Goal: Task Accomplishment & Management: Manage account settings

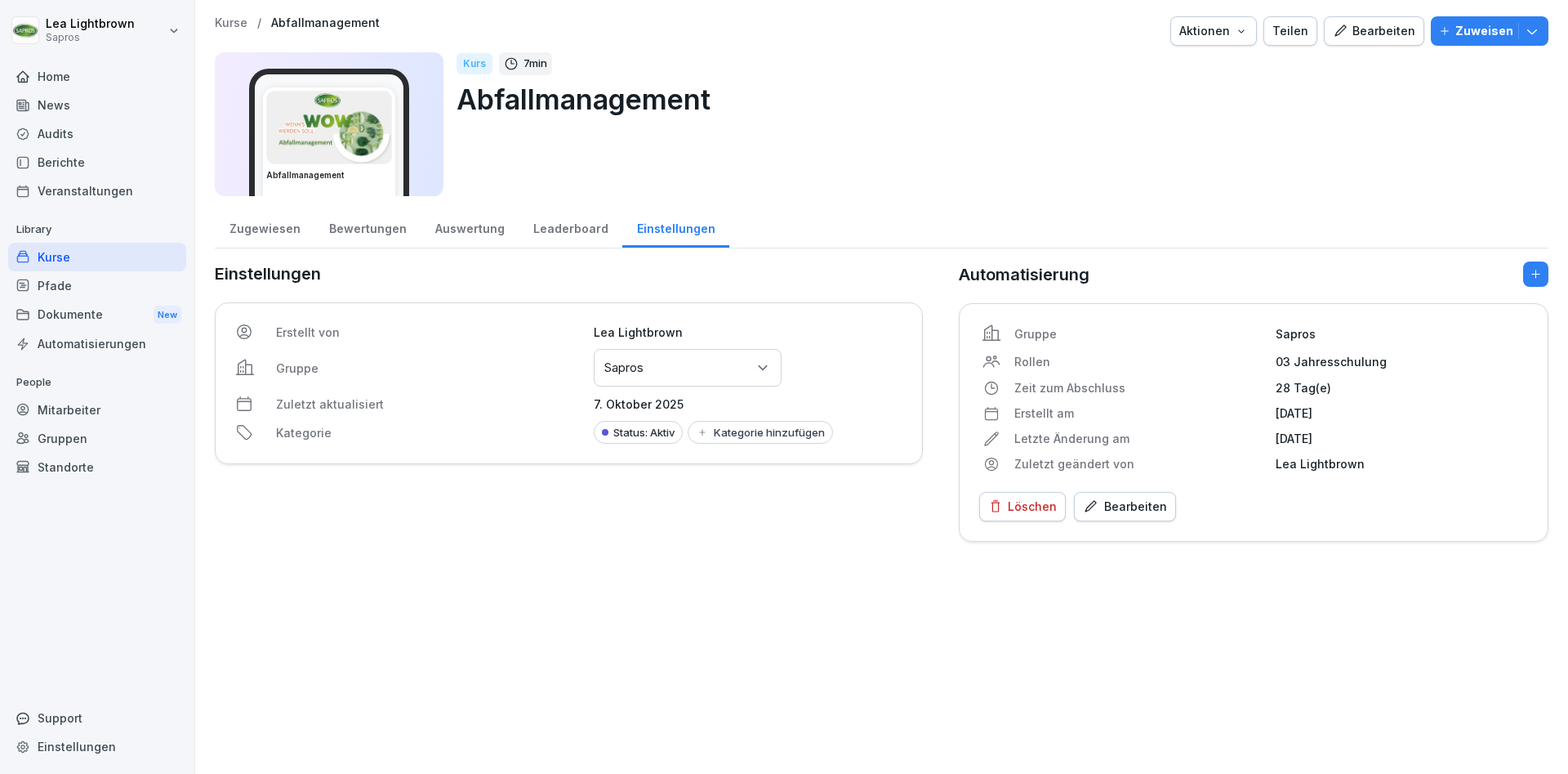
click at [80, 253] on div "Kurse" at bounding box center [96, 256] width 178 height 29
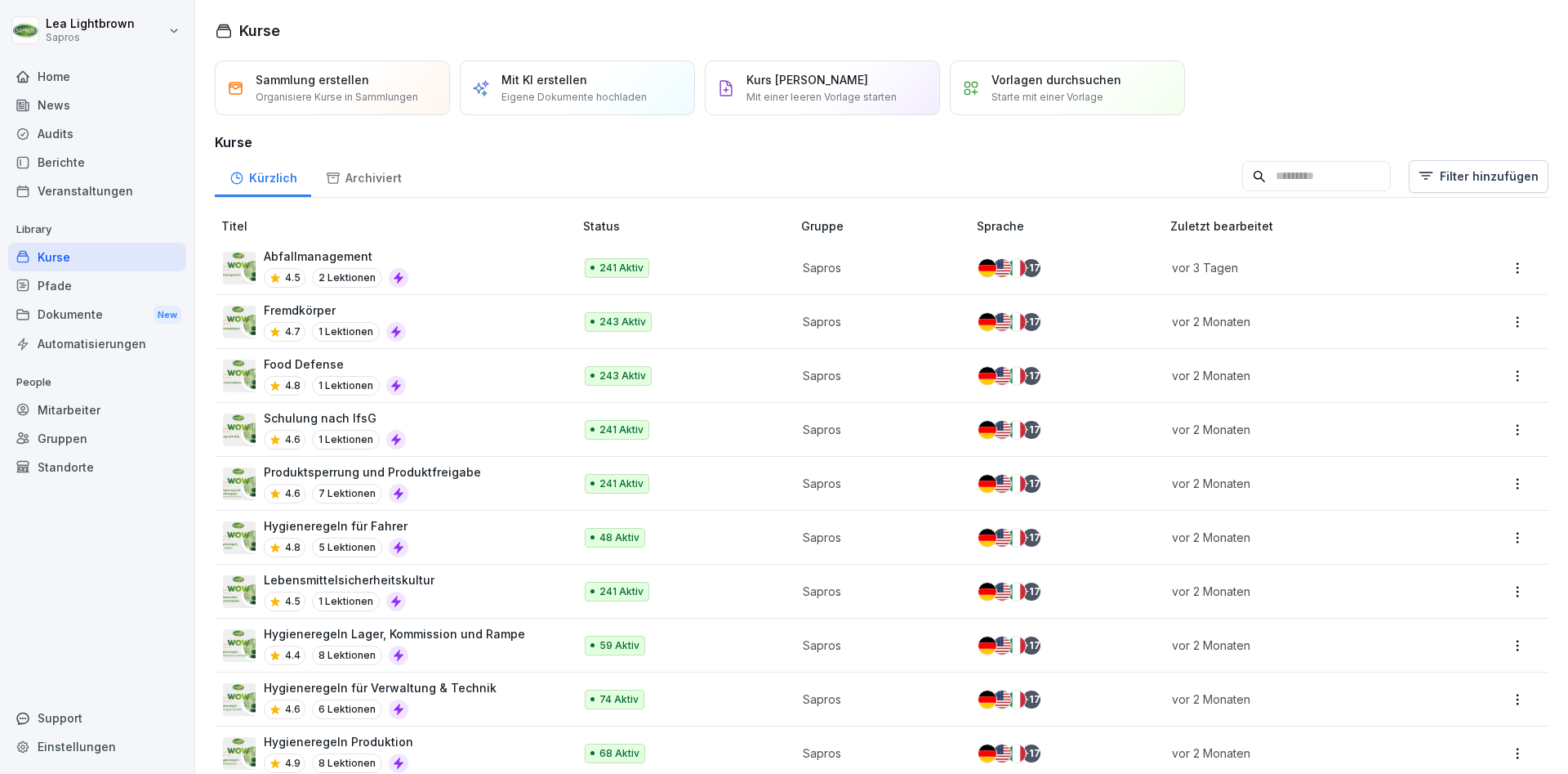
click at [516, 259] on div "Abfallmanagement 4.5 2 Lektionen" at bounding box center [390, 268] width 334 height 40
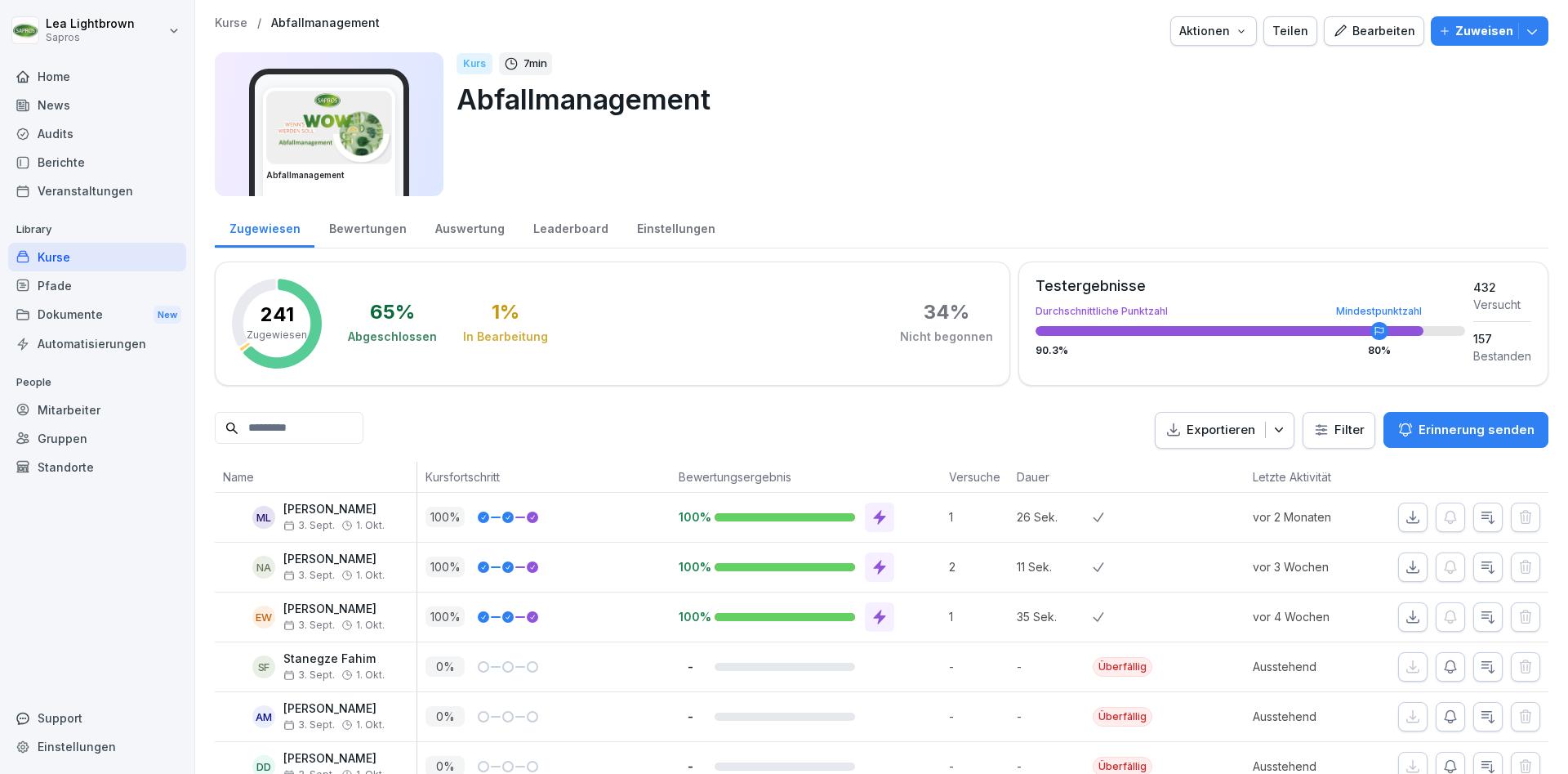
click at [1368, 29] on div "Bearbeiten" at bounding box center [1374, 30] width 82 height 18
click at [1387, 36] on div "Bearbeiten" at bounding box center [1374, 30] width 82 height 18
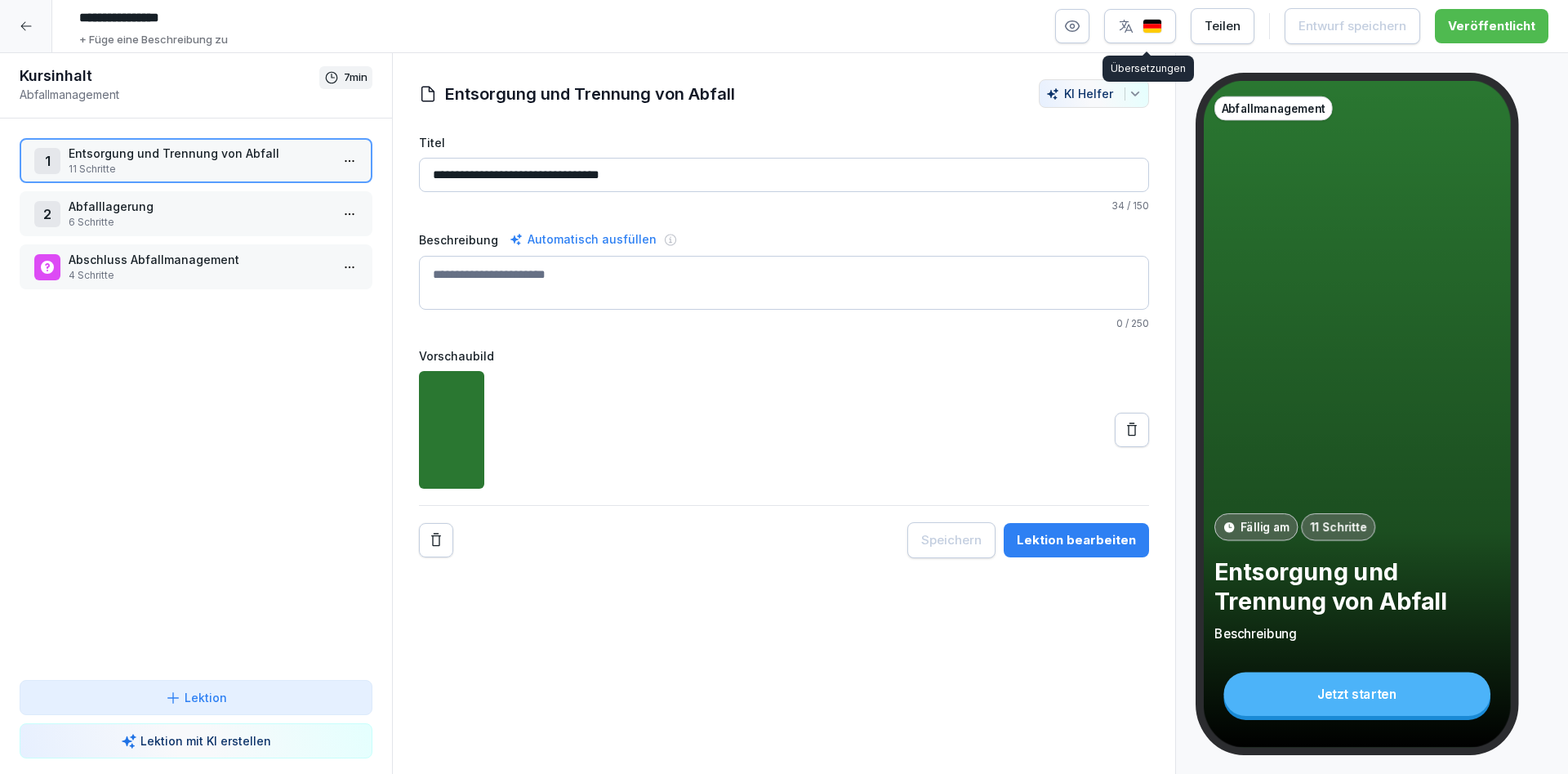
click at [1151, 27] on img "button" at bounding box center [1152, 27] width 20 height 16
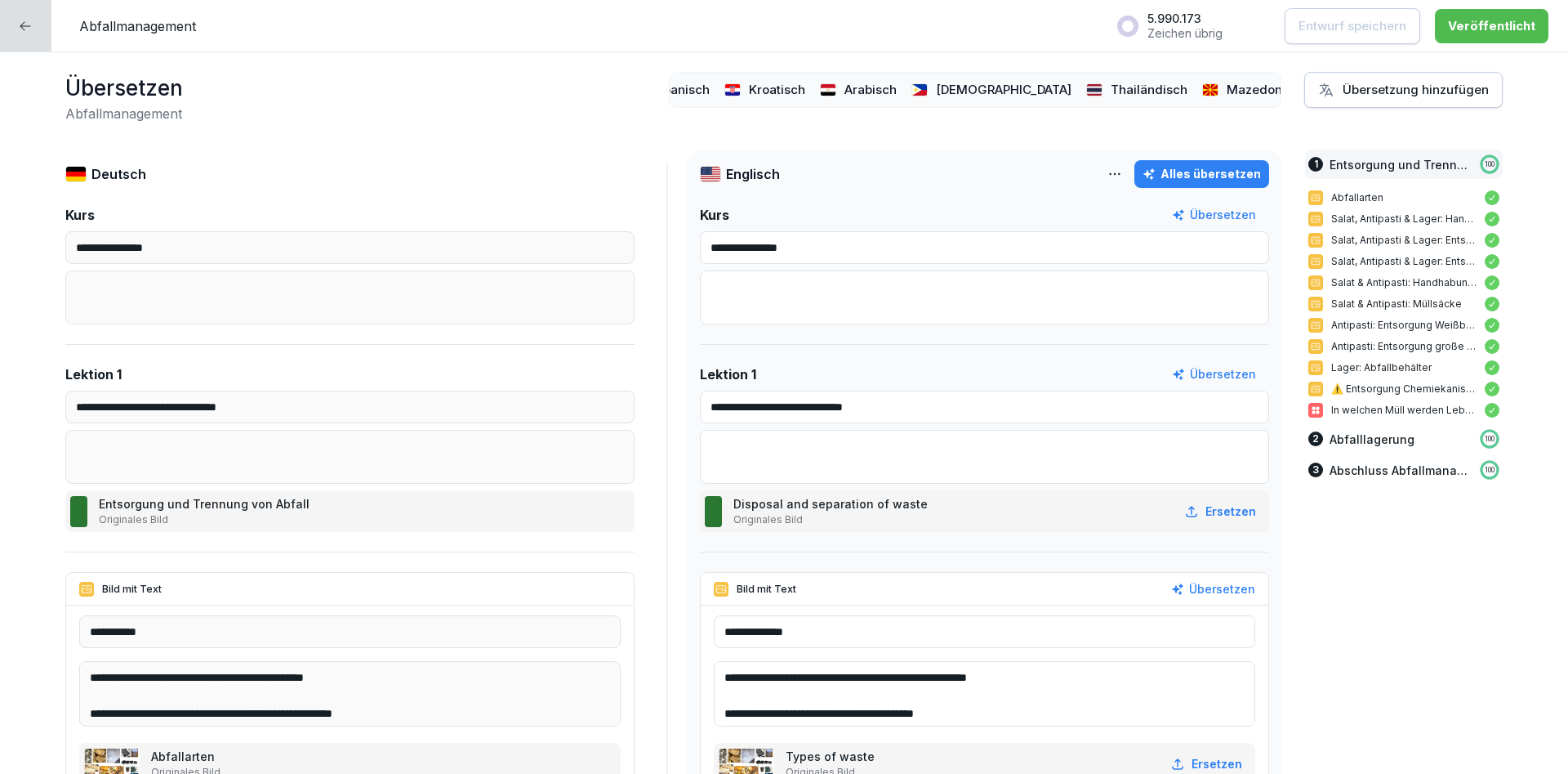
scroll to position [0, 1270]
click at [1329, 89] on p "Russisch" at bounding box center [1355, 90] width 52 height 19
click at [738, 94] on p "Englisch" at bounding box center [728, 90] width 50 height 19
click at [16, 35] on div at bounding box center [25, 25] width 51 height 51
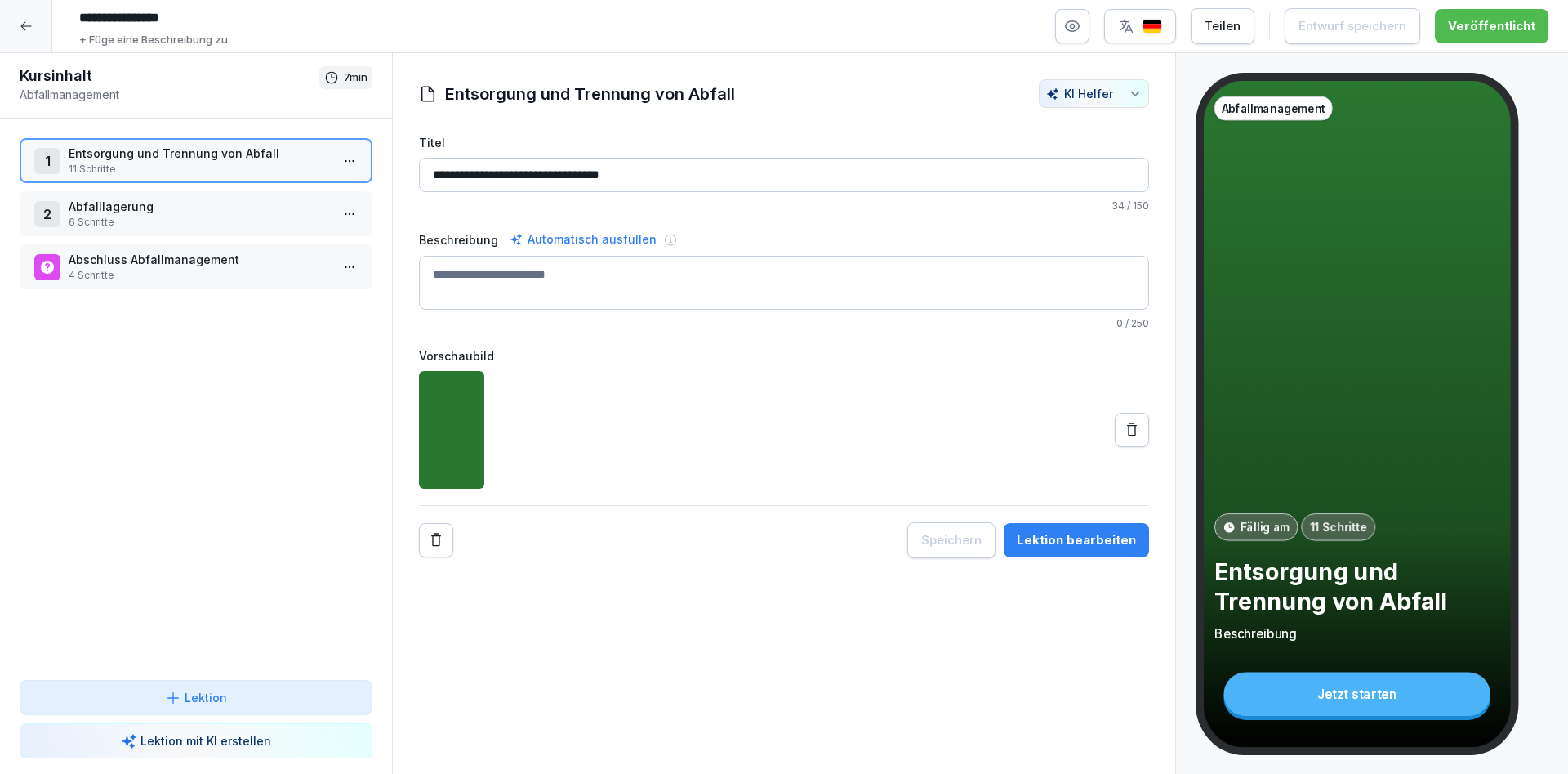
click at [26, 34] on div at bounding box center [26, 26] width 52 height 52
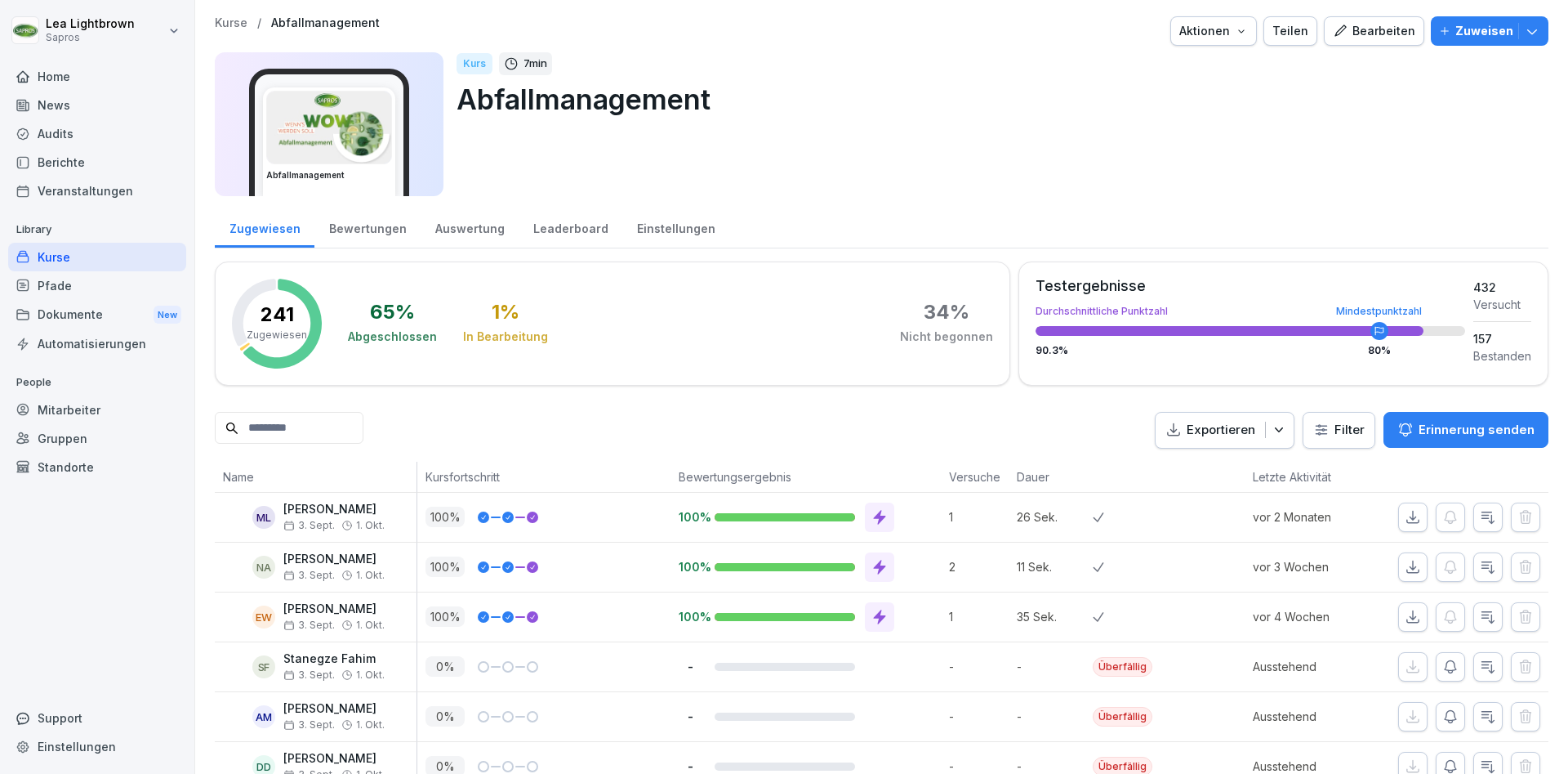
click at [1376, 25] on div "Bearbeiten" at bounding box center [1374, 30] width 82 height 18
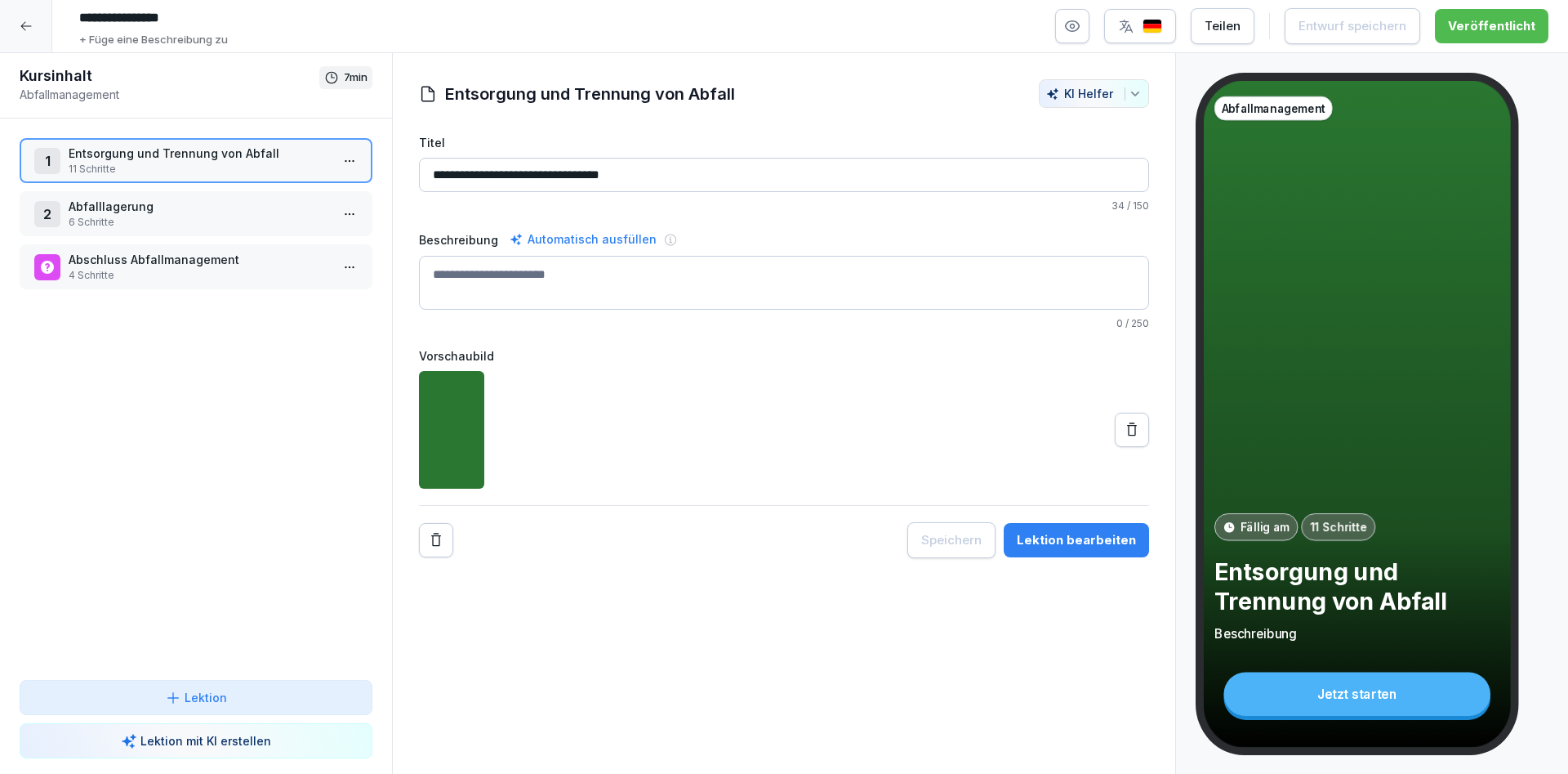
click at [767, 184] on input "**********" at bounding box center [784, 175] width 730 height 35
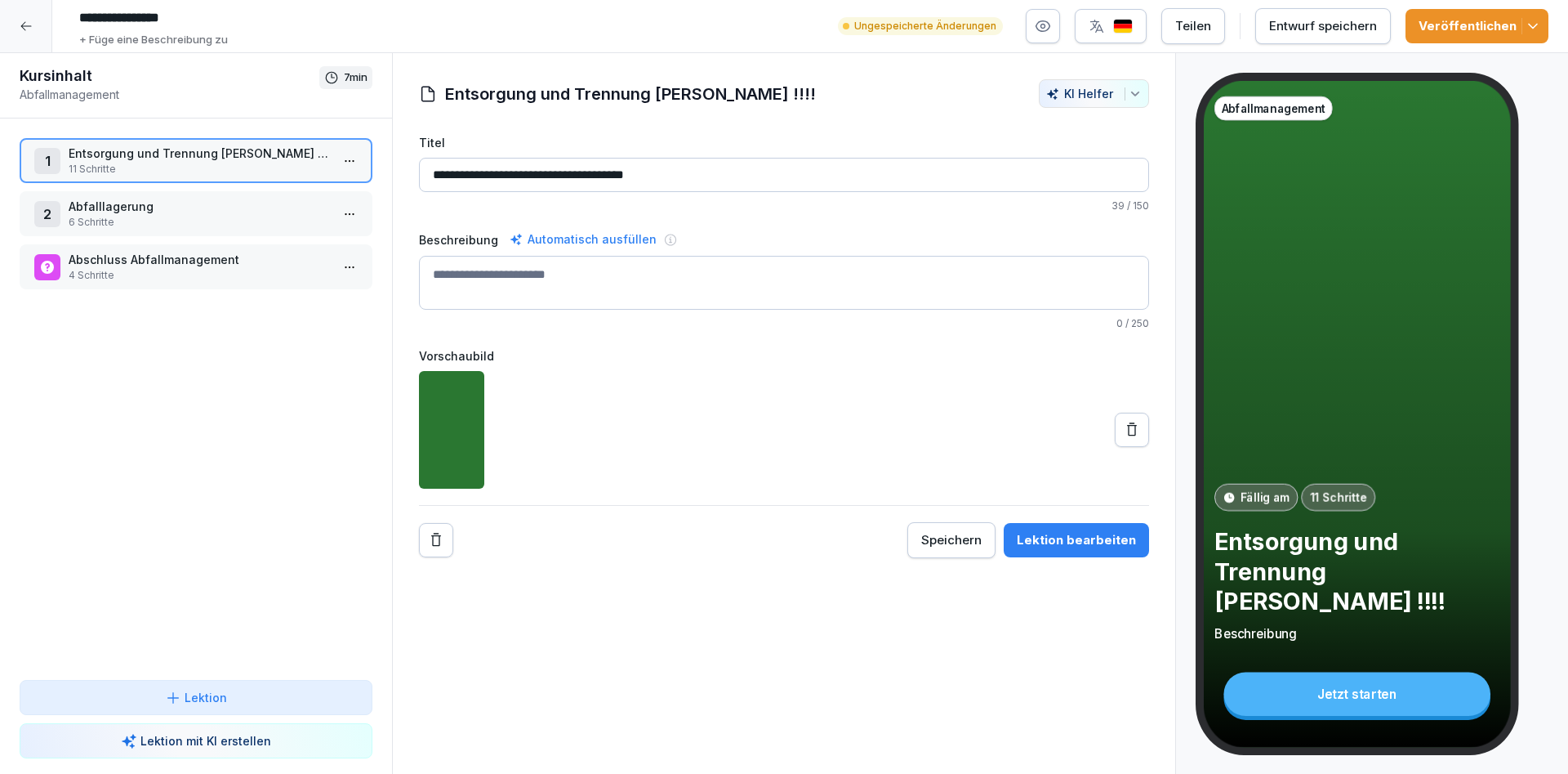
type input "**********"
click at [1532, 33] on icon "button" at bounding box center [1532, 26] width 16 height 17
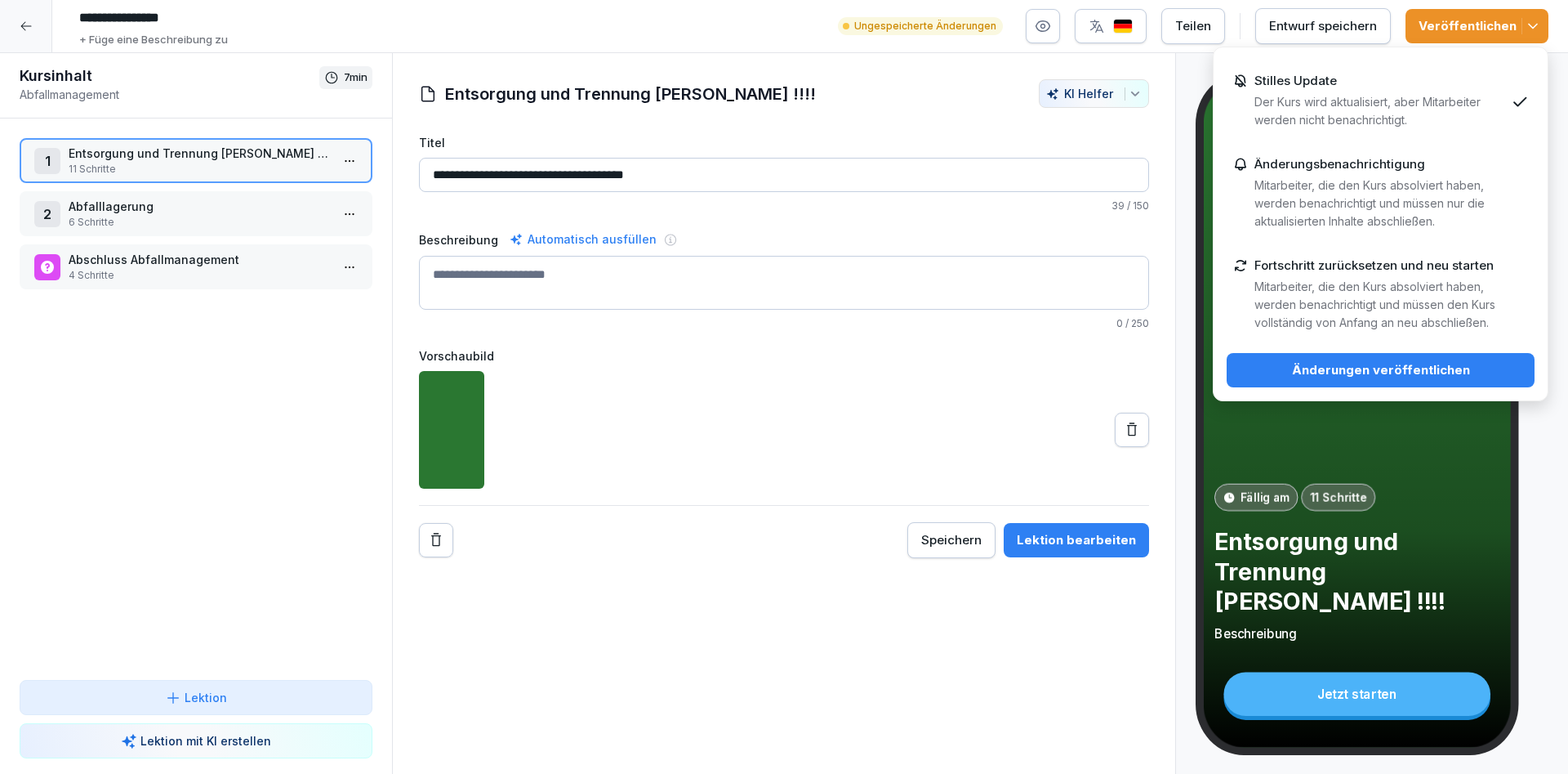
click at [40, 27] on div at bounding box center [26, 26] width 52 height 52
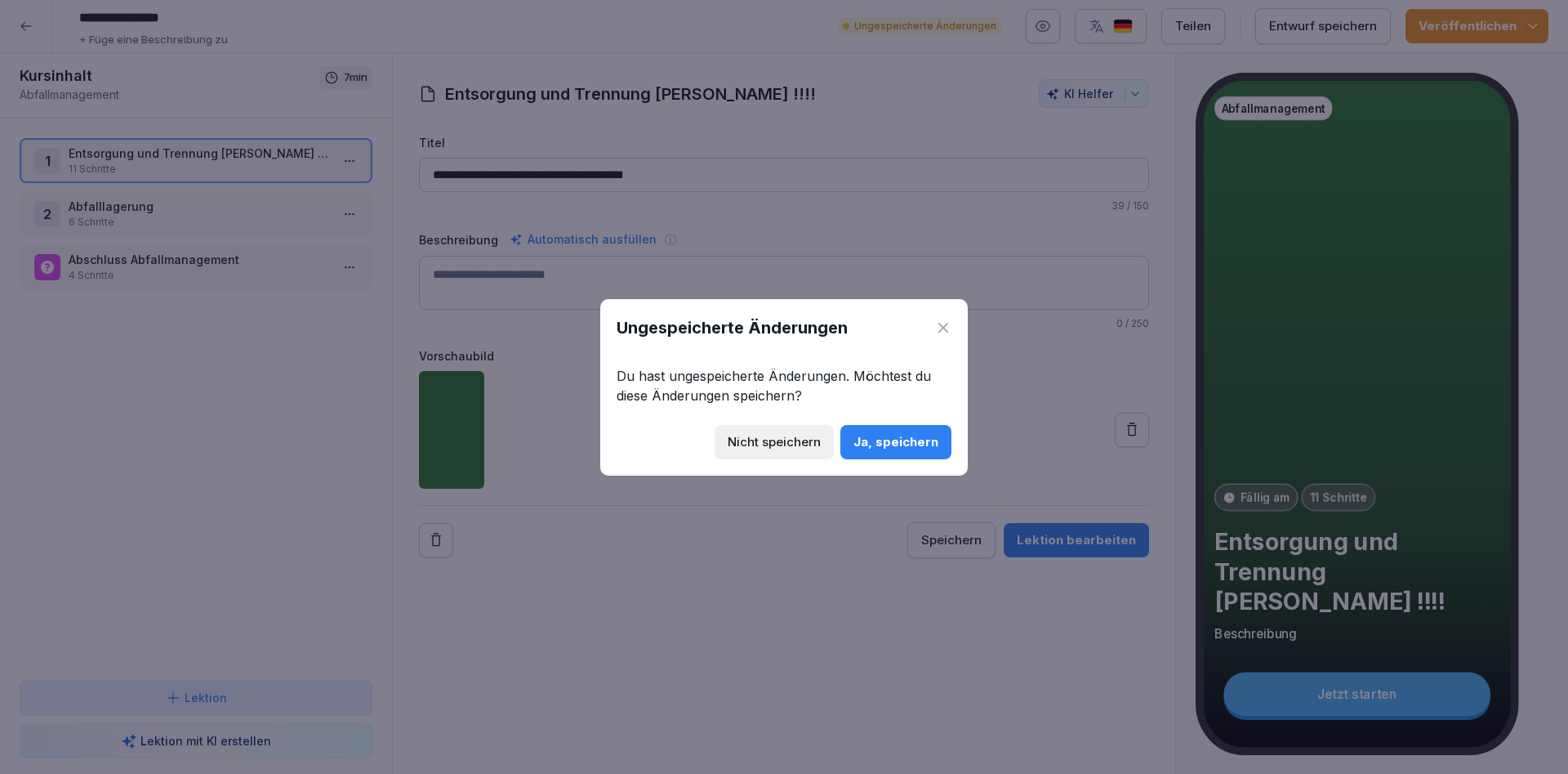
click at [803, 442] on div "Nicht speichern" at bounding box center [774, 442] width 93 height 18
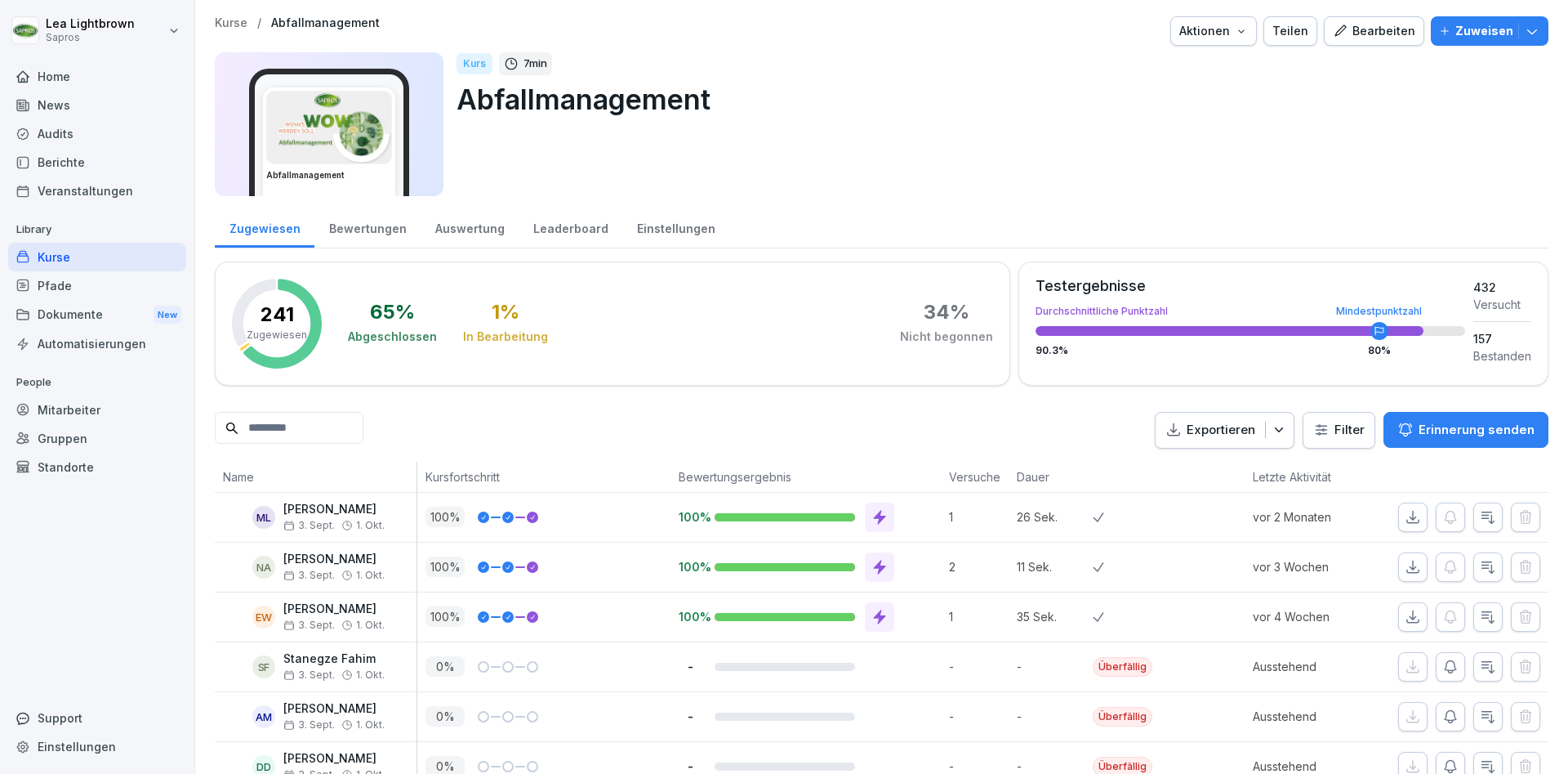
click at [64, 256] on div "Kurse" at bounding box center [96, 256] width 178 height 29
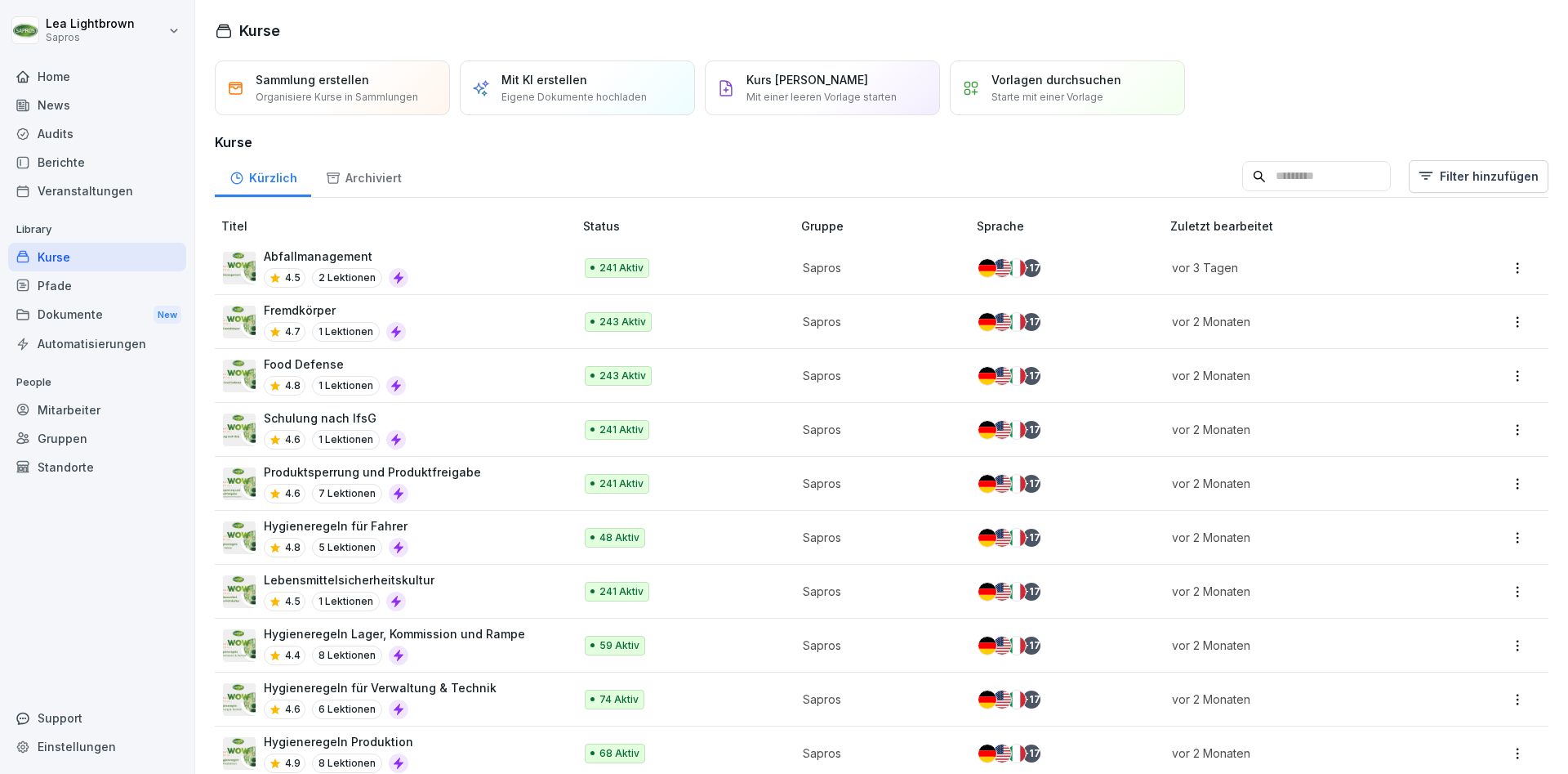
click at [838, 100] on p "Mit einer leeren Vorlage starten" at bounding box center [821, 96] width 150 height 15
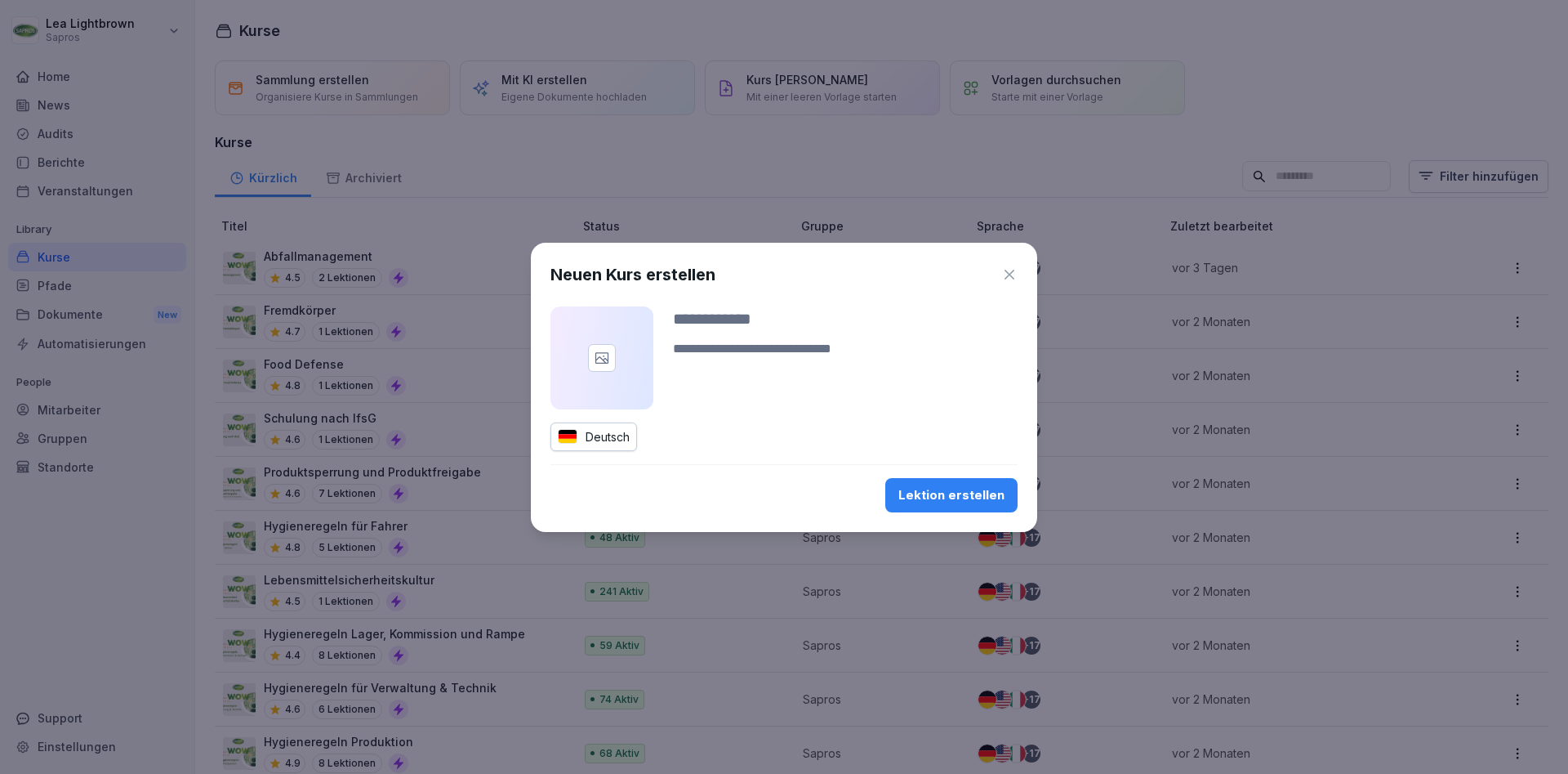
click at [710, 321] on input at bounding box center [845, 319] width 345 height 24
type input "****"
click at [985, 497] on div "Lektion erstellen" at bounding box center [952, 495] width 106 height 18
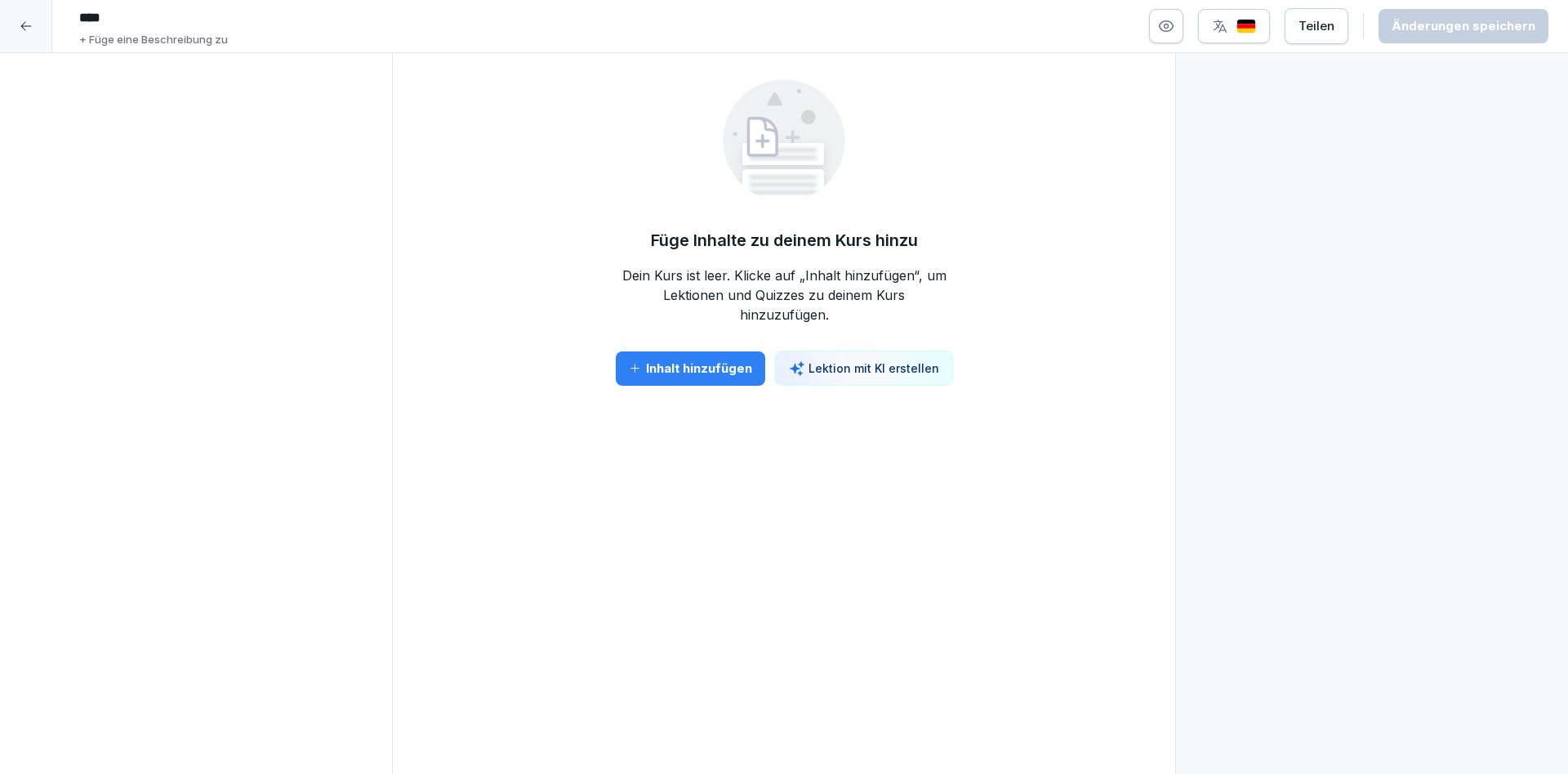
click at [672, 376] on div "Inhalt hinzufügen" at bounding box center [690, 368] width 123 height 18
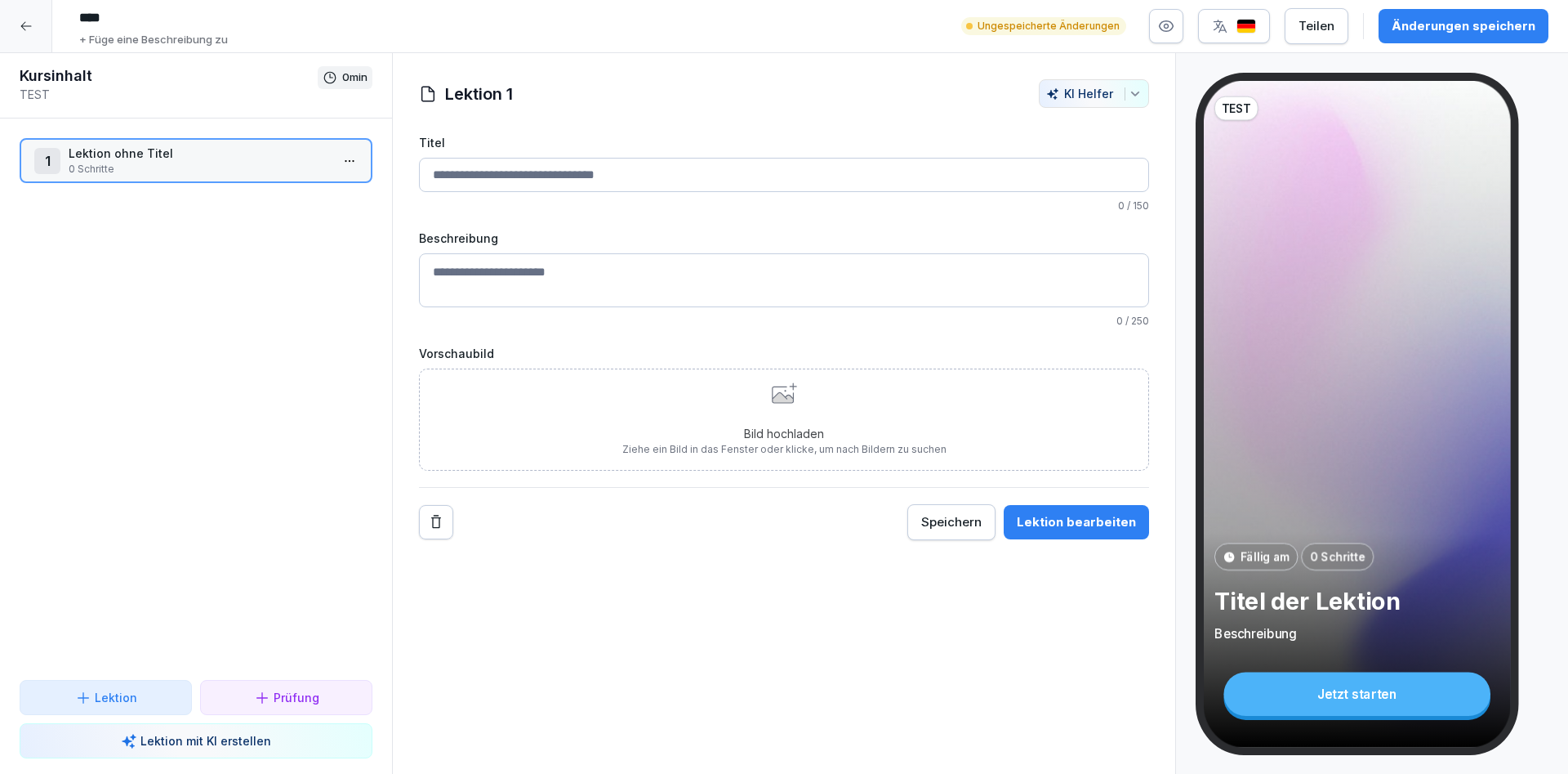
click at [581, 166] on input "Titel" at bounding box center [784, 175] width 730 height 35
click at [1082, 522] on div "Lektion bearbeiten" at bounding box center [1076, 522] width 119 height 18
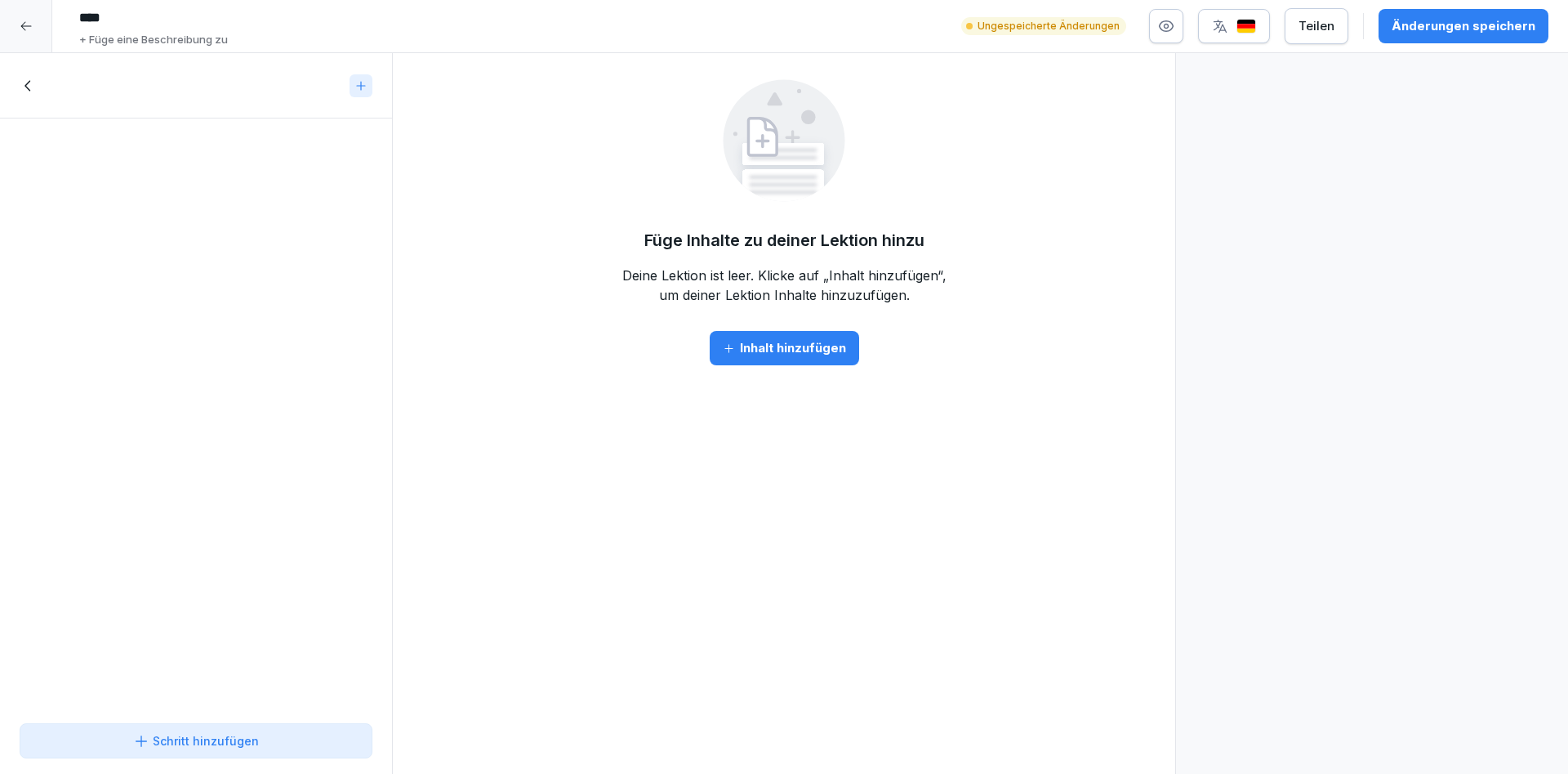
click at [773, 343] on div "Inhalt hinzufügen" at bounding box center [785, 347] width 123 height 18
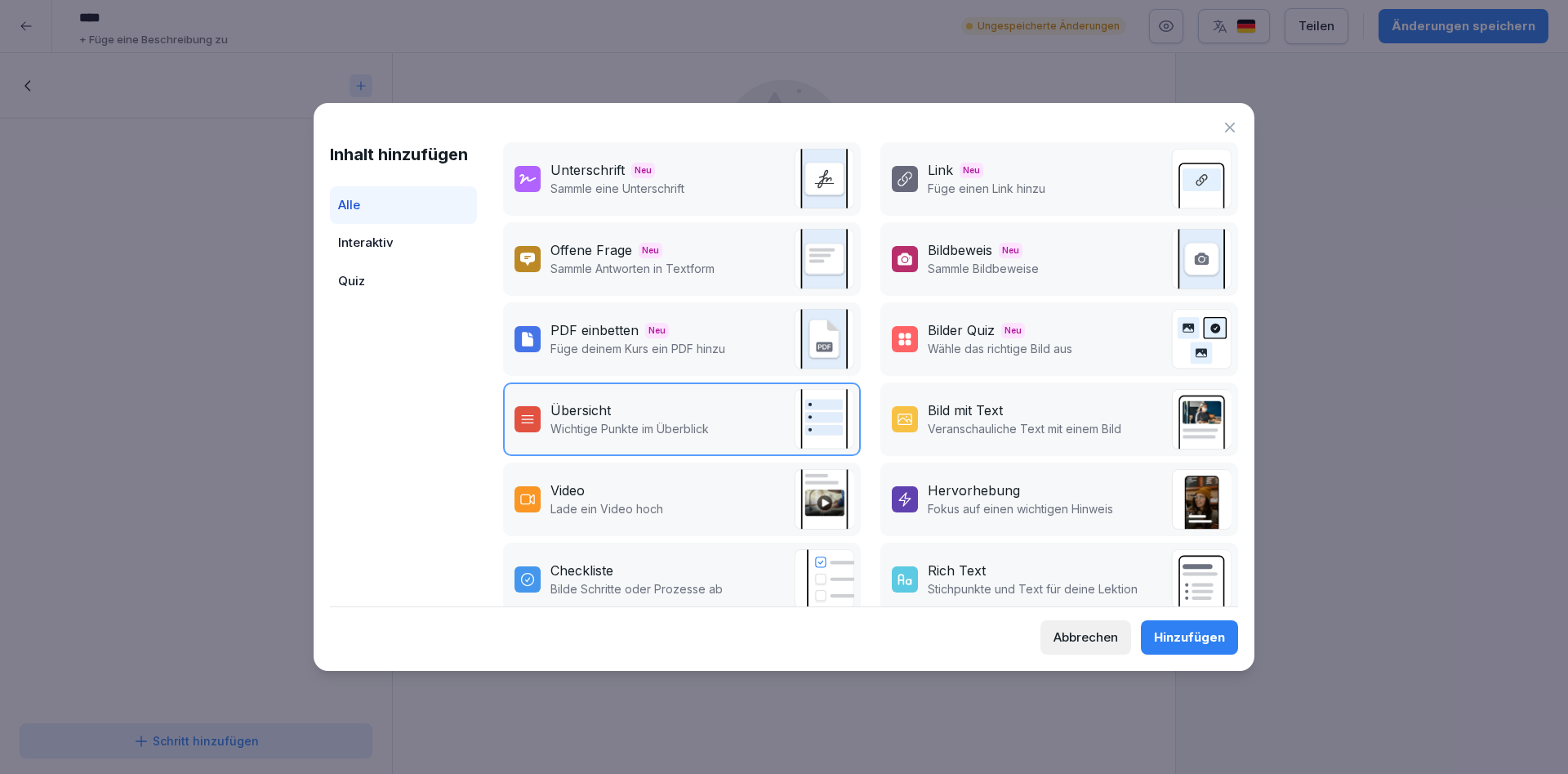
scroll to position [98, 0]
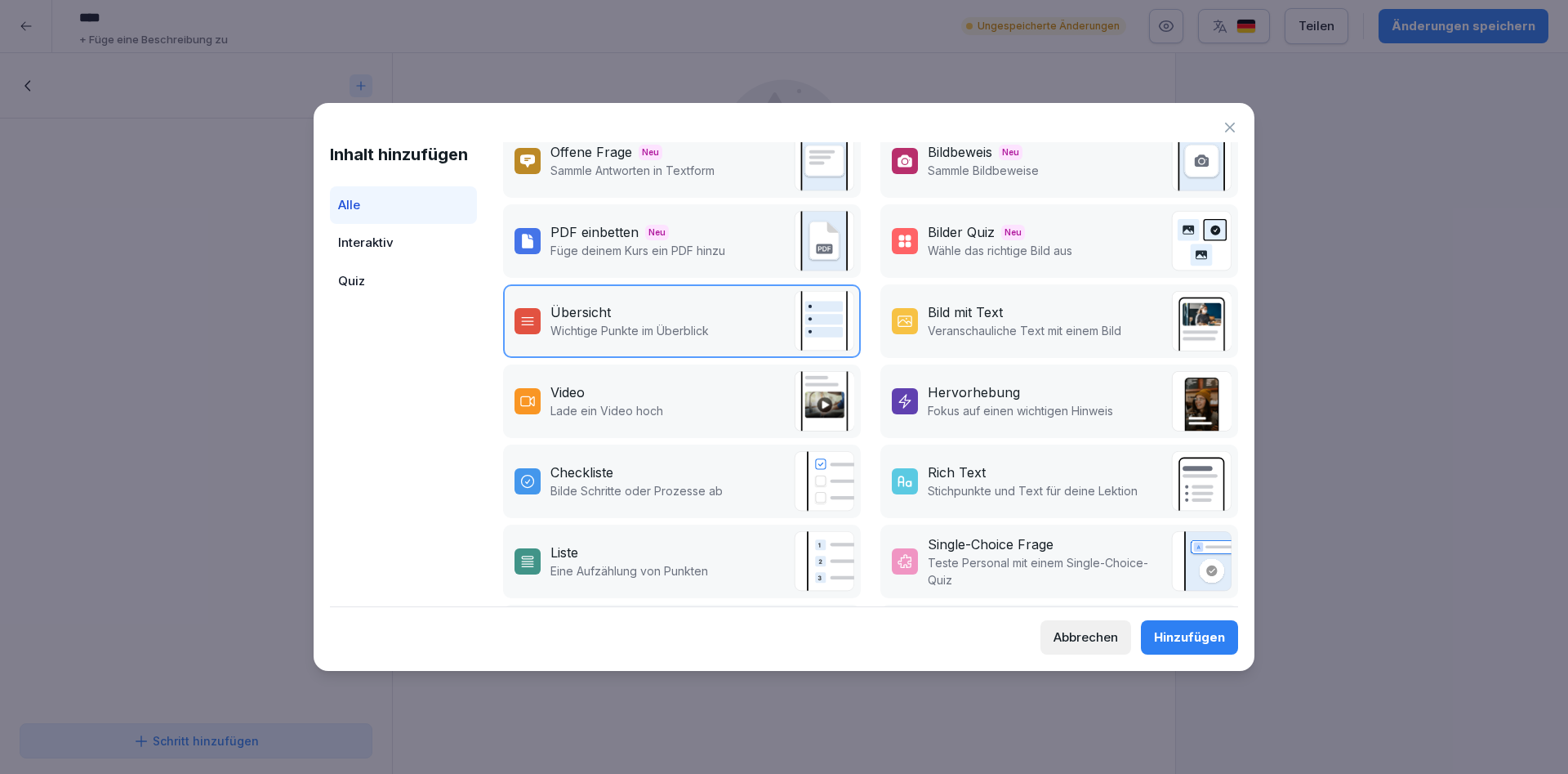
click at [709, 406] on div "Video Lade ein Video hoch" at bounding box center [682, 401] width 358 height 74
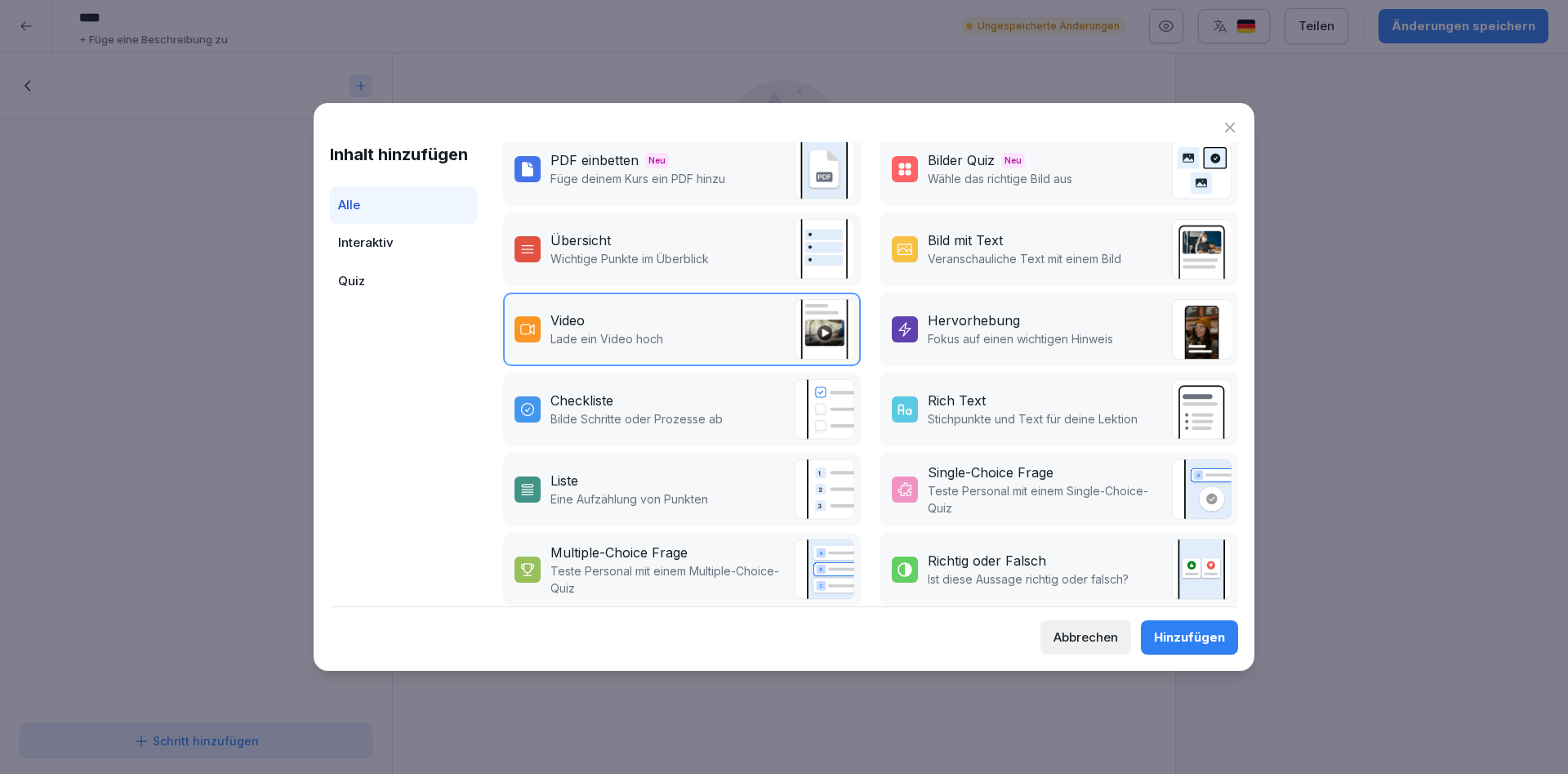
scroll to position [183, 0]
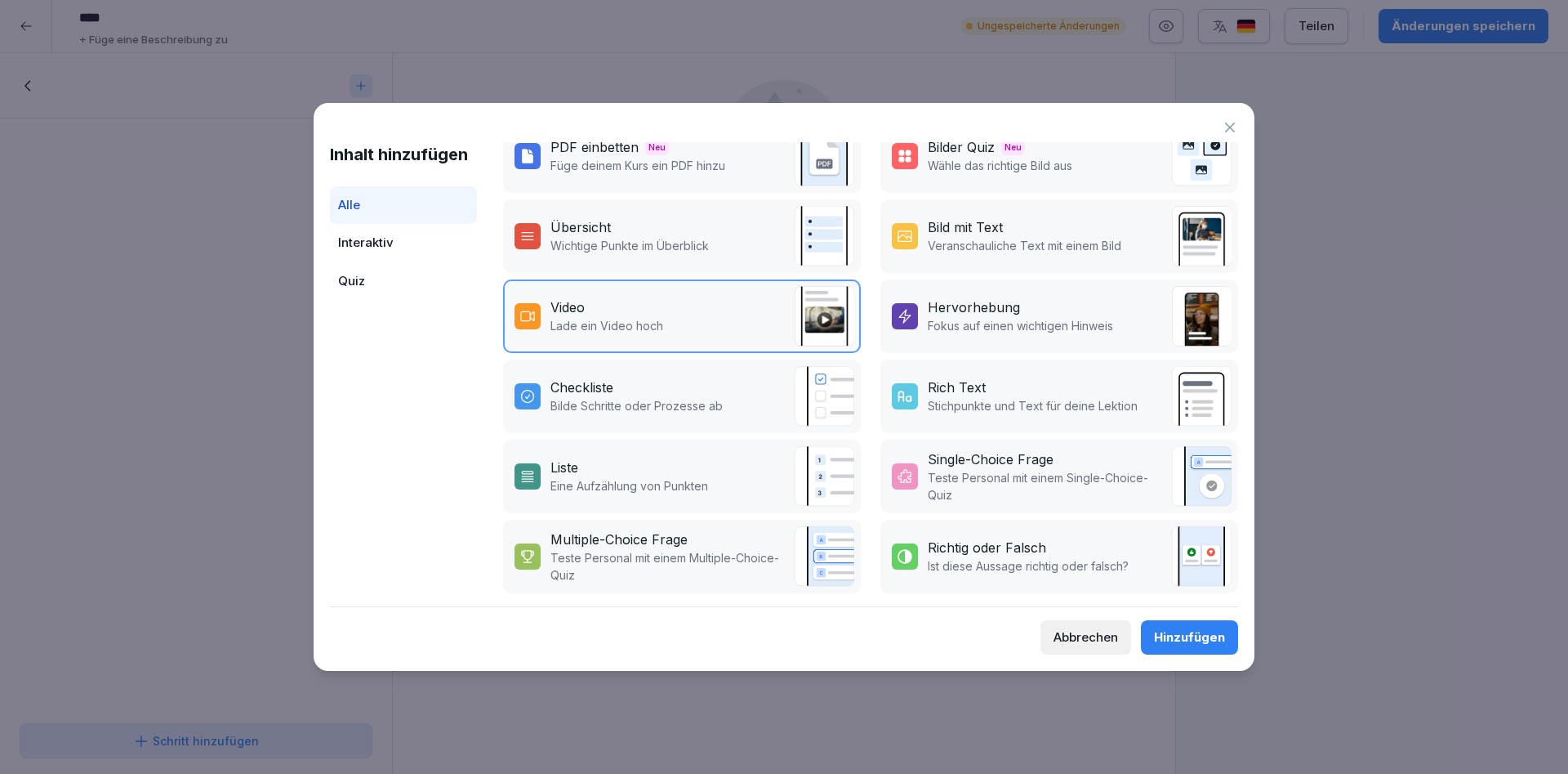
click at [670, 394] on div "Checkliste" at bounding box center [636, 387] width 172 height 20
click at [1208, 650] on button "Hinzufügen" at bounding box center [1189, 638] width 97 height 35
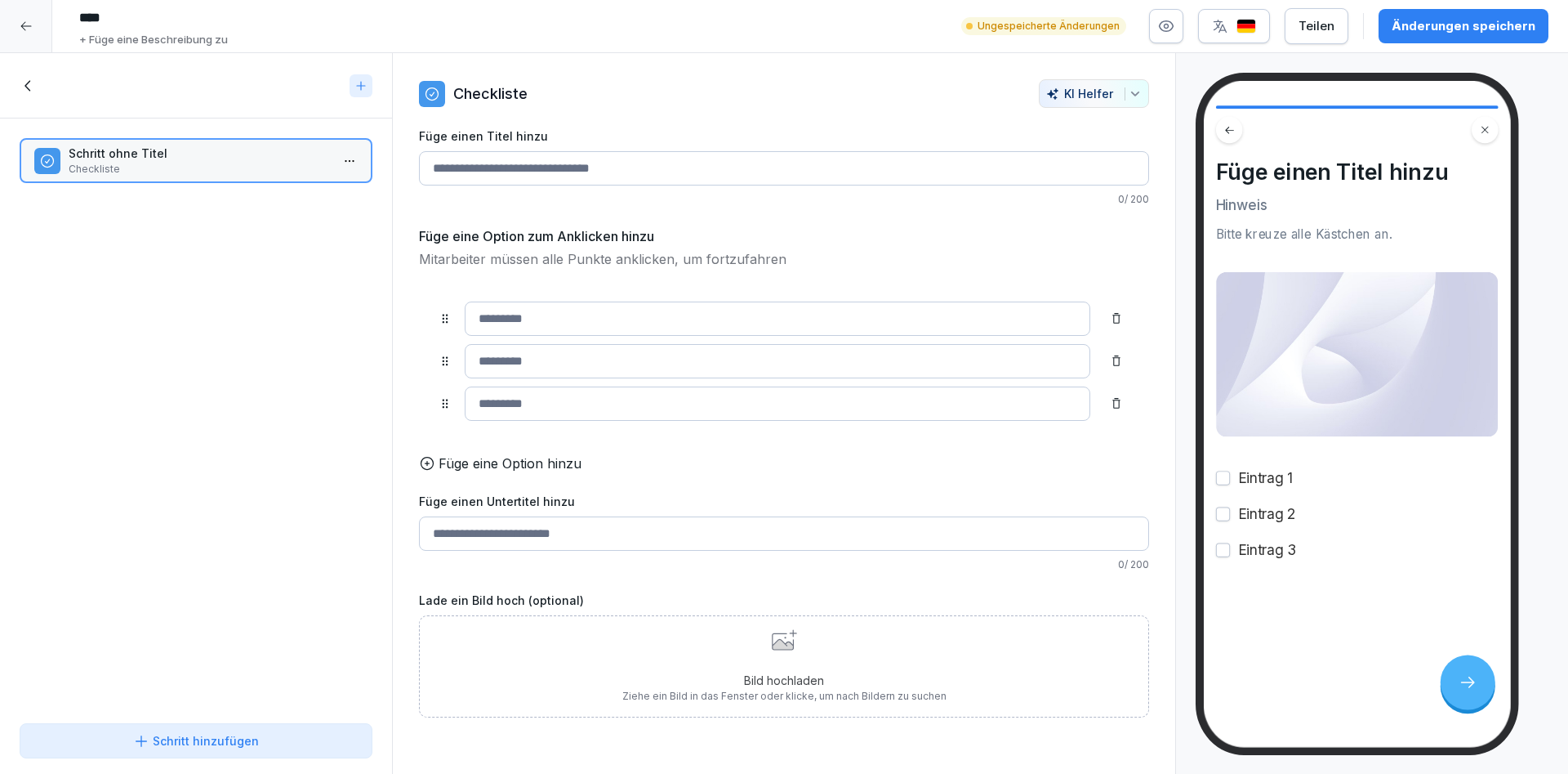
click at [1227, 480] on button "button" at bounding box center [1223, 479] width 14 height 14
click at [1222, 513] on button "button" at bounding box center [1223, 514] width 14 height 14
click at [1228, 554] on button "button" at bounding box center [1223, 551] width 14 height 14
click at [1225, 482] on button "button" at bounding box center [1223, 479] width 14 height 14
click at [1227, 517] on button "button" at bounding box center [1223, 514] width 14 height 14
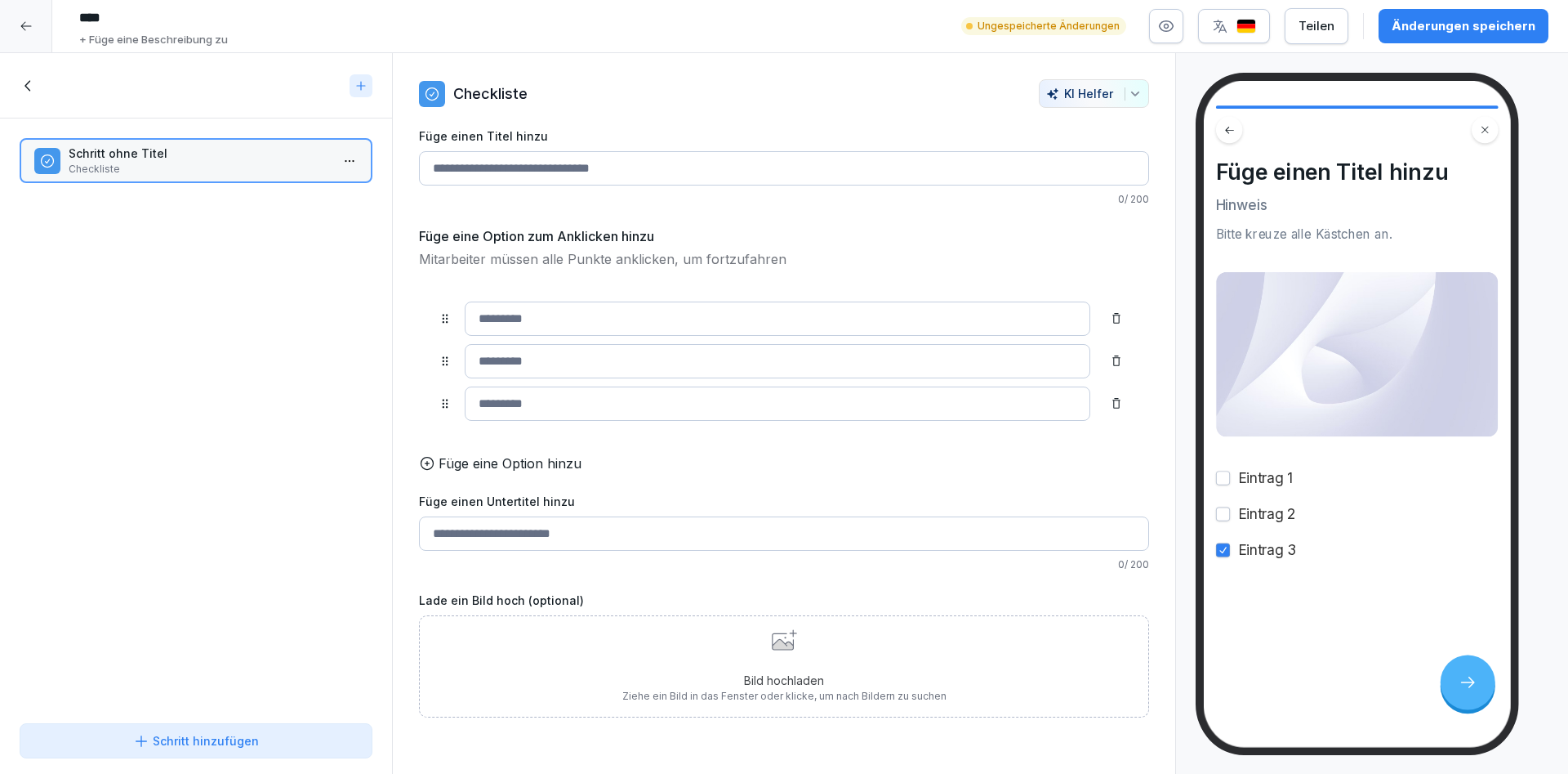
click at [1225, 554] on button "button" at bounding box center [1223, 551] width 14 height 14
click at [274, 742] on div "Schritt hinzufügen" at bounding box center [196, 741] width 325 height 17
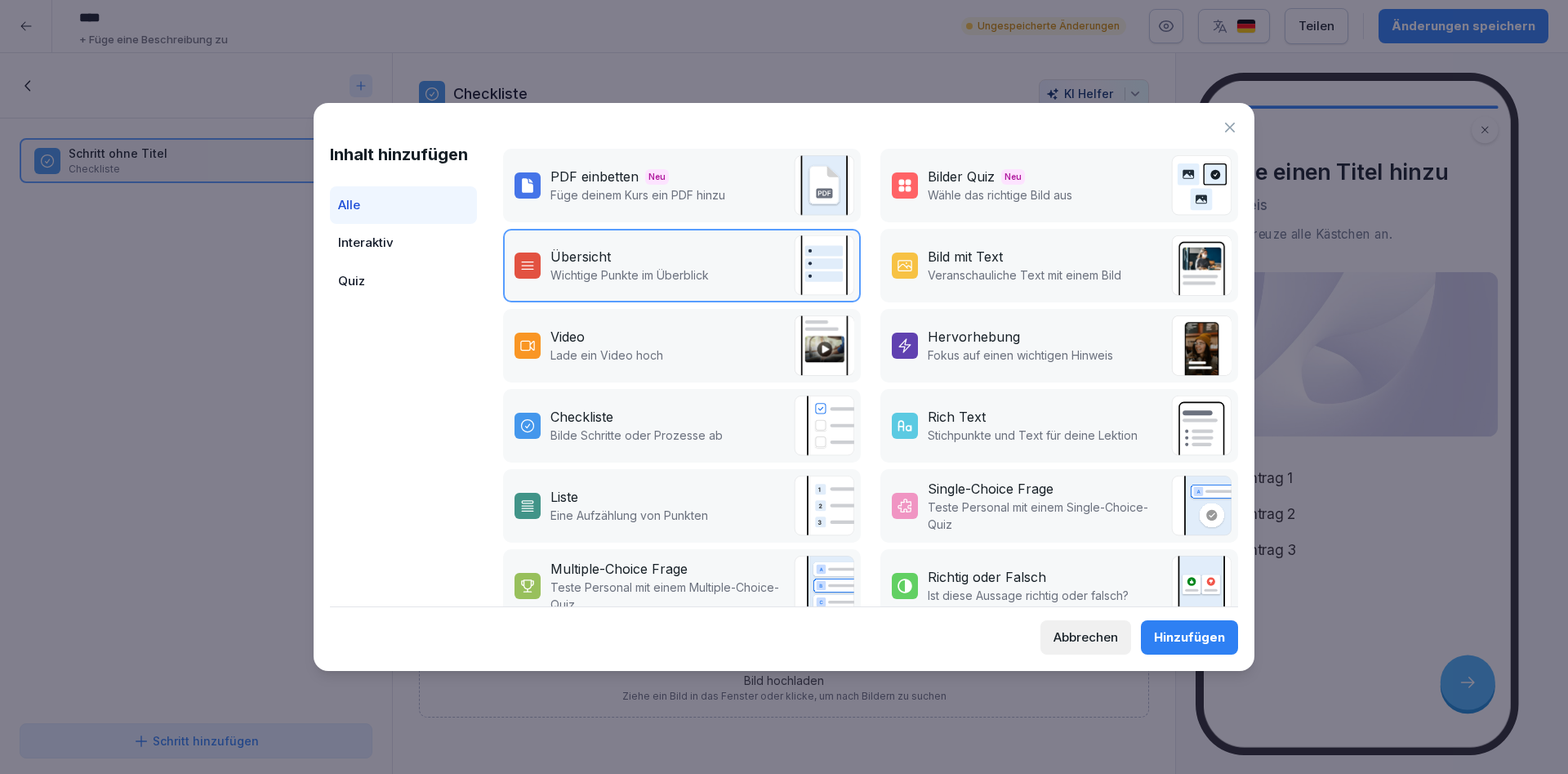
scroll to position [183, 0]
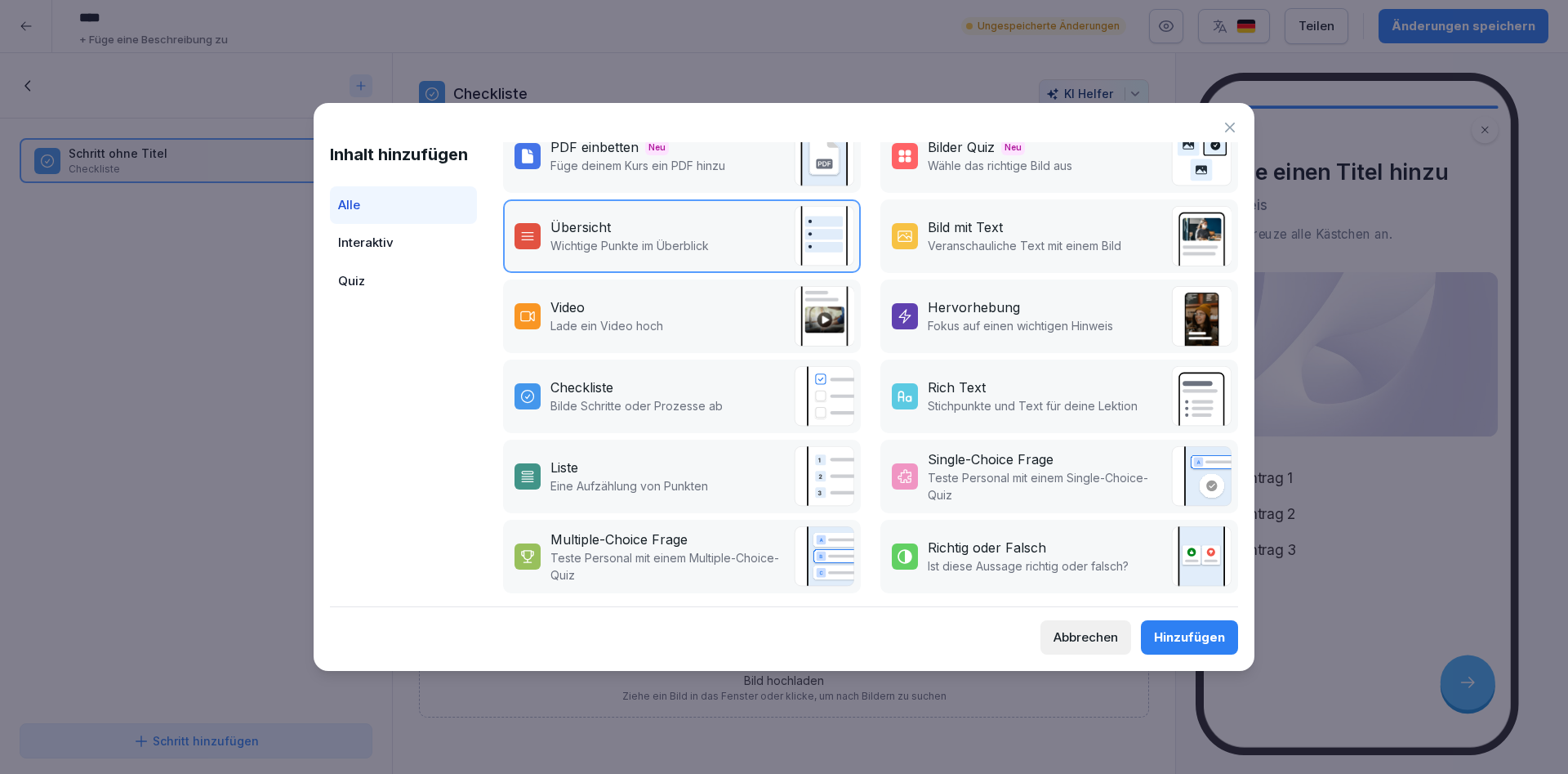
click at [1037, 402] on p "Stichpunkte und Text für deine Lektion" at bounding box center [1033, 406] width 210 height 17
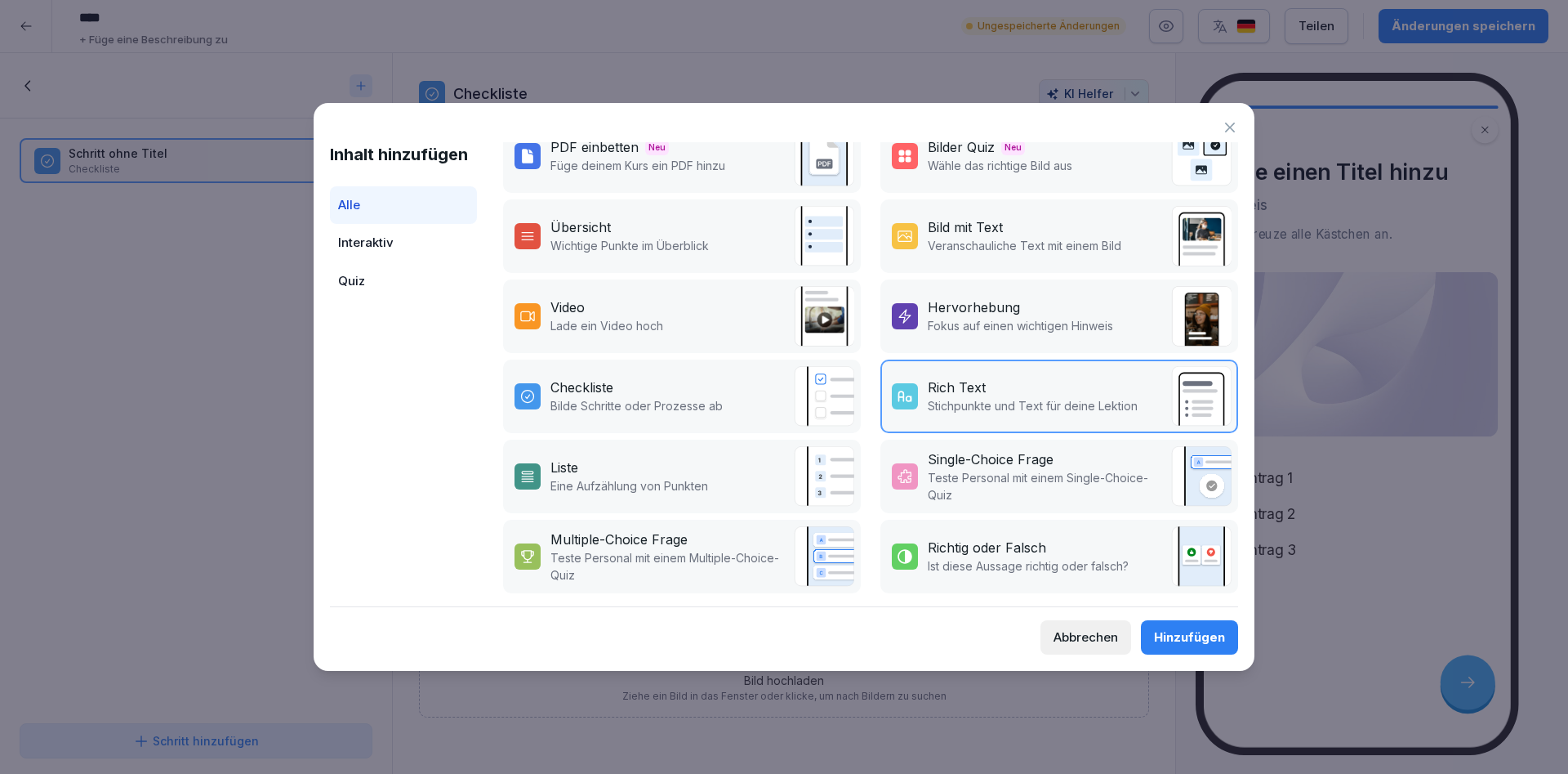
click at [1168, 634] on div "Hinzufügen" at bounding box center [1189, 637] width 71 height 18
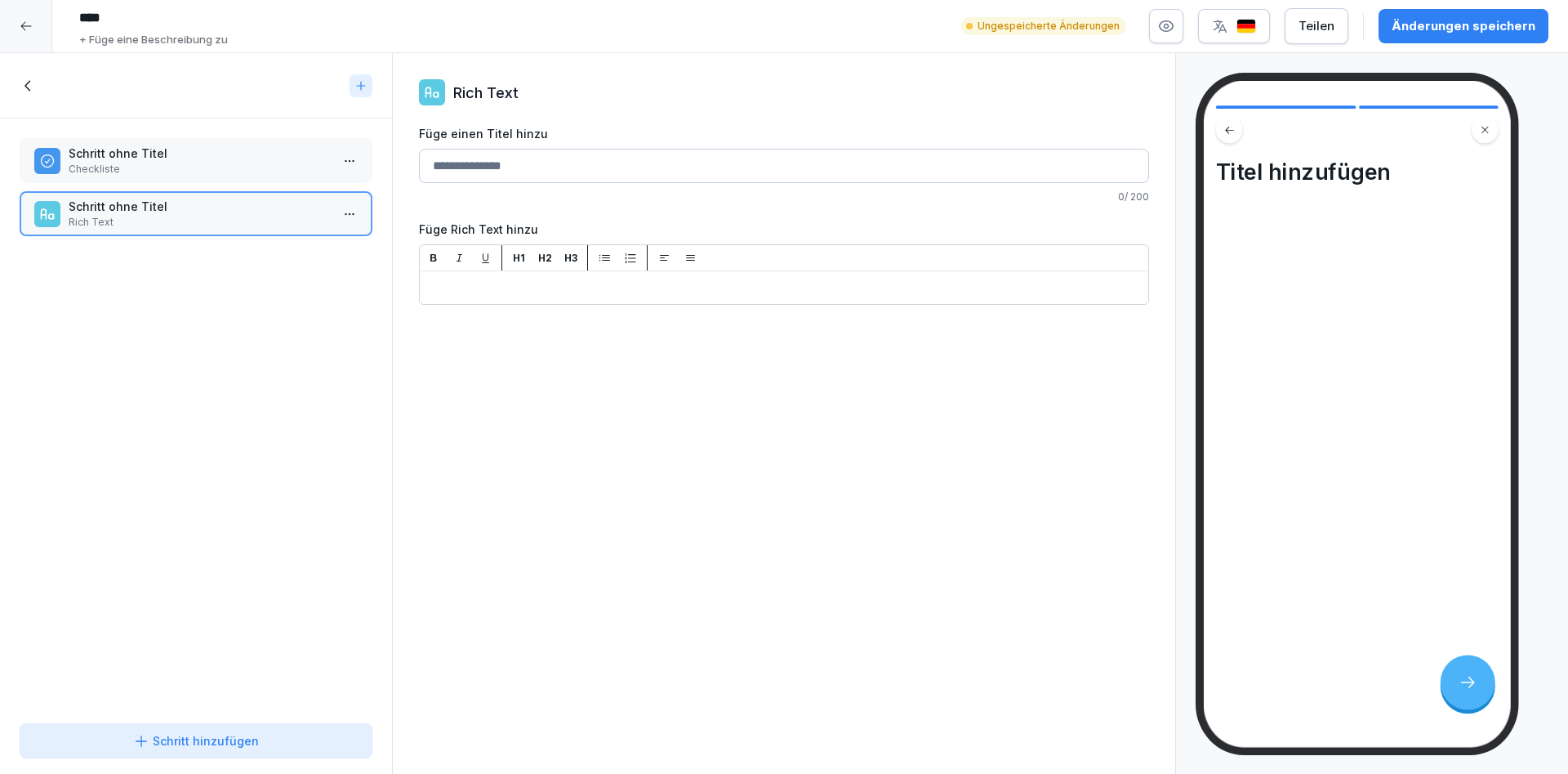
click at [1369, 179] on h4 "Titel hinzufügen" at bounding box center [1357, 172] width 282 height 27
click at [1329, 172] on h4 "Titel hinzufügen" at bounding box center [1357, 172] width 282 height 27
click at [611, 301] on div "H1 H2 H3 ﻿" at bounding box center [784, 275] width 728 height 59
click at [611, 287] on p "﻿" at bounding box center [784, 288] width 715 height 20
click at [159, 736] on div "Schritt hinzufügen" at bounding box center [195, 741] width 126 height 17
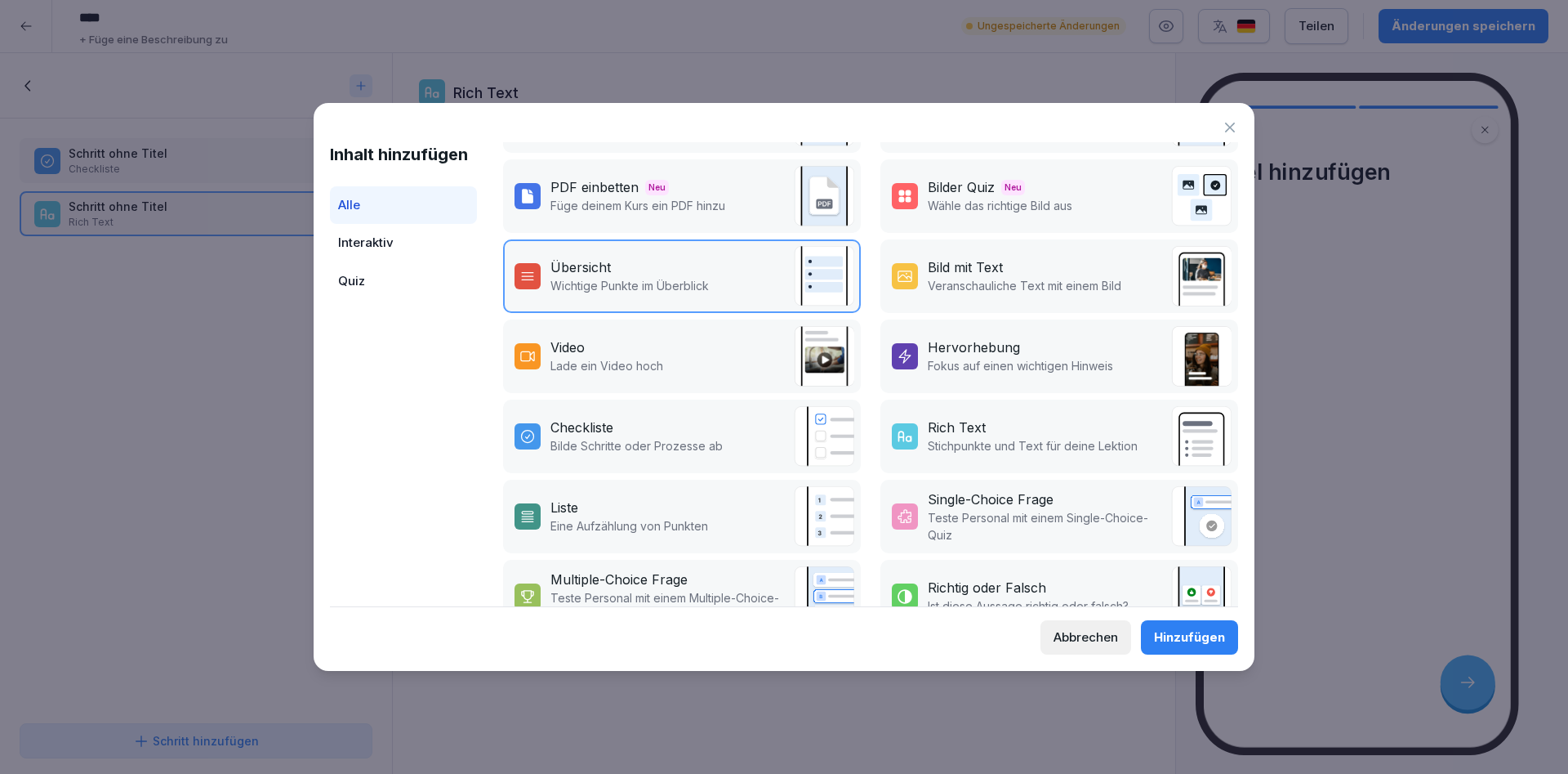
scroll to position [183, 0]
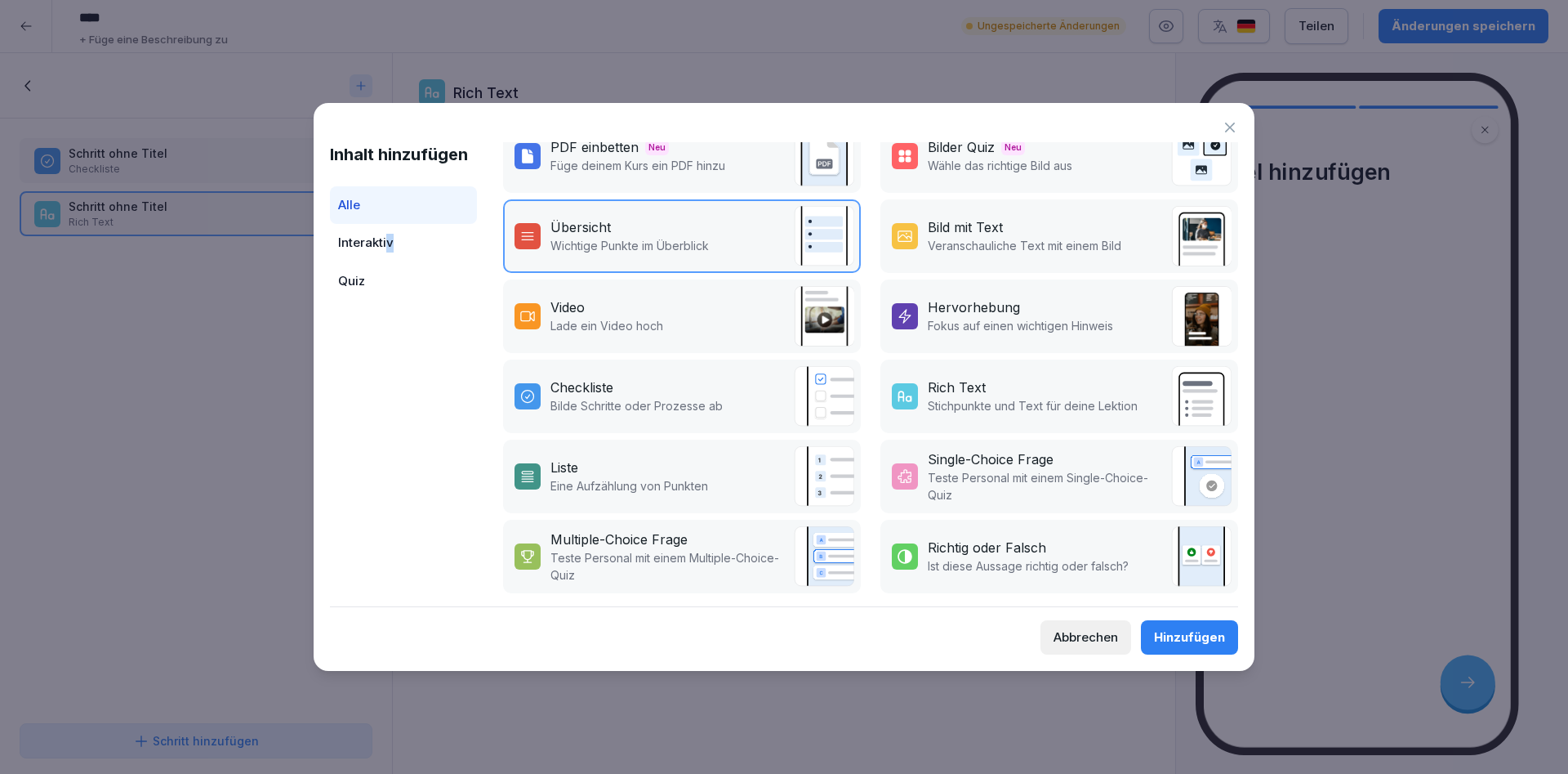
click at [390, 229] on div "Interaktiv" at bounding box center [403, 243] width 147 height 38
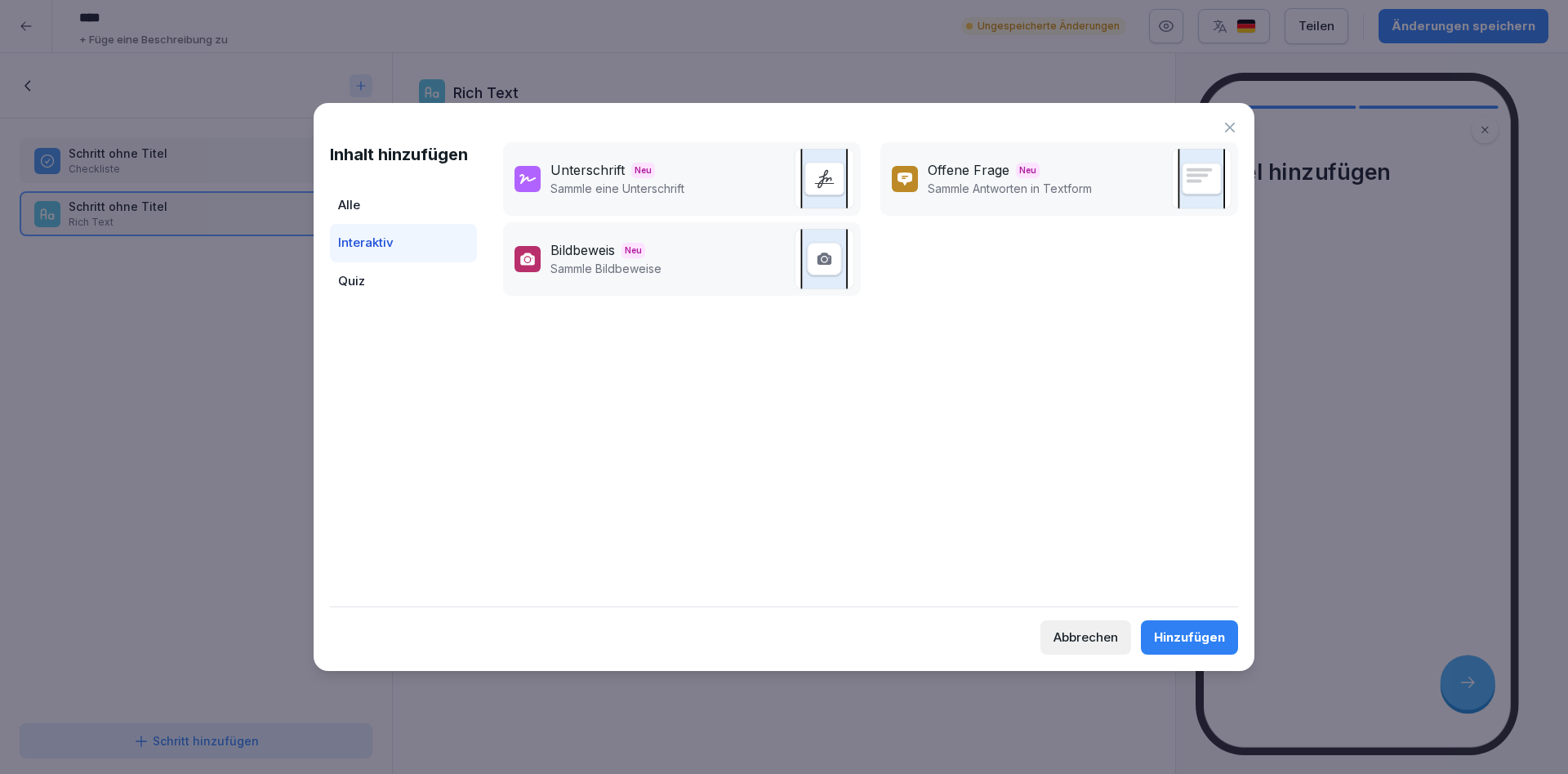
click at [393, 282] on div "Quiz" at bounding box center [403, 281] width 147 height 38
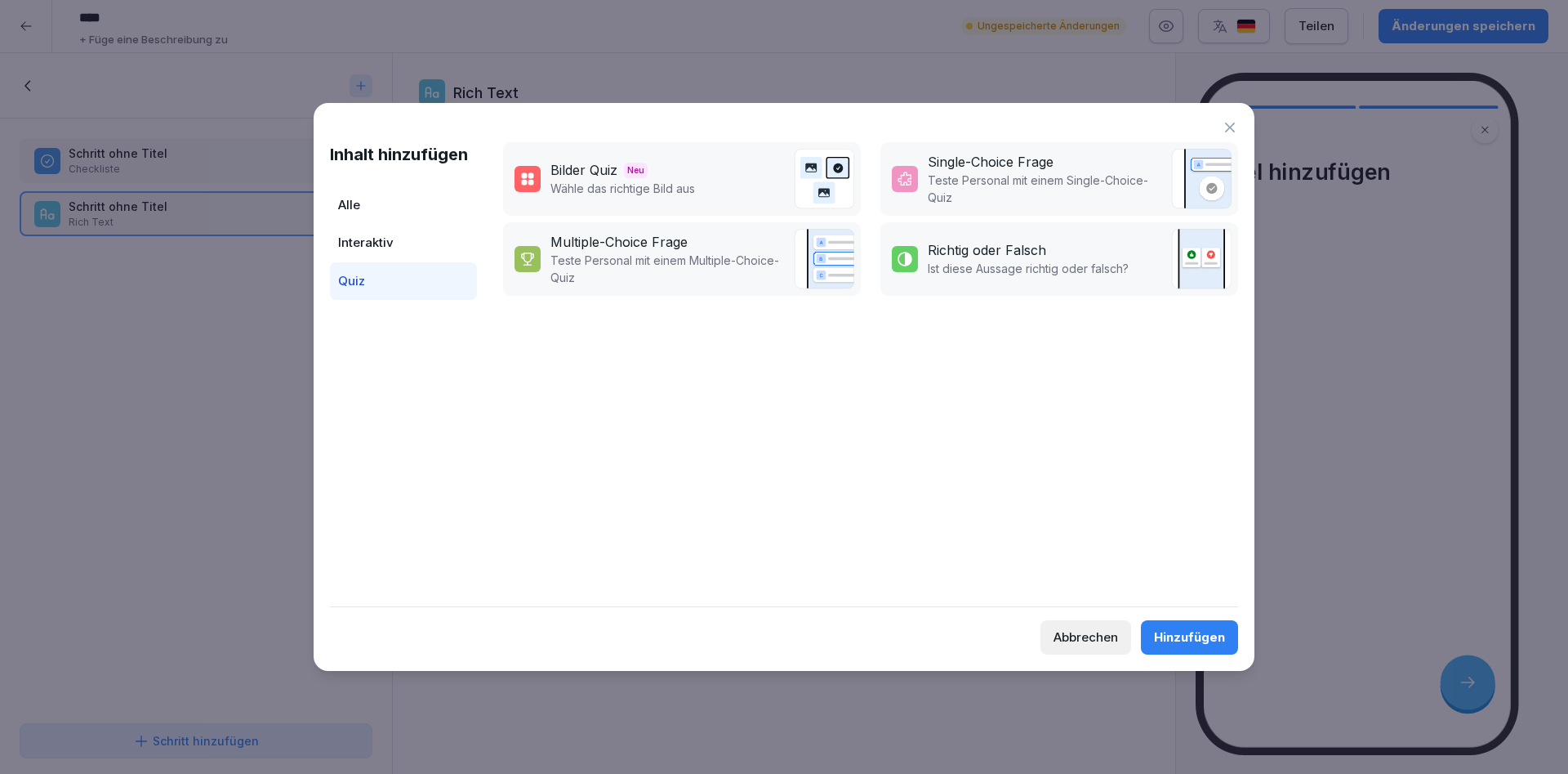
click at [402, 213] on div "Alle" at bounding box center [403, 205] width 147 height 38
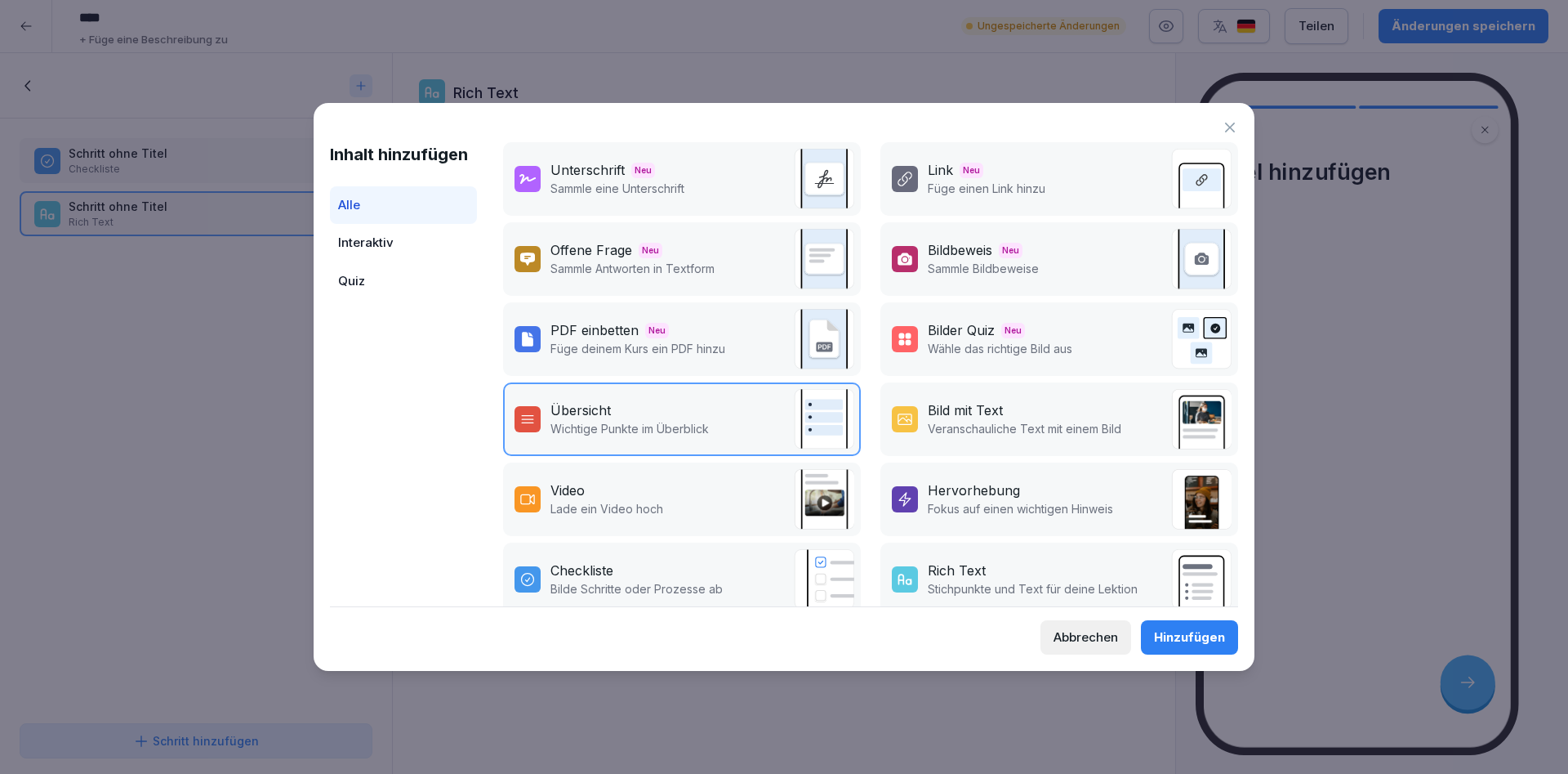
click at [1234, 125] on icon at bounding box center [1229, 127] width 16 height 17
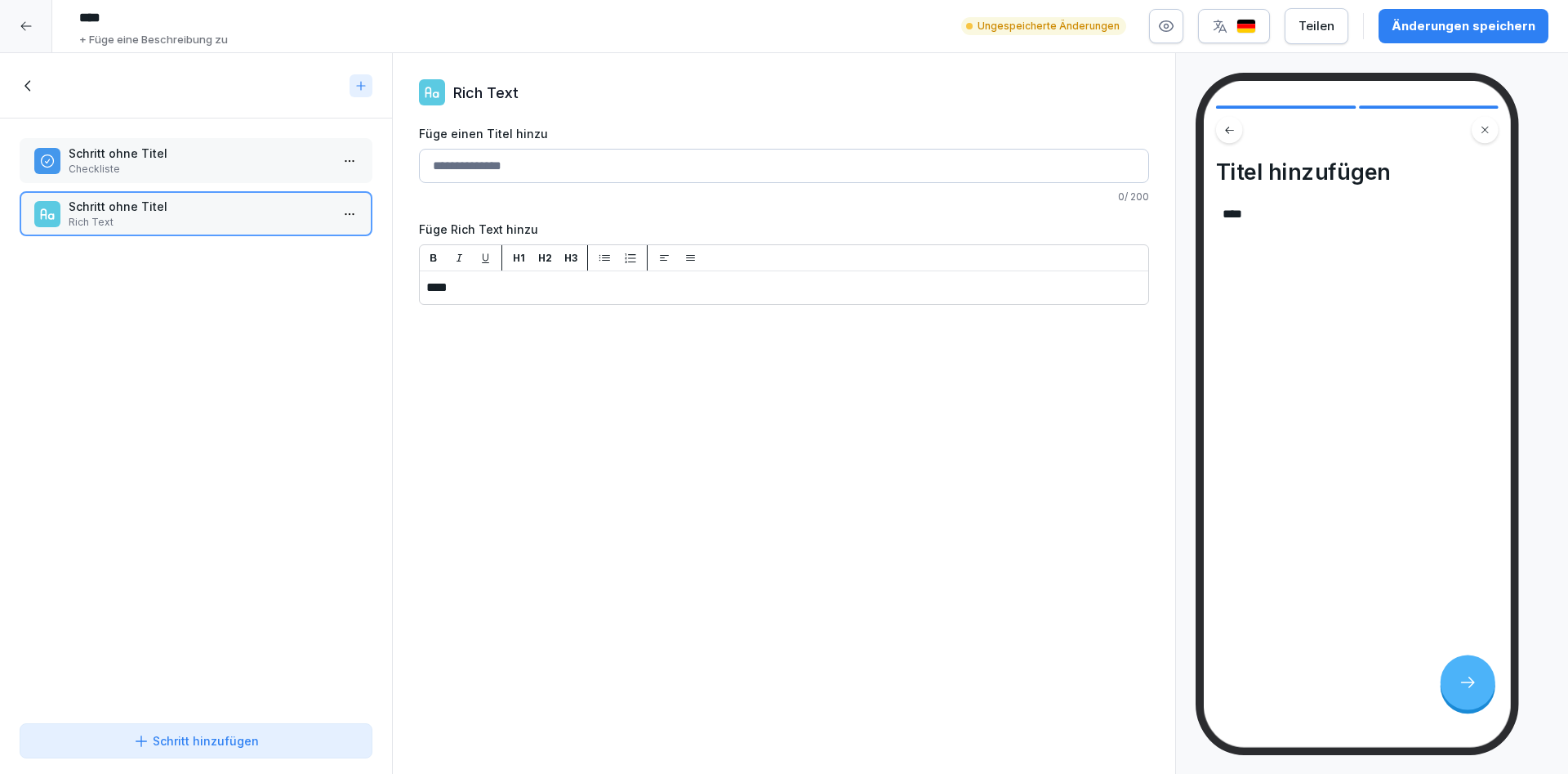
click at [35, 89] on icon at bounding box center [29, 85] width 18 height 18
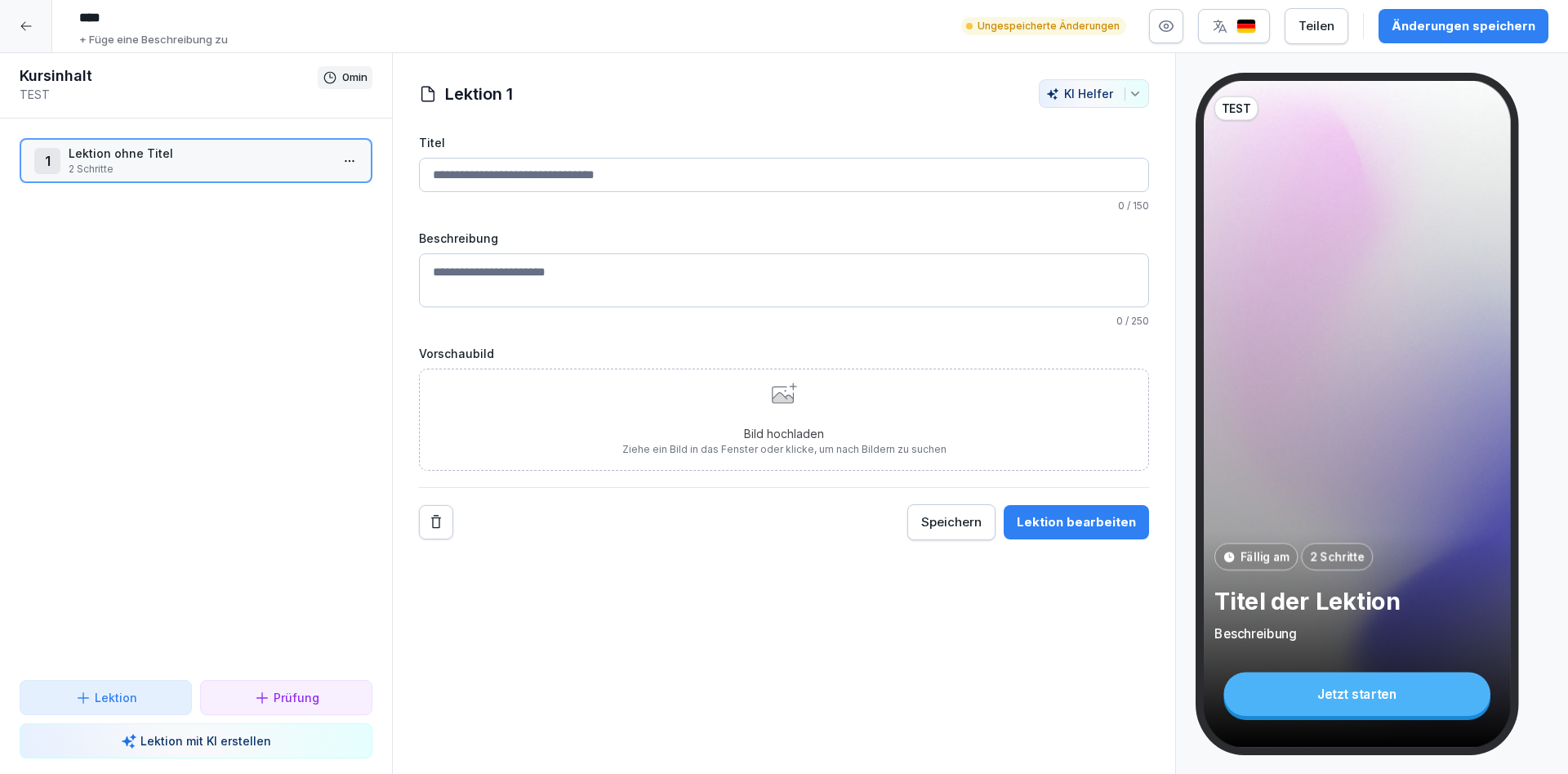
click at [297, 695] on p "Prüfung" at bounding box center [296, 698] width 46 height 17
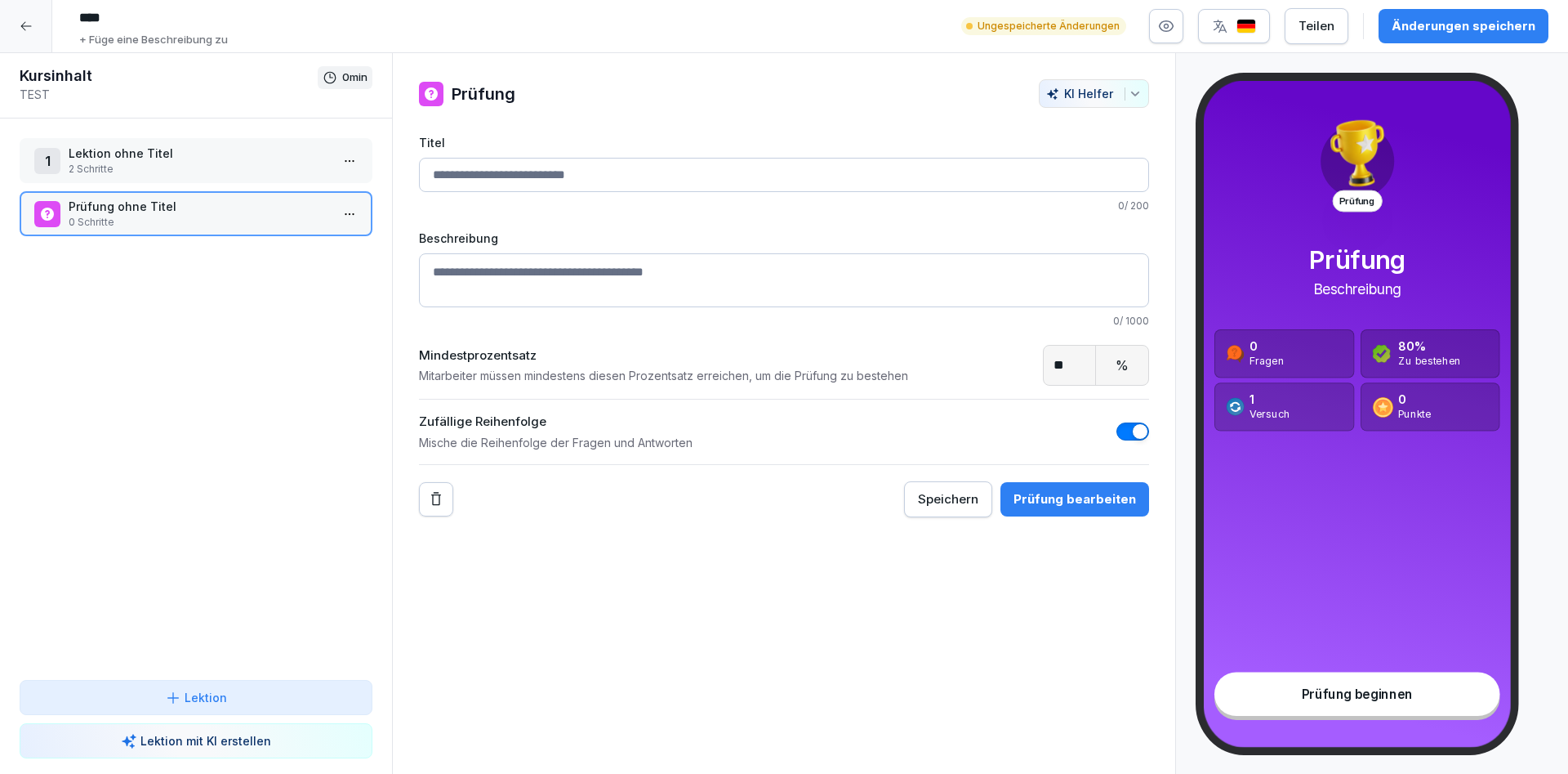
click at [1084, 502] on div "Prüfung bearbeiten" at bounding box center [1074, 499] width 122 height 18
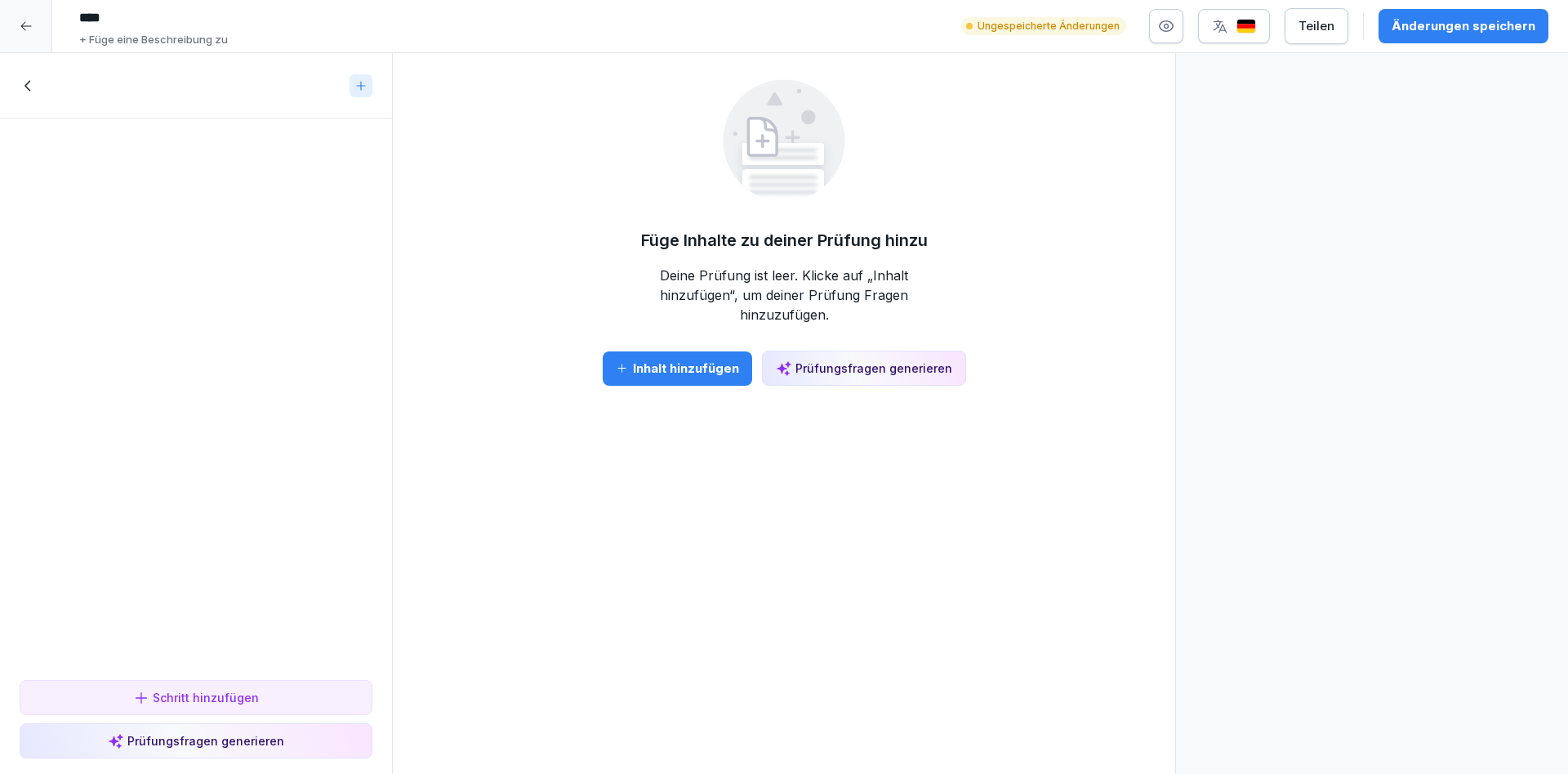
click at [717, 360] on div "Inhalt hinzufügen" at bounding box center [677, 368] width 123 height 18
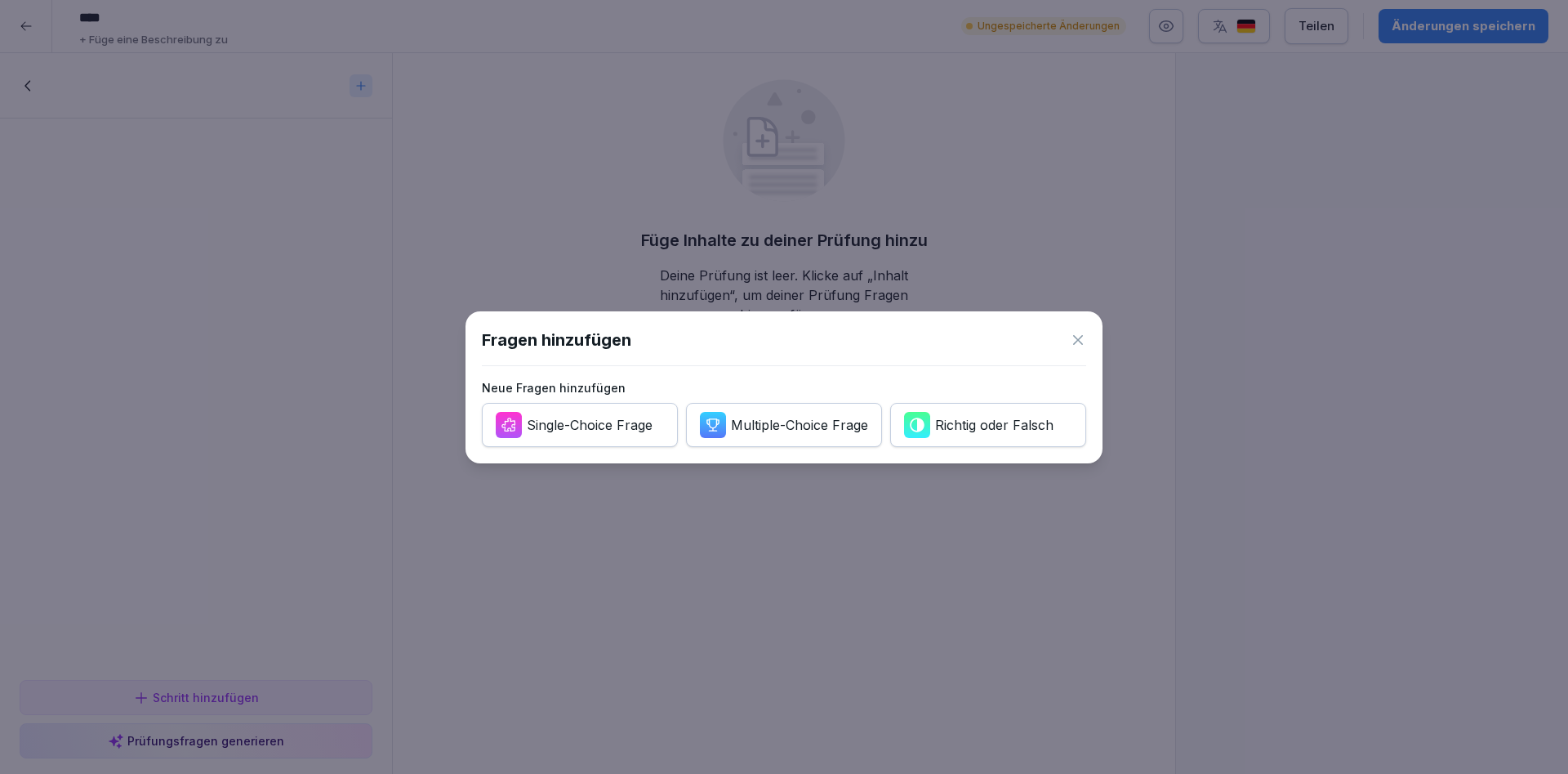
click at [643, 429] on div "Single-Choice Frage" at bounding box center [590, 425] width 126 height 18
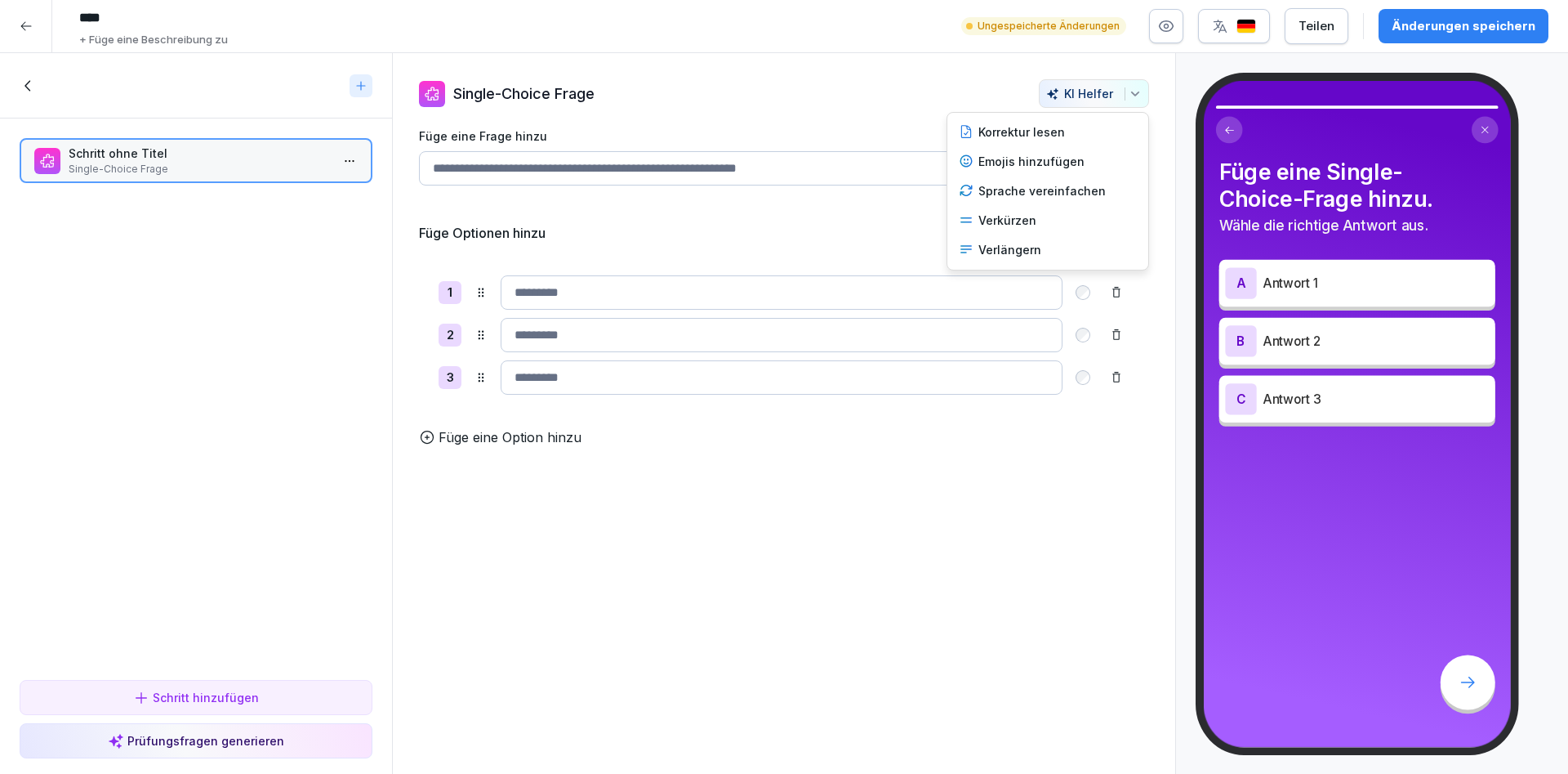
click at [1140, 96] on icon "button" at bounding box center [1135, 94] width 13 height 13
click at [157, 735] on html "**** + Füge eine Beschreibung zu Ungespeicherte Änderungen Teilen Änderungen sp…" at bounding box center [784, 387] width 1568 height 774
click at [160, 744] on div "Prüfungsfragen generieren" at bounding box center [195, 741] width 176 height 17
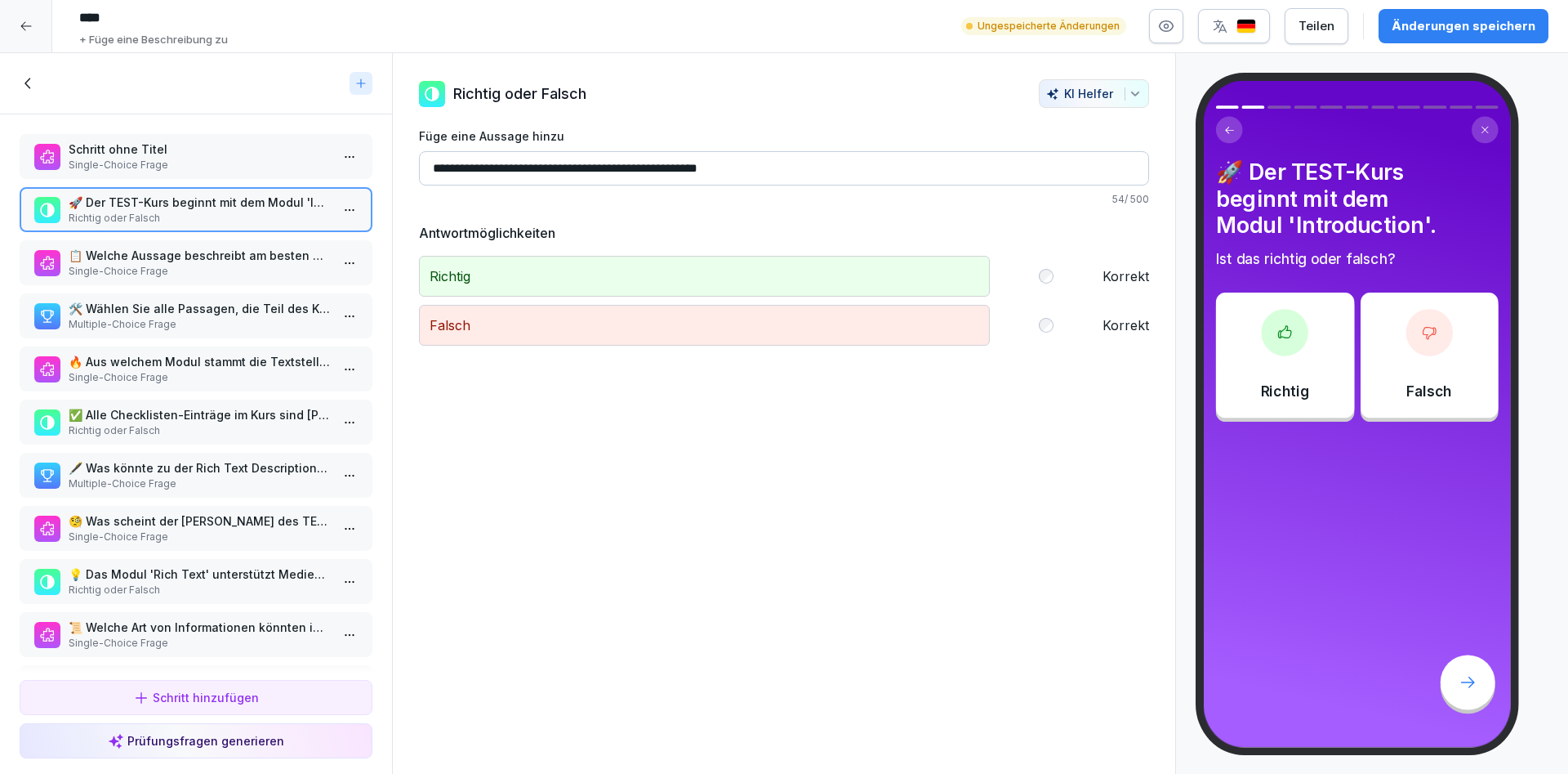
click at [214, 318] on p "Multiple-Choice Frage" at bounding box center [199, 324] width 261 height 15
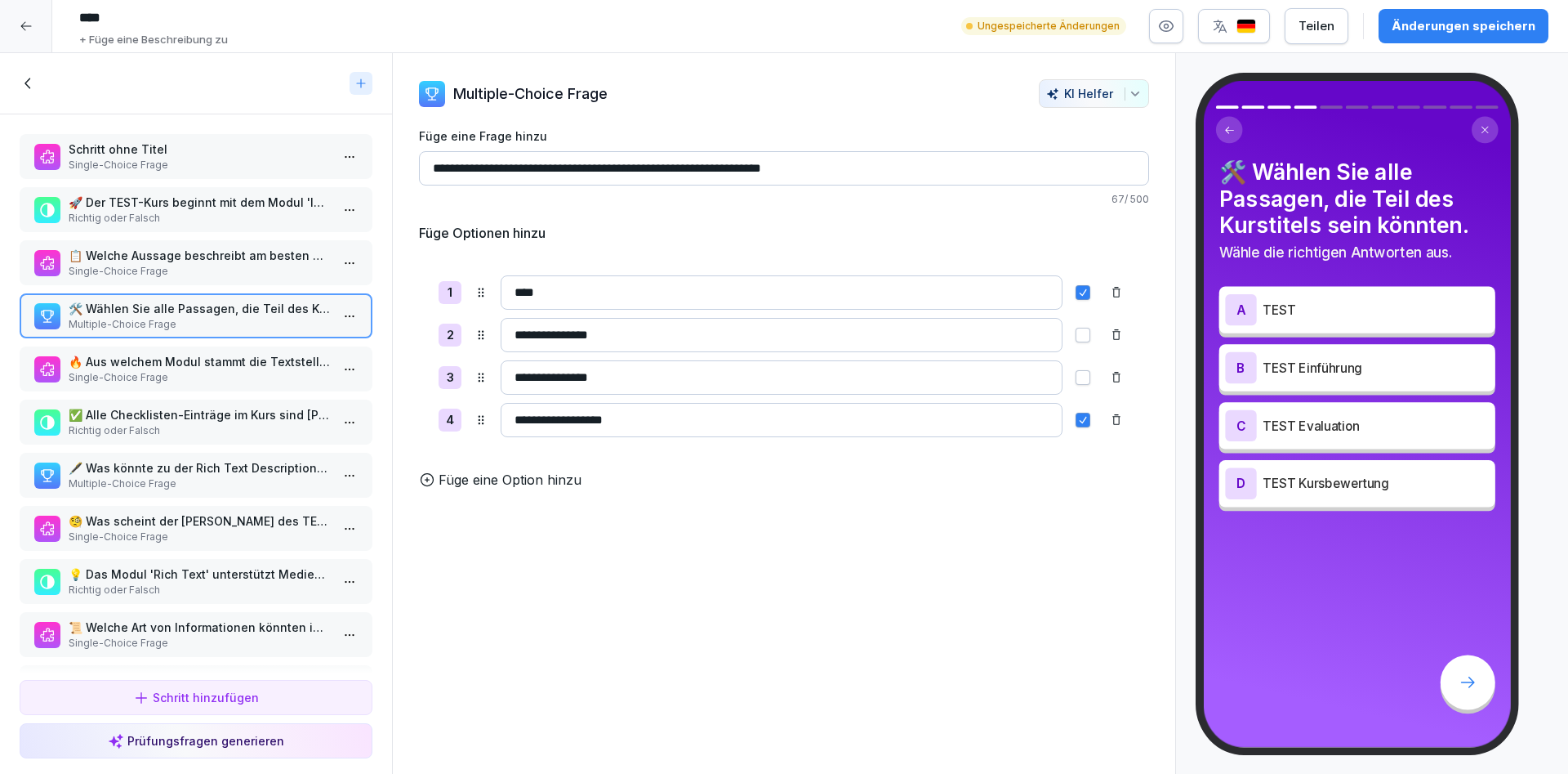
click at [214, 376] on p "Single-Choice Frage" at bounding box center [199, 377] width 261 height 15
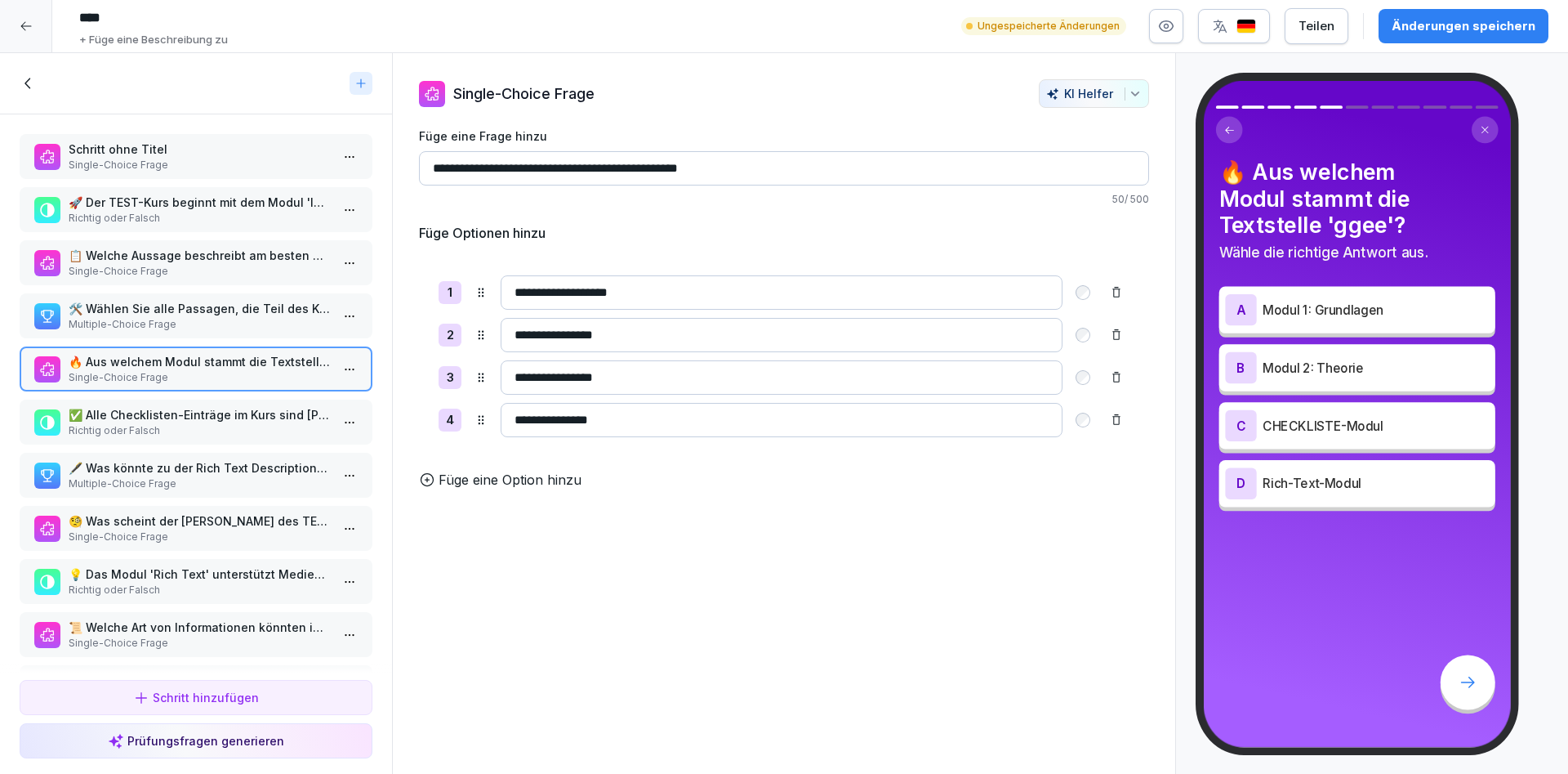
click at [207, 421] on p "✅ Alle Checklisten-Einträge im Kurs sind voll ausgefüllt." at bounding box center [199, 415] width 261 height 17
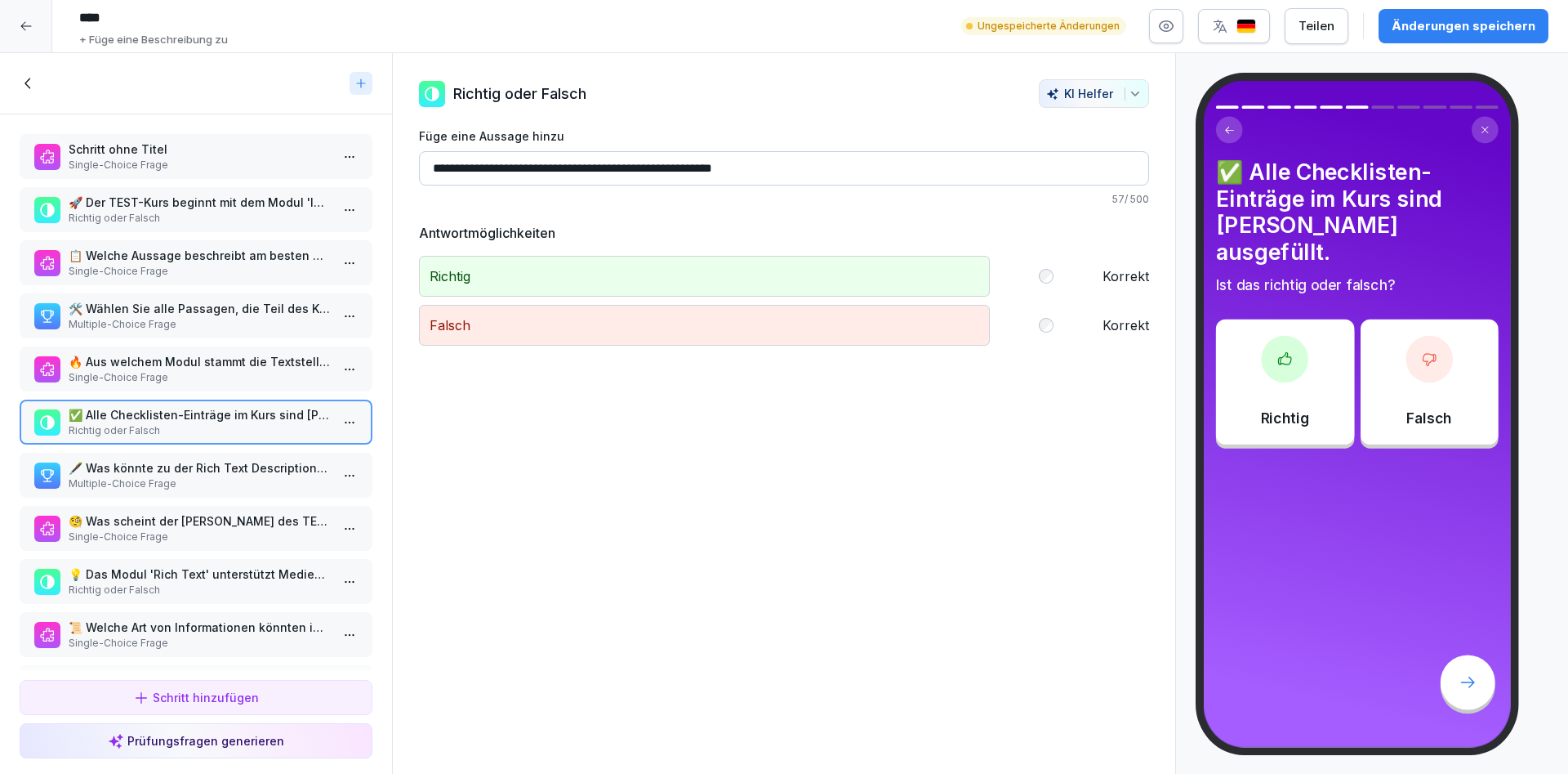
click at [224, 479] on p "Multiple-Choice Frage" at bounding box center [199, 483] width 261 height 15
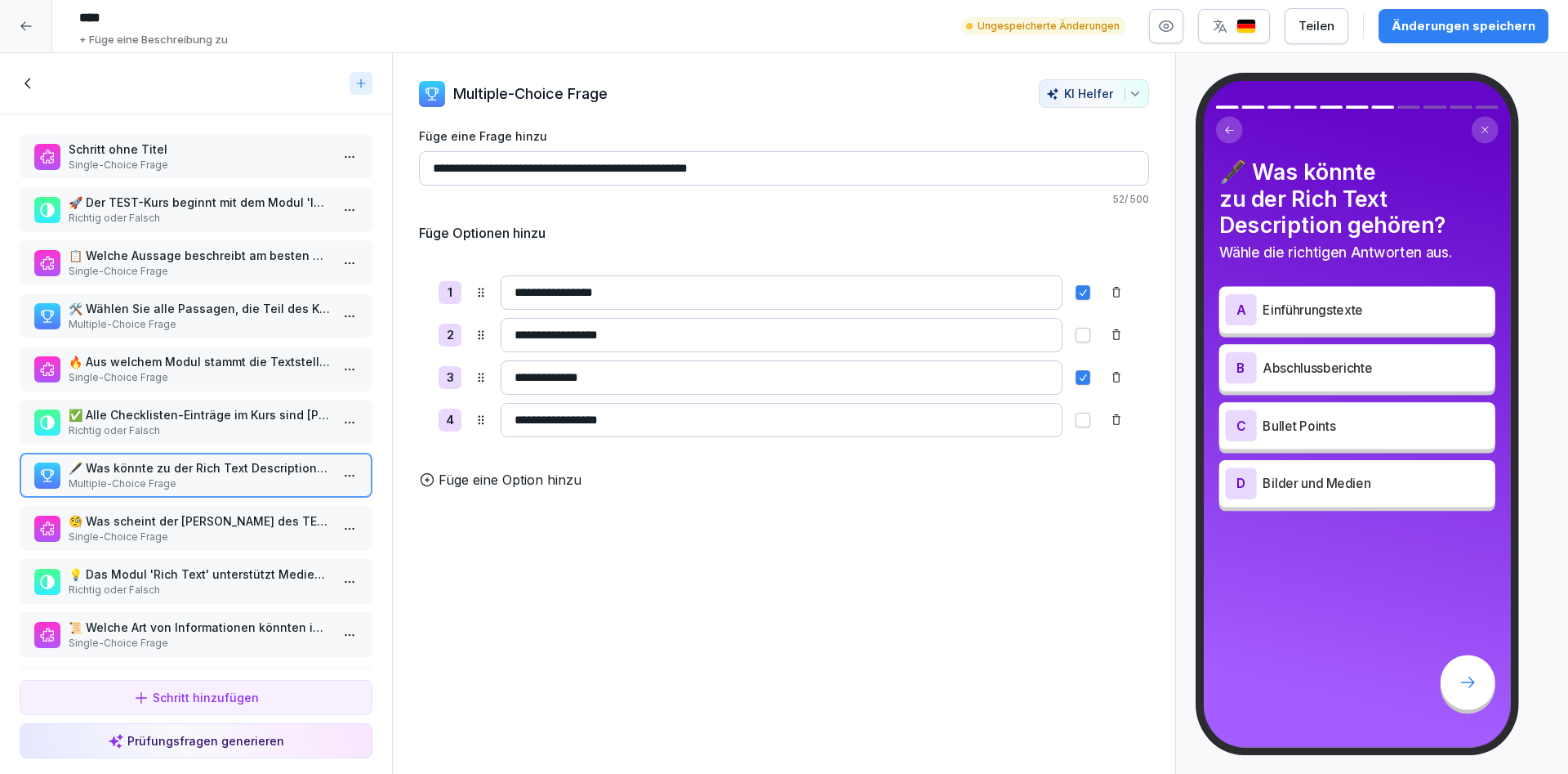
scroll to position [56, 0]
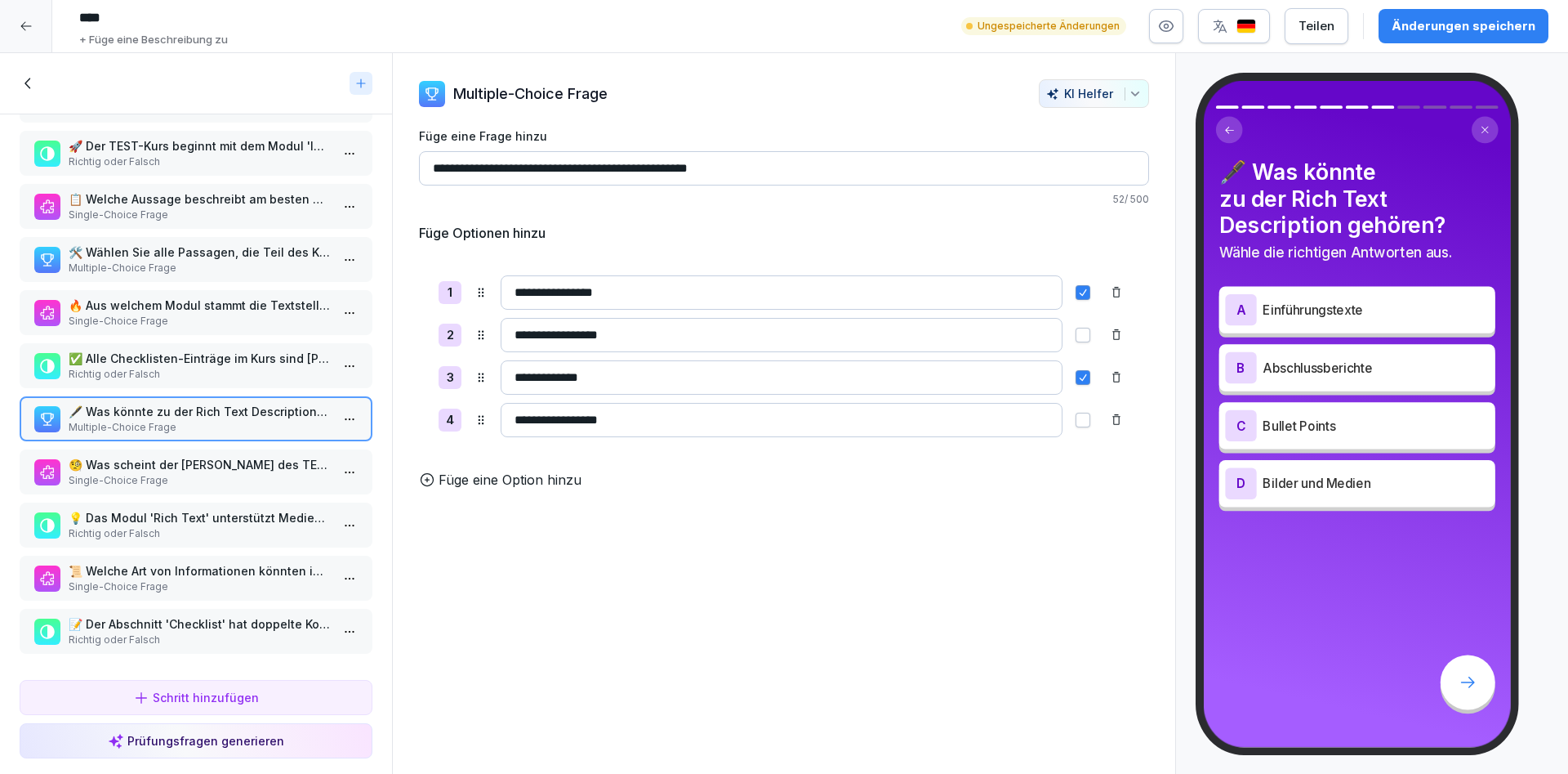
click at [30, 86] on icon at bounding box center [29, 83] width 18 height 18
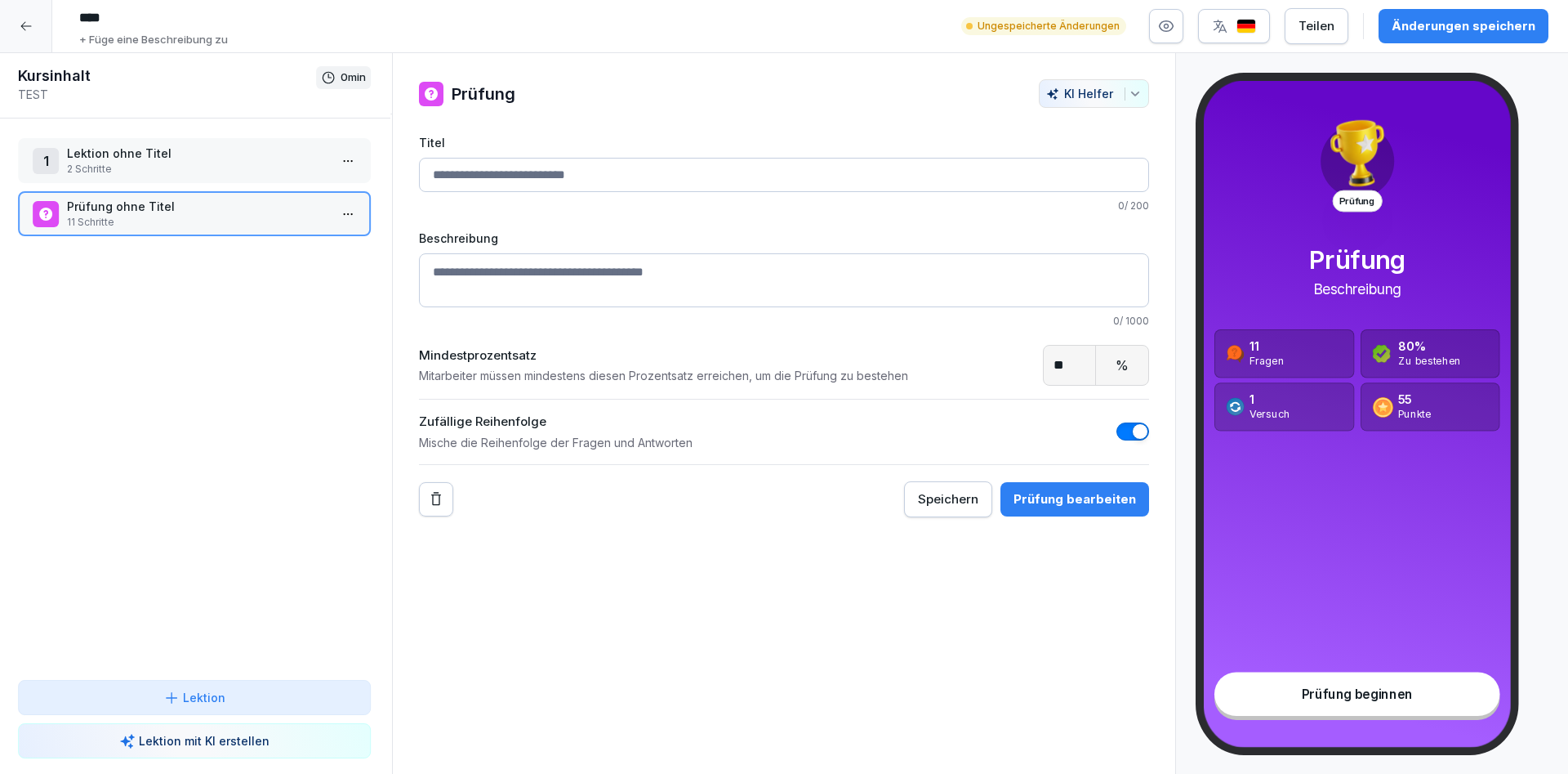
scroll to position [56, 0]
click at [241, 738] on p "Lektion mit KI erstellen" at bounding box center [206, 741] width 131 height 17
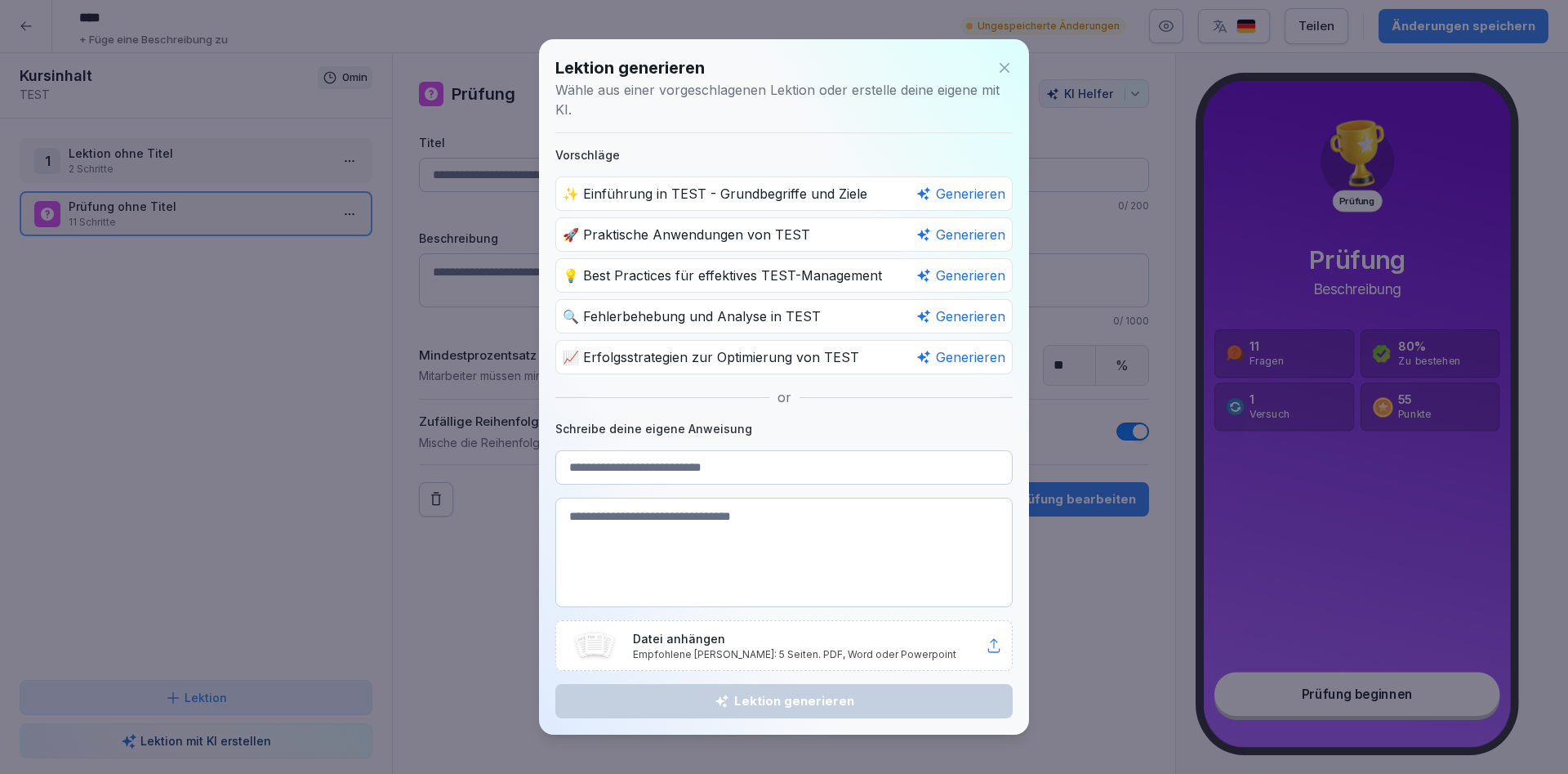
click at [724, 469] on input at bounding box center [784, 467] width 458 height 35
click at [1011, 67] on icon at bounding box center [1005, 68] width 16 height 17
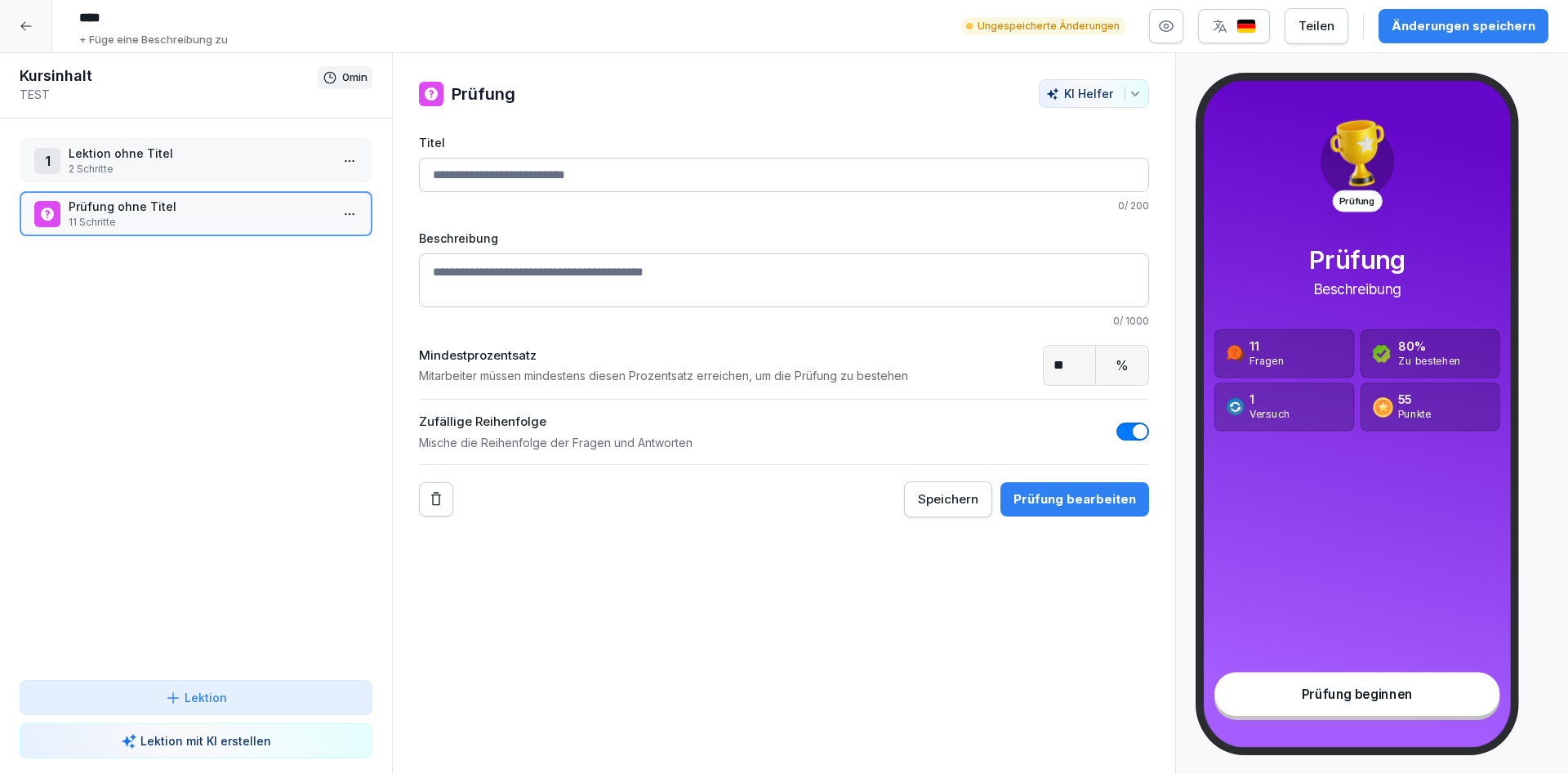
click at [25, 29] on icon at bounding box center [26, 26] width 13 height 13
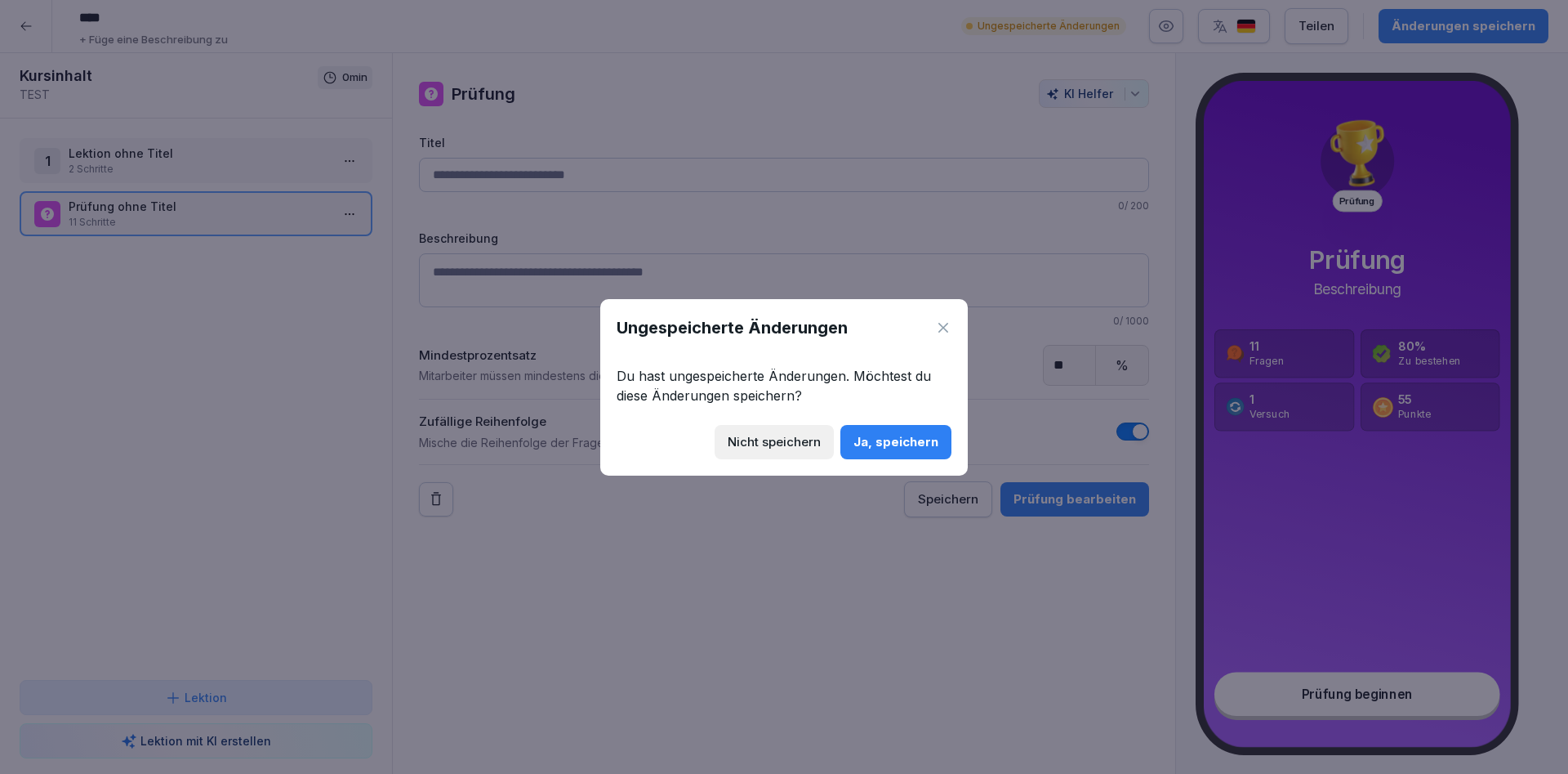
click at [766, 445] on div "Nicht speichern" at bounding box center [774, 442] width 93 height 18
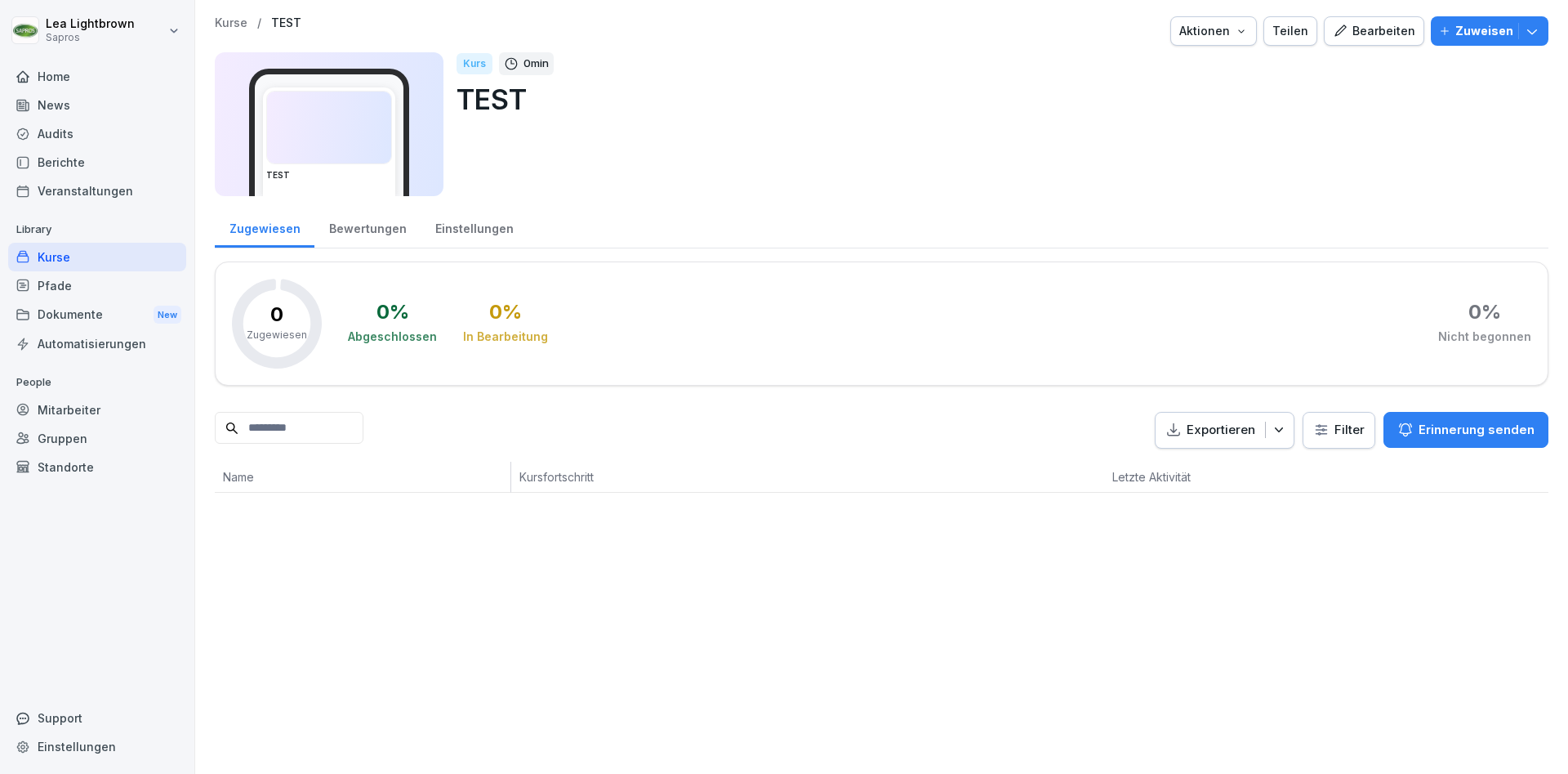
click at [78, 250] on div "Kurse" at bounding box center [96, 256] width 178 height 29
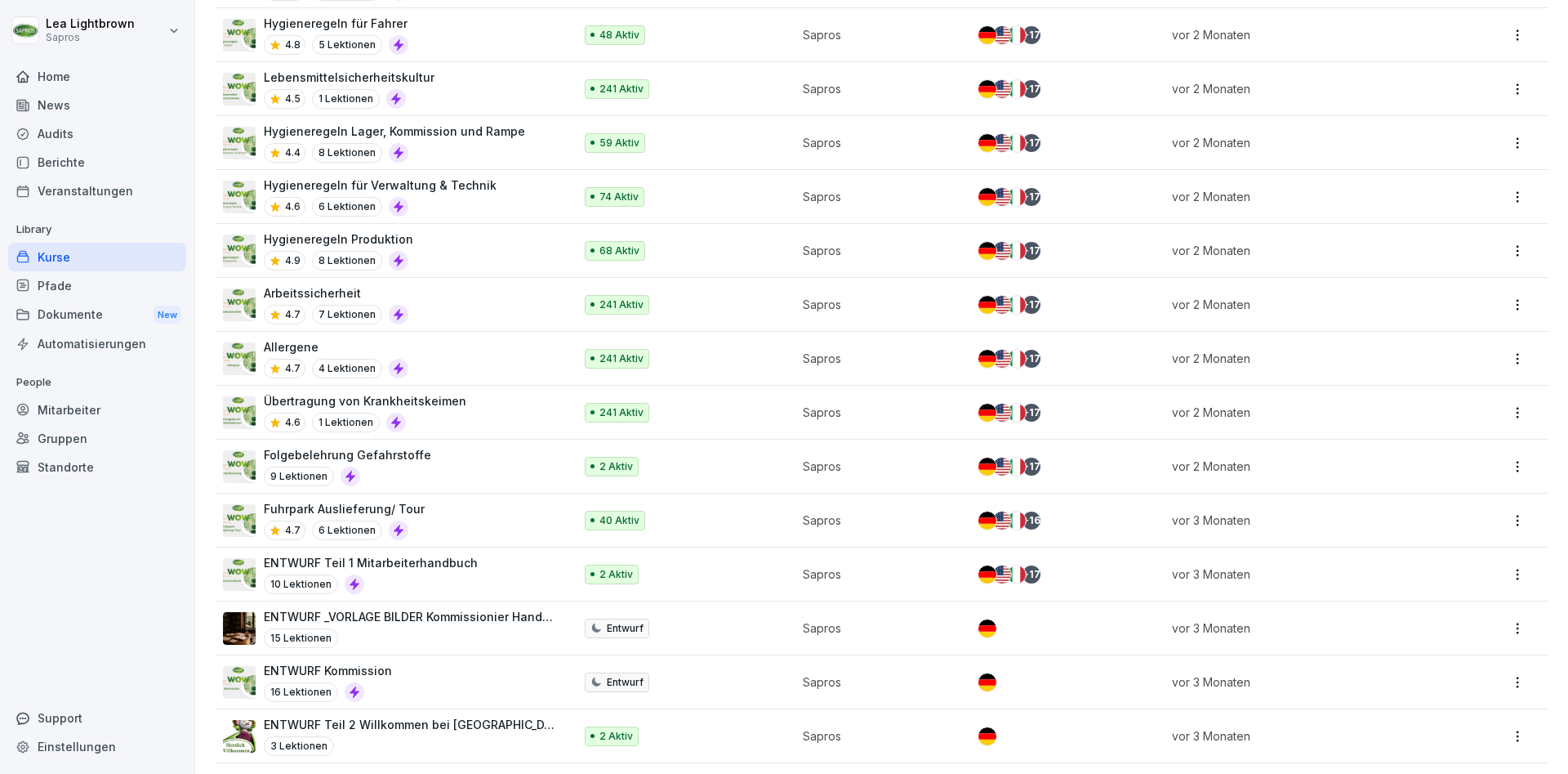
scroll to position [686, 0]
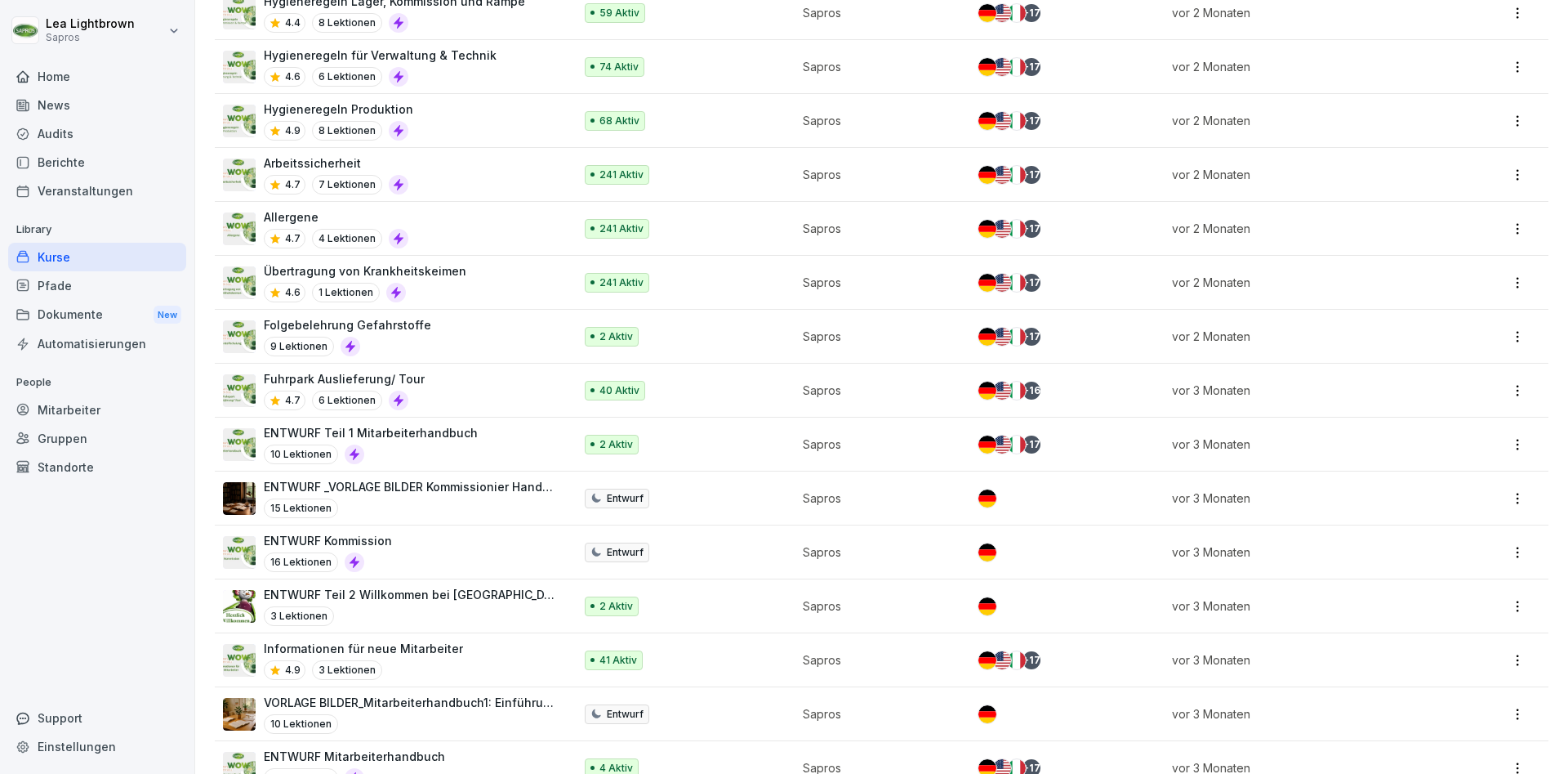
click at [455, 731] on div "10 Lektionen" at bounding box center [411, 724] width 293 height 20
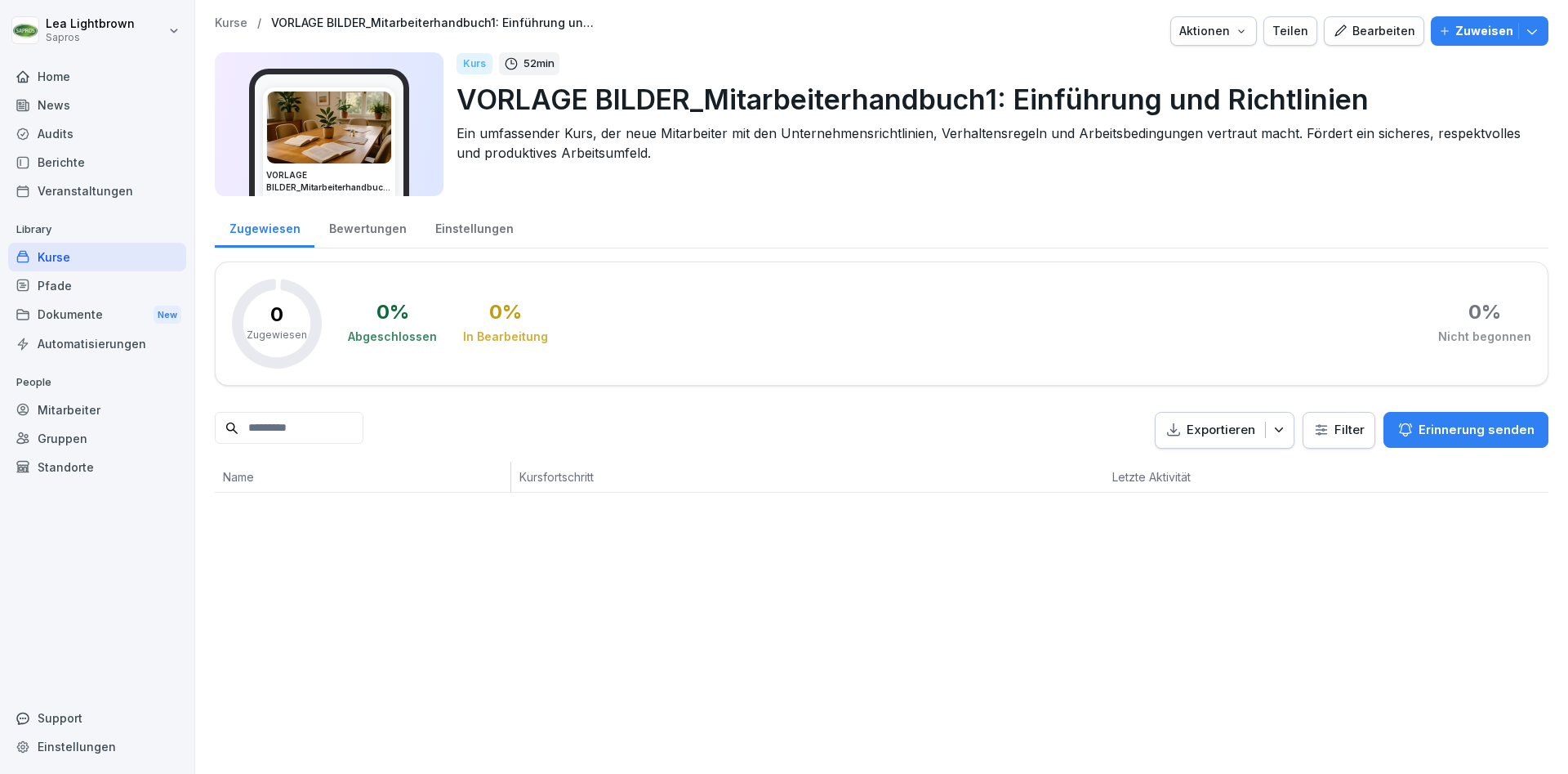
click at [76, 259] on div "Kurse" at bounding box center [96, 256] width 178 height 29
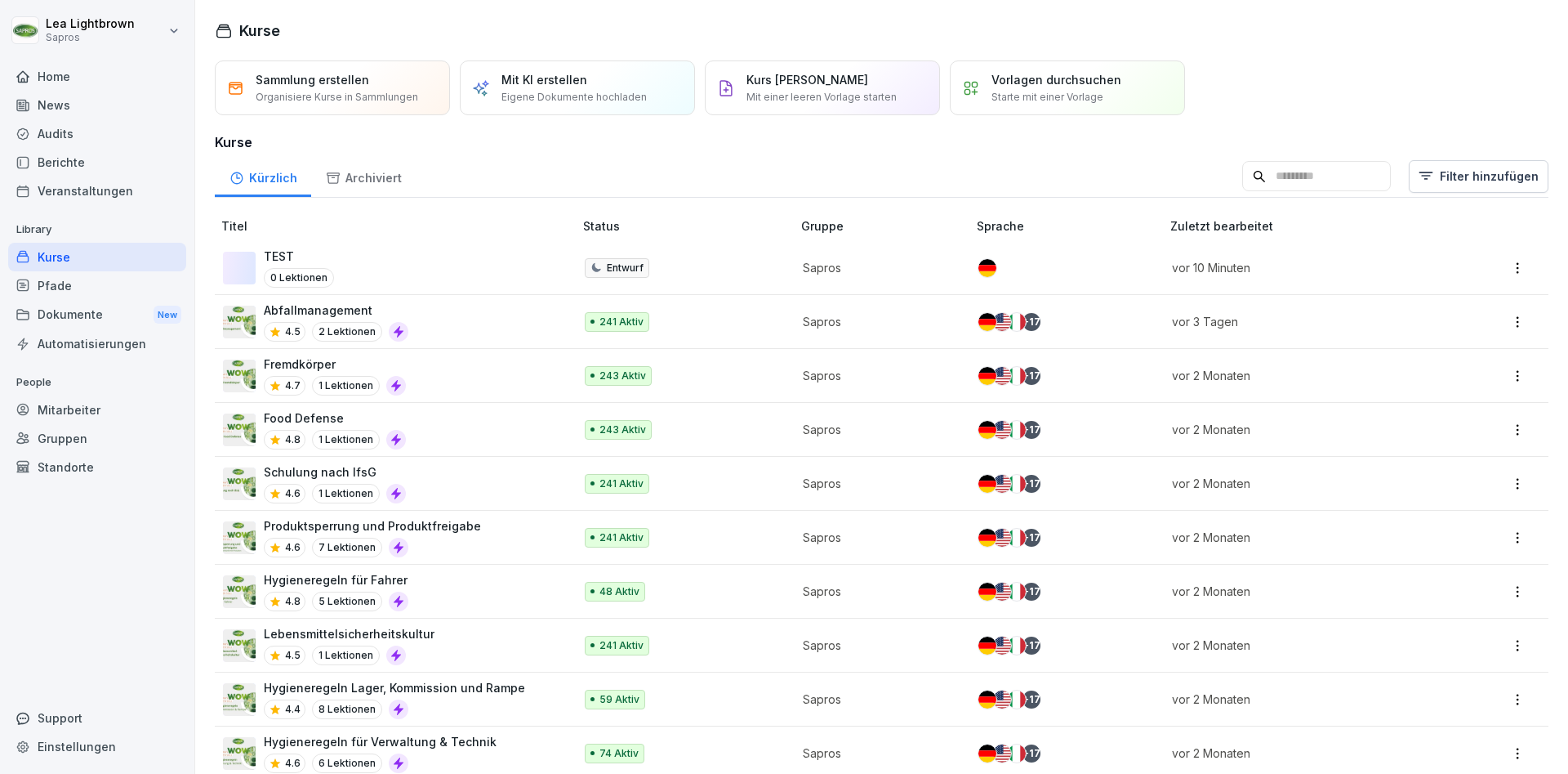
click at [583, 90] on p "Eigene Dokumente hochladen" at bounding box center [574, 96] width 145 height 15
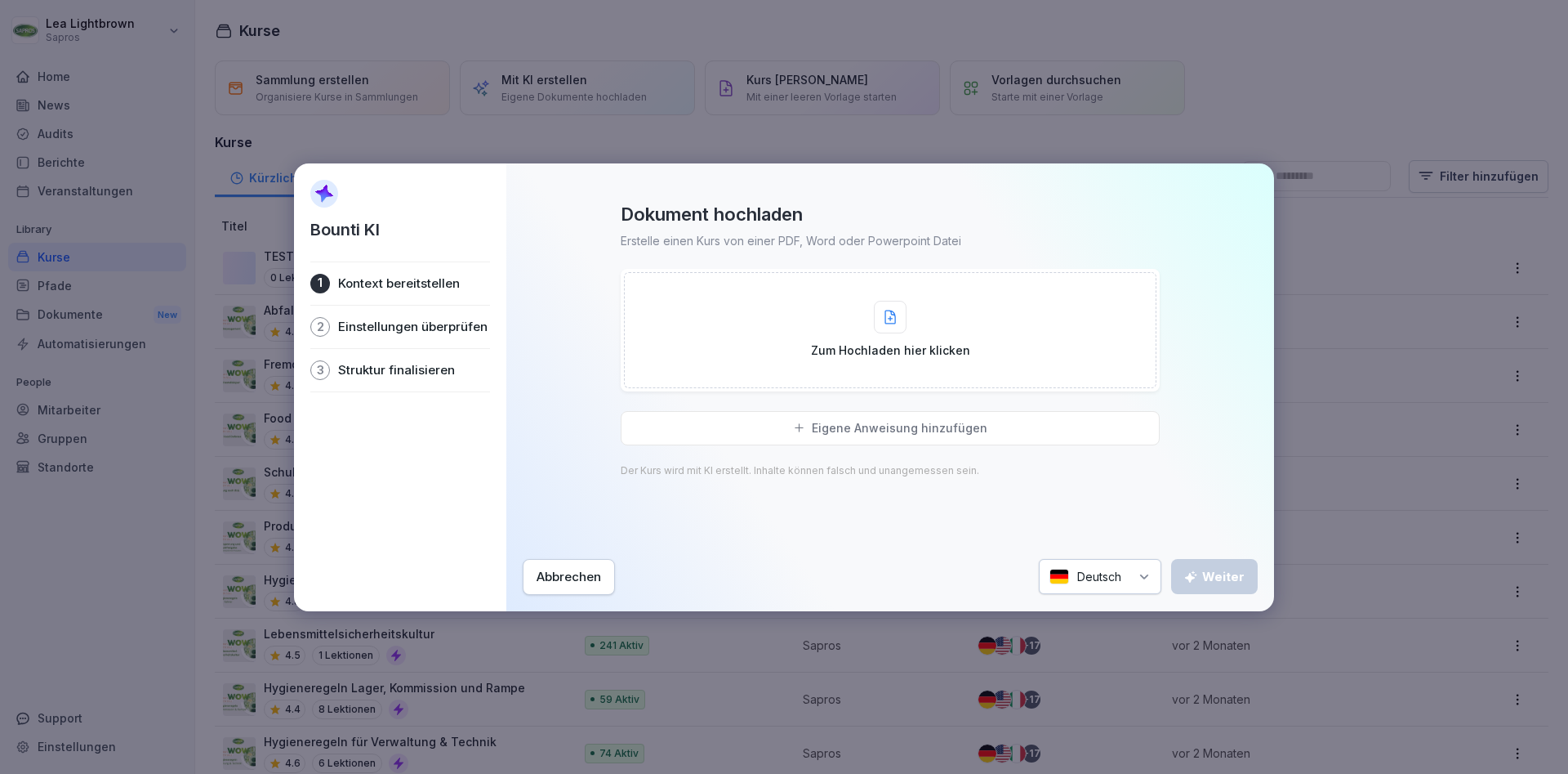
click at [902, 325] on div at bounding box center [891, 317] width 33 height 33
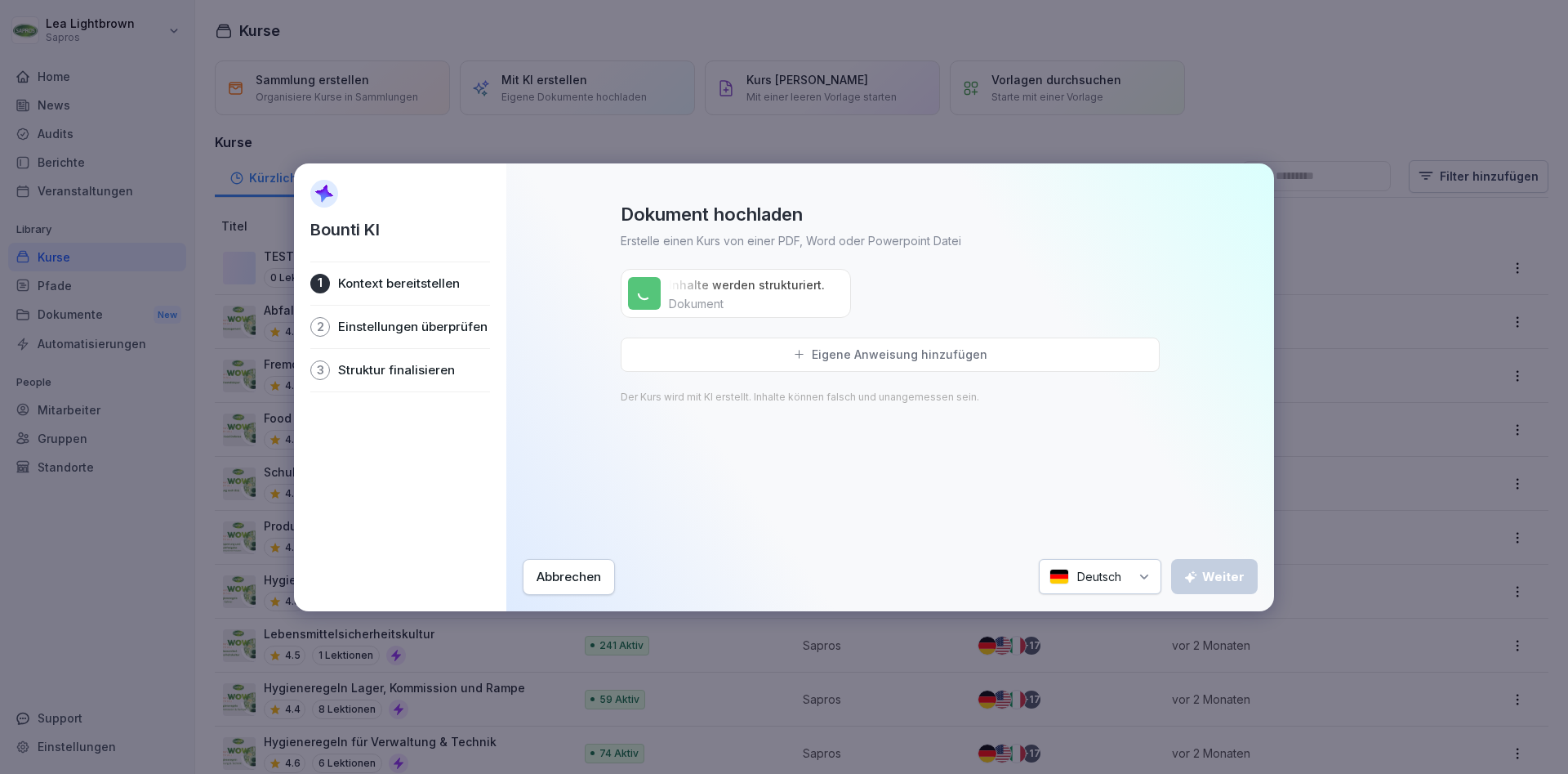
click at [577, 579] on div "Abbrechen" at bounding box center [569, 577] width 64 height 18
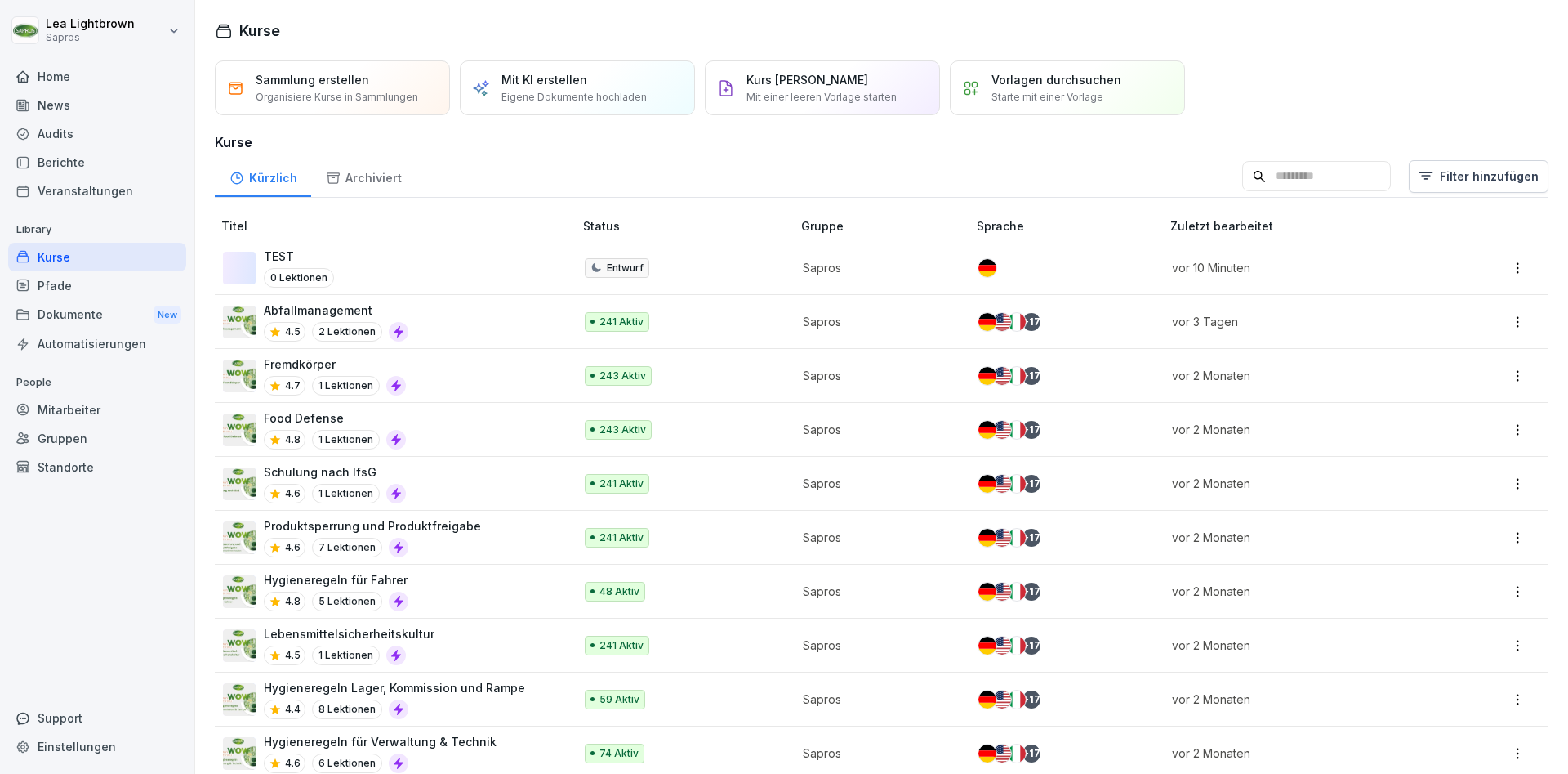
click at [1072, 85] on p "Vorlagen durchsuchen" at bounding box center [1057, 80] width 130 height 17
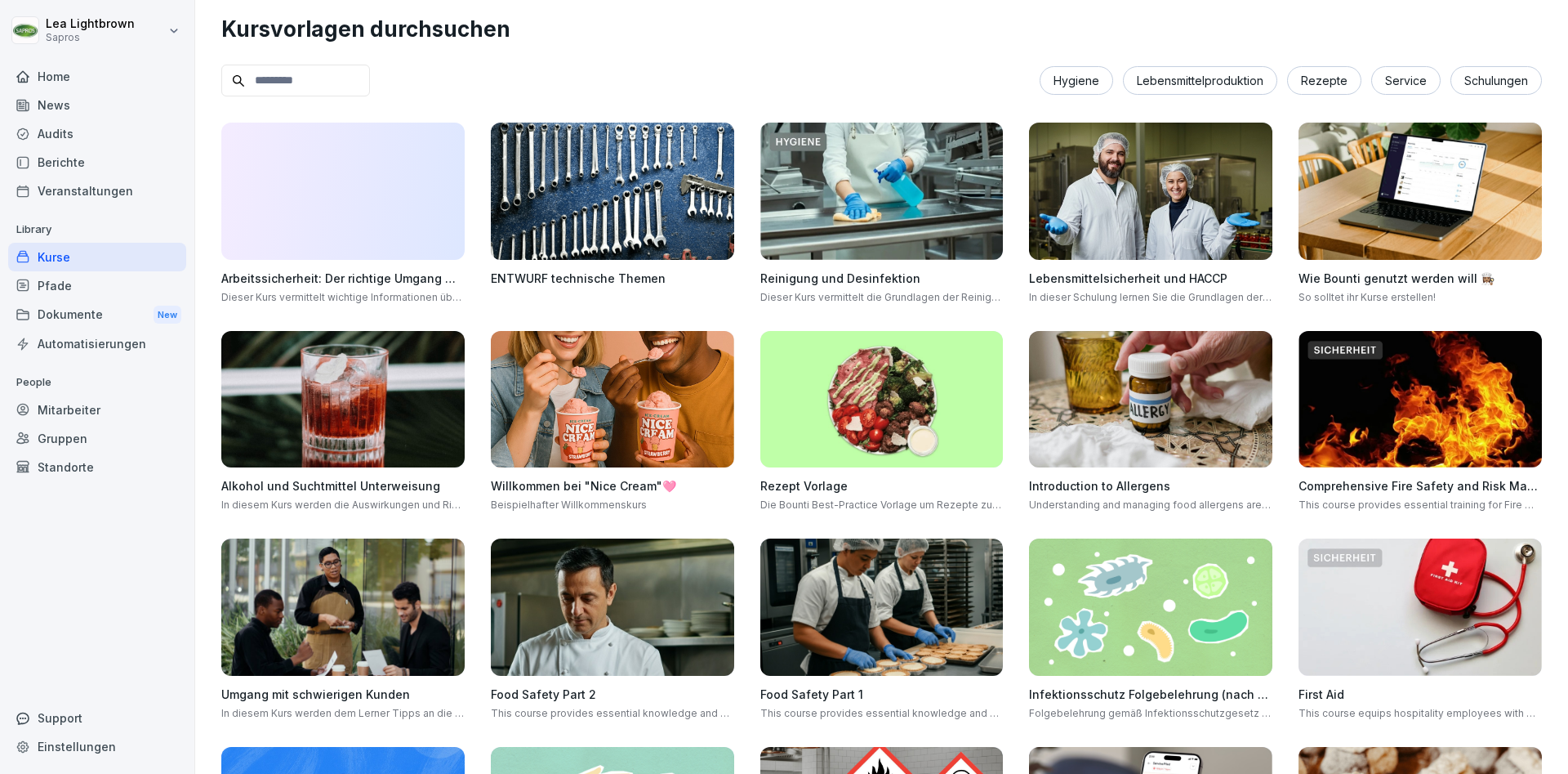
click at [121, 259] on div "Kurse" at bounding box center [96, 256] width 178 height 29
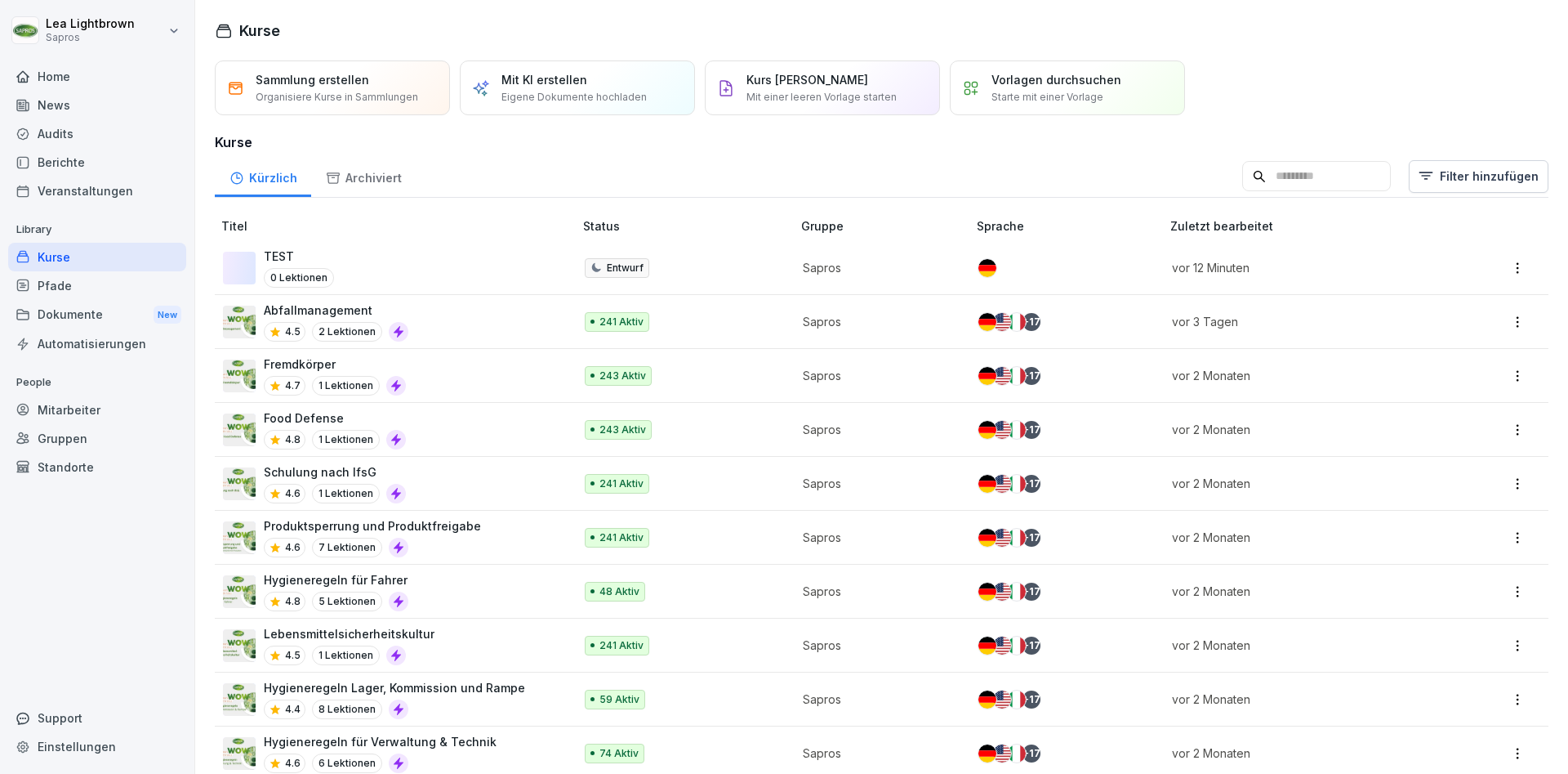
click at [484, 319] on div "Abfallmanagement 4.5 2 Lektionen" at bounding box center [390, 321] width 334 height 40
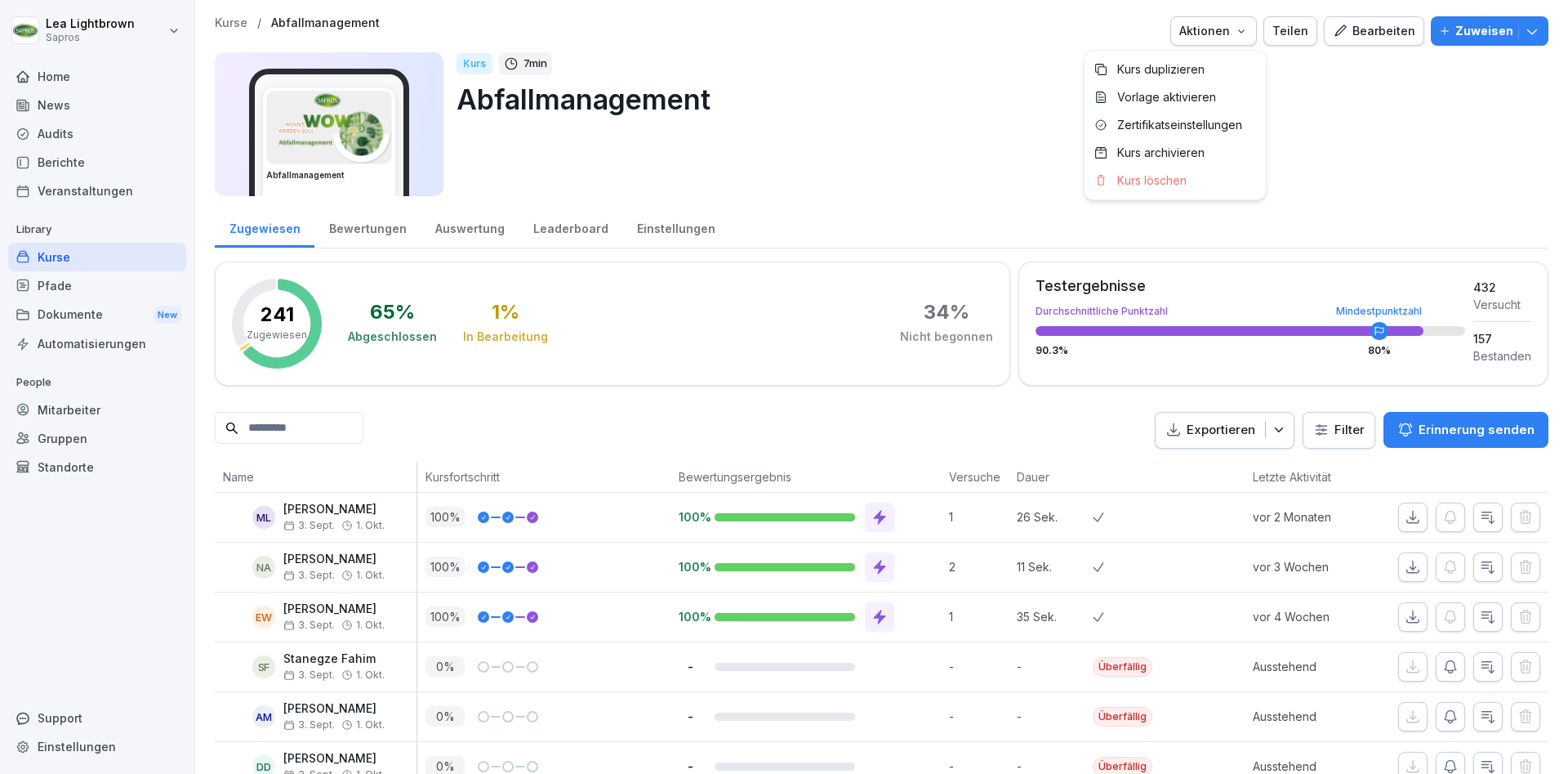
click at [98, 255] on html "Lea Lightbrown Sapros Home News Audits Berichte Veranstaltungen Library Kurse P…" at bounding box center [784, 387] width 1568 height 774
click at [59, 255] on div "Kurse" at bounding box center [96, 256] width 178 height 29
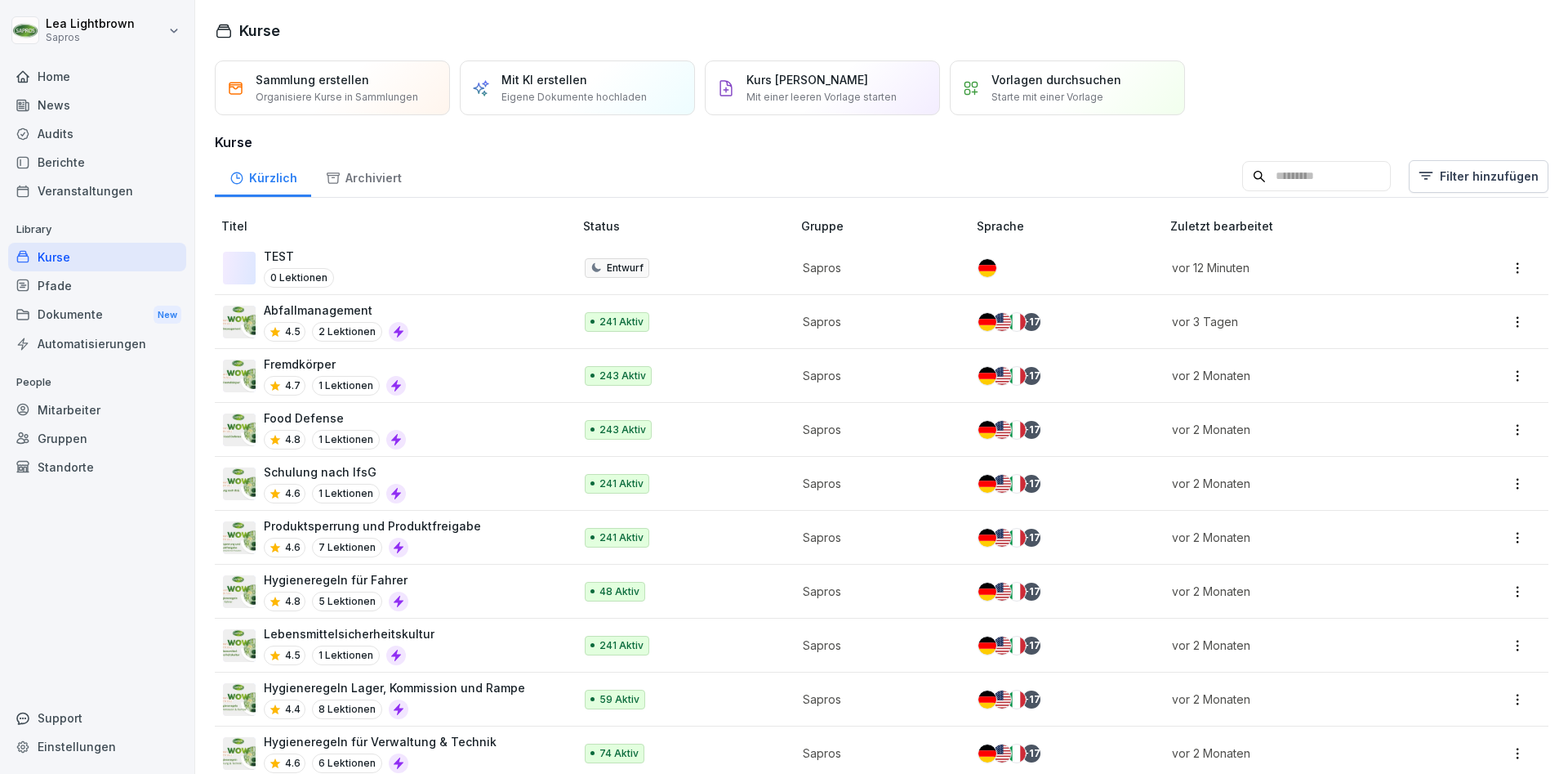
click at [1087, 96] on p "Starte mit einer Vorlage" at bounding box center [1047, 96] width 112 height 15
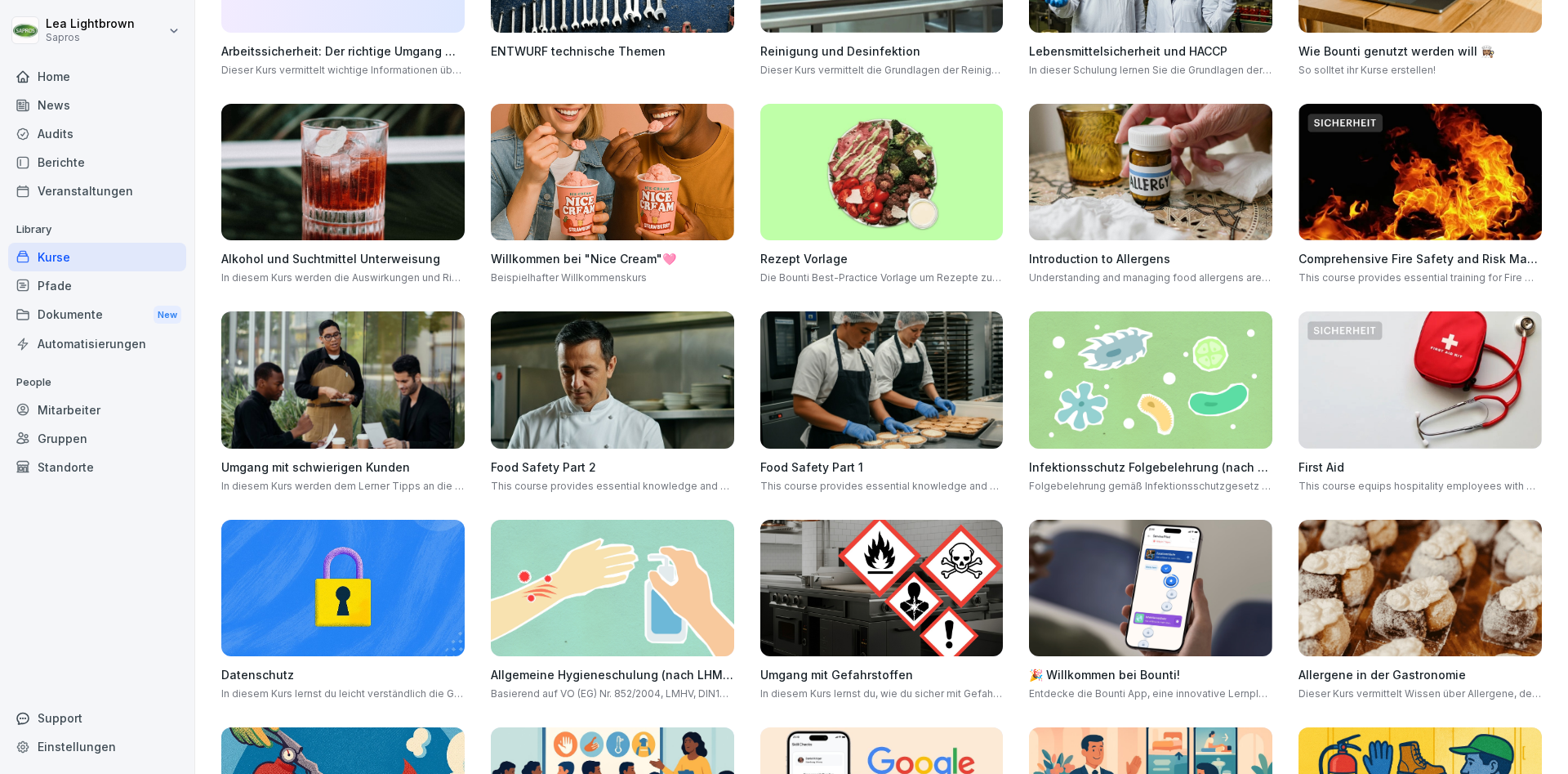
scroll to position [217, 0]
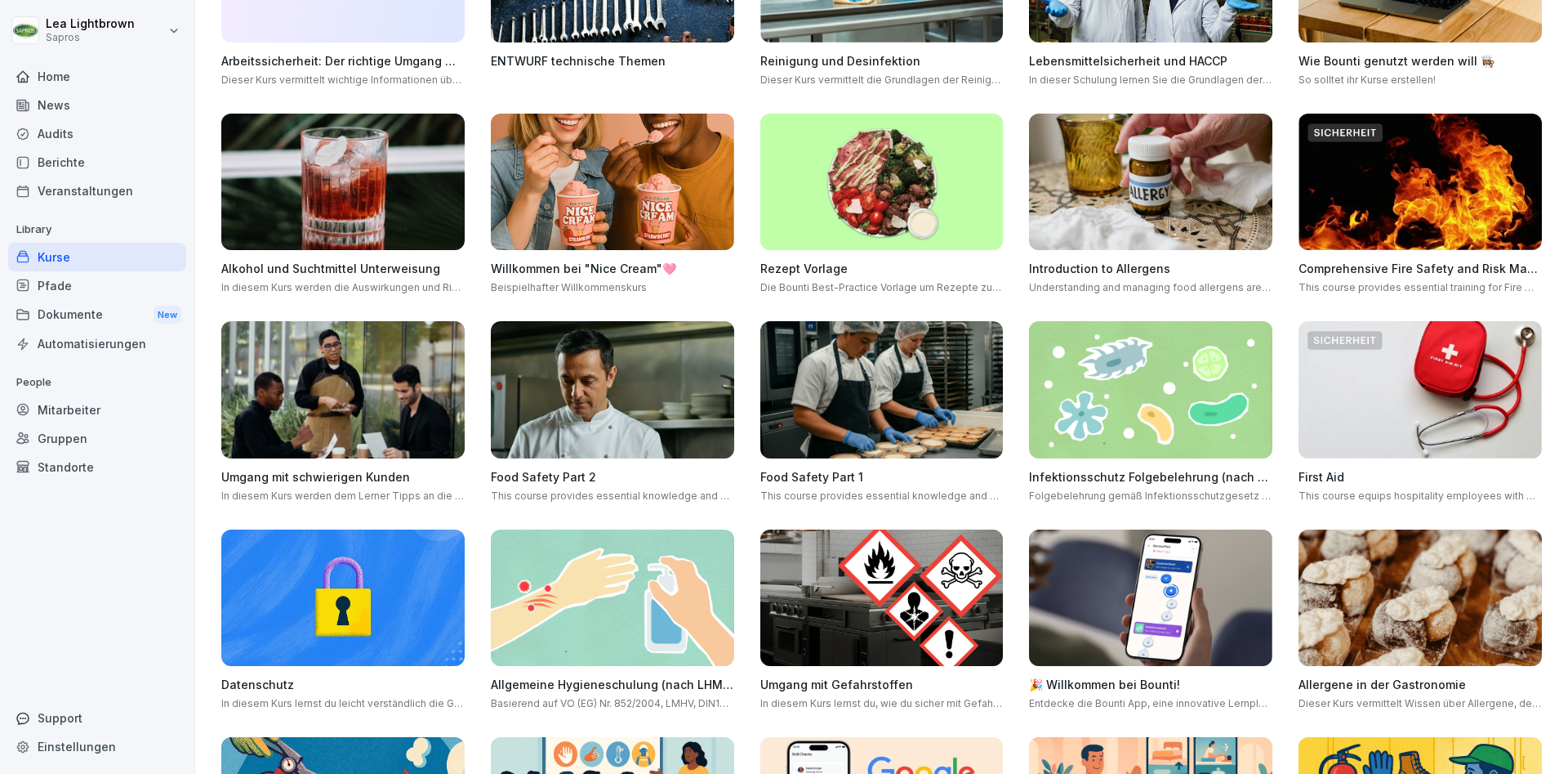
click at [599, 155] on img at bounding box center [612, 182] width 243 height 137
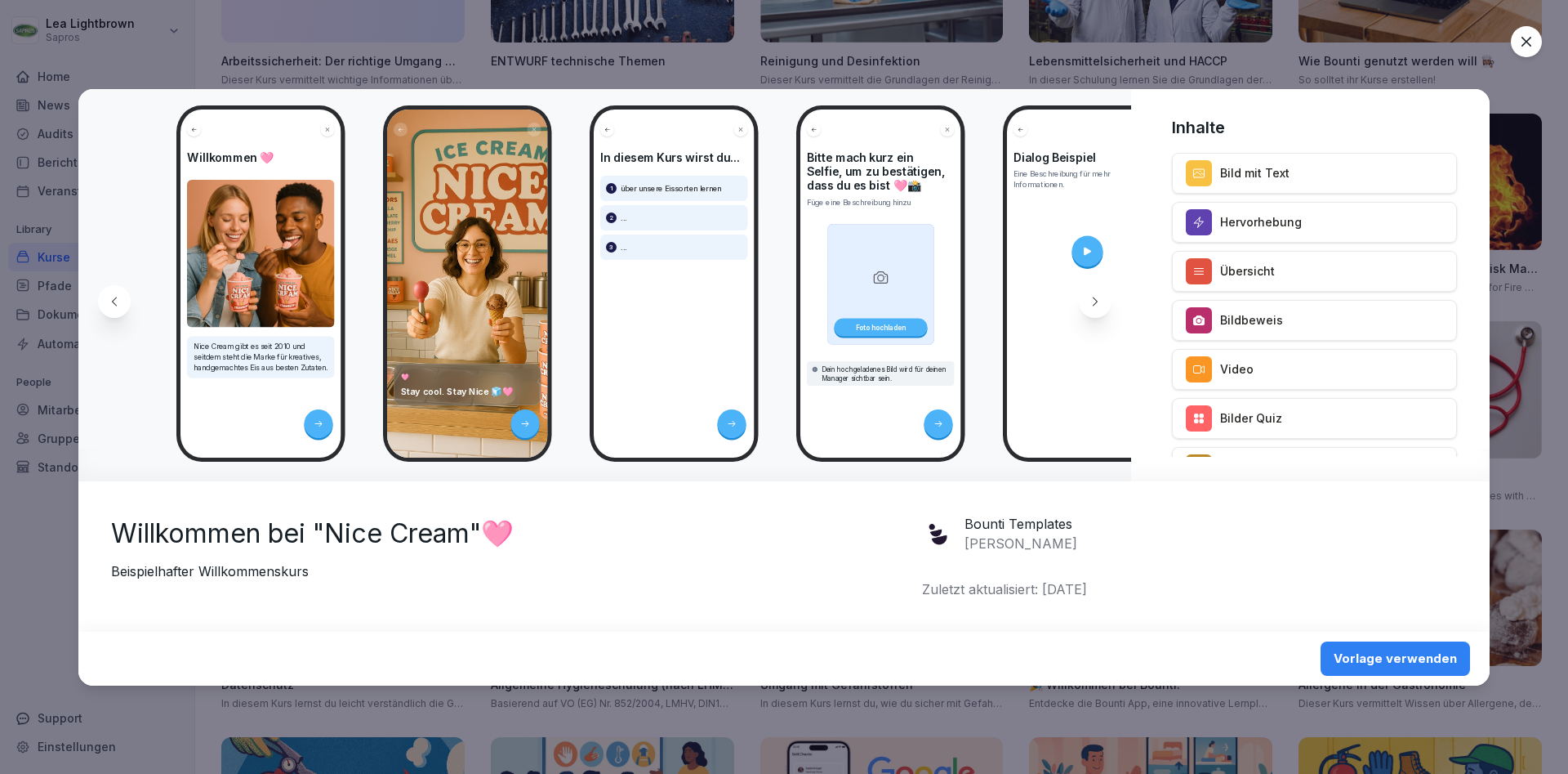
click at [1097, 296] on icon at bounding box center [1095, 301] width 13 height 13
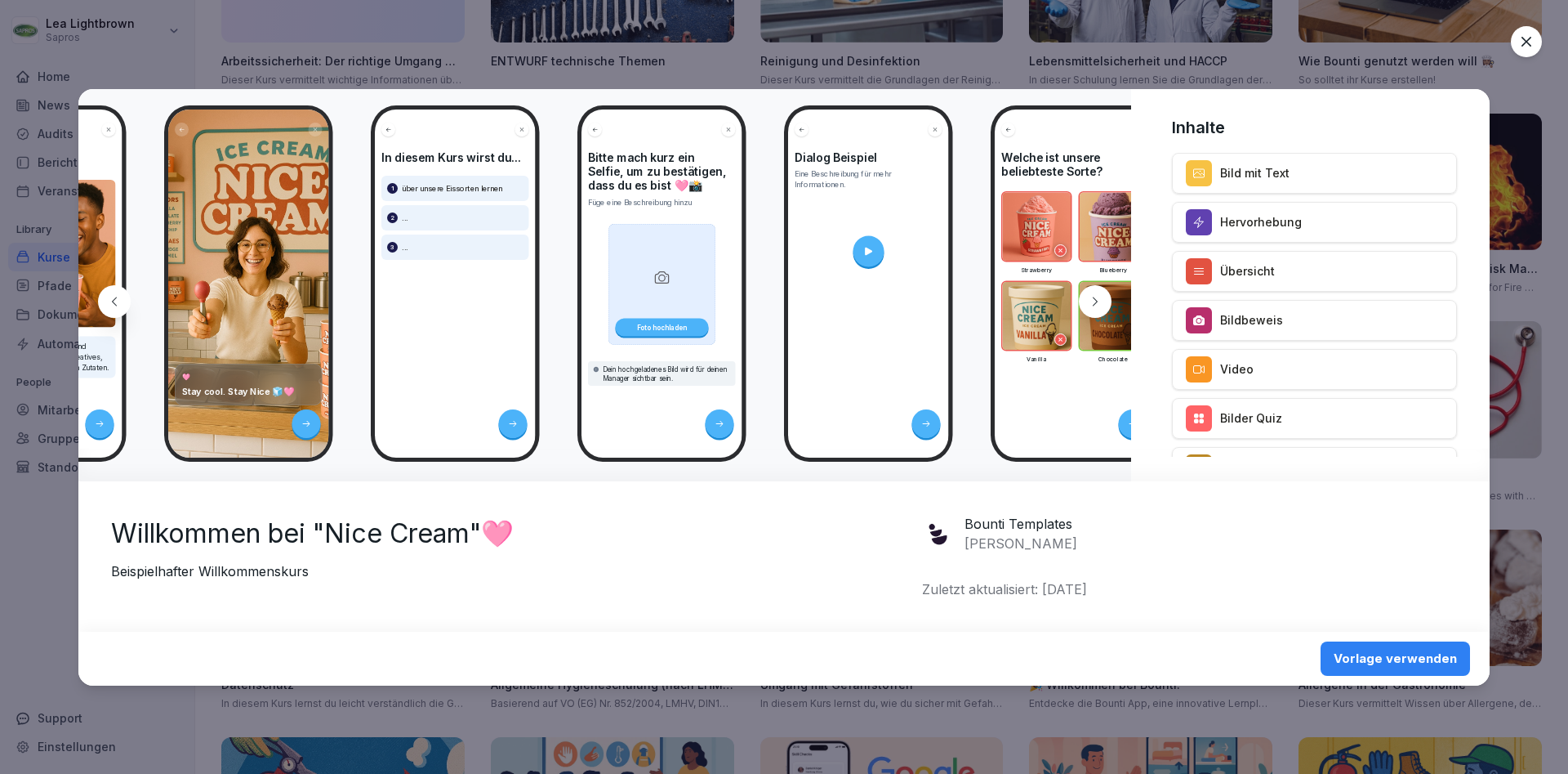
click at [1097, 296] on icon at bounding box center [1095, 301] width 13 height 13
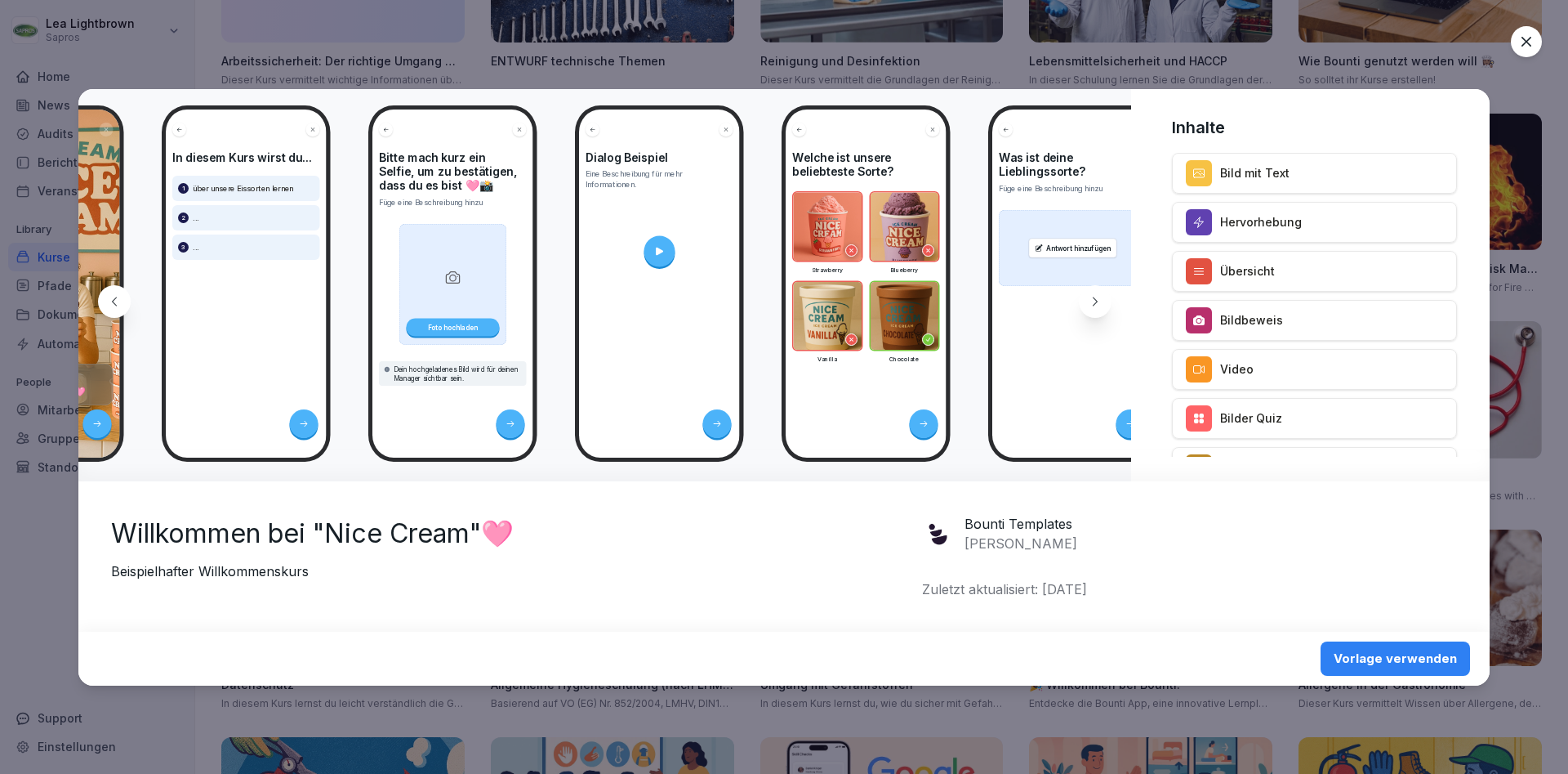
scroll to position [0, 438]
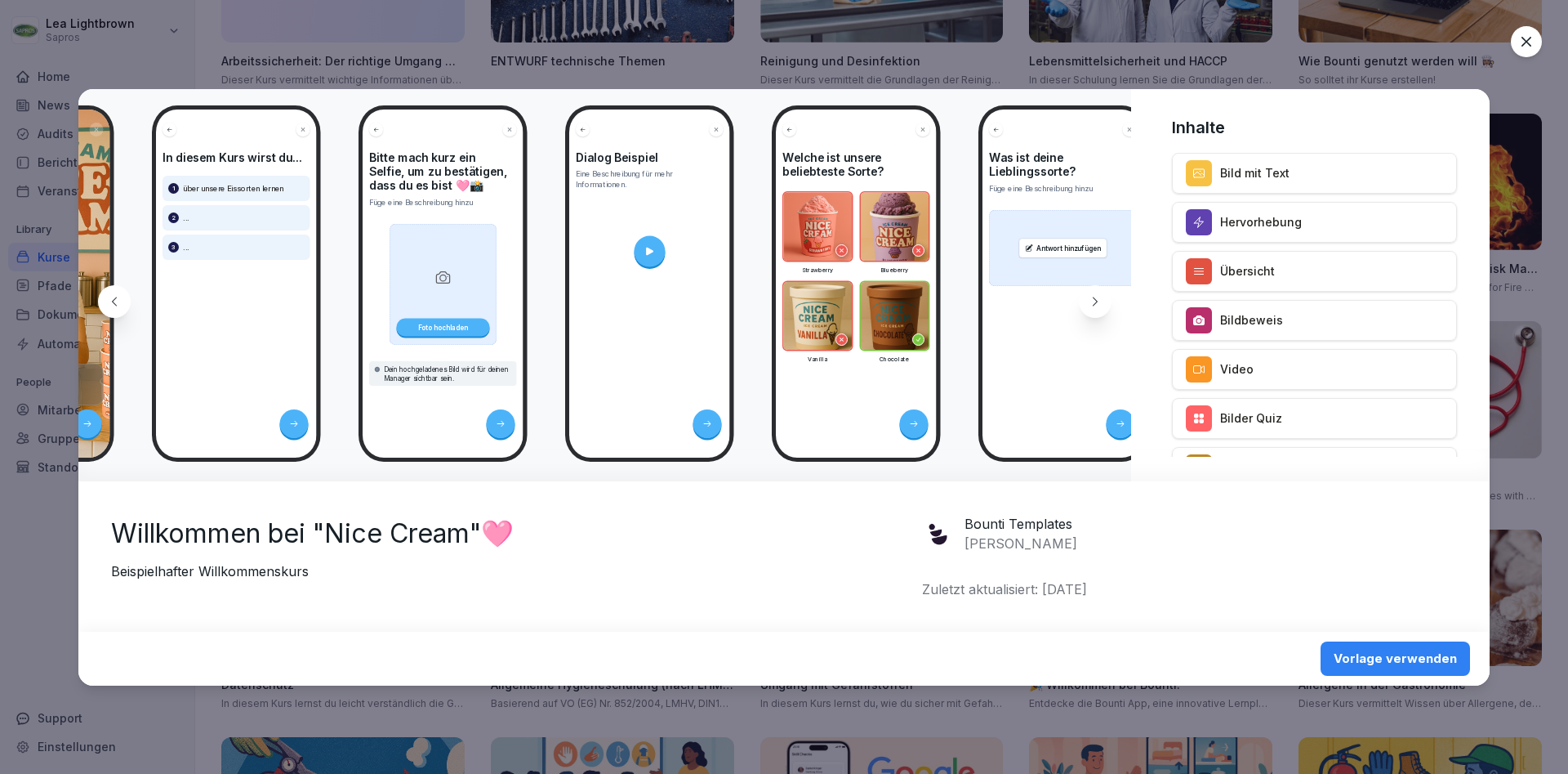
click at [1102, 310] on div at bounding box center [1096, 301] width 33 height 33
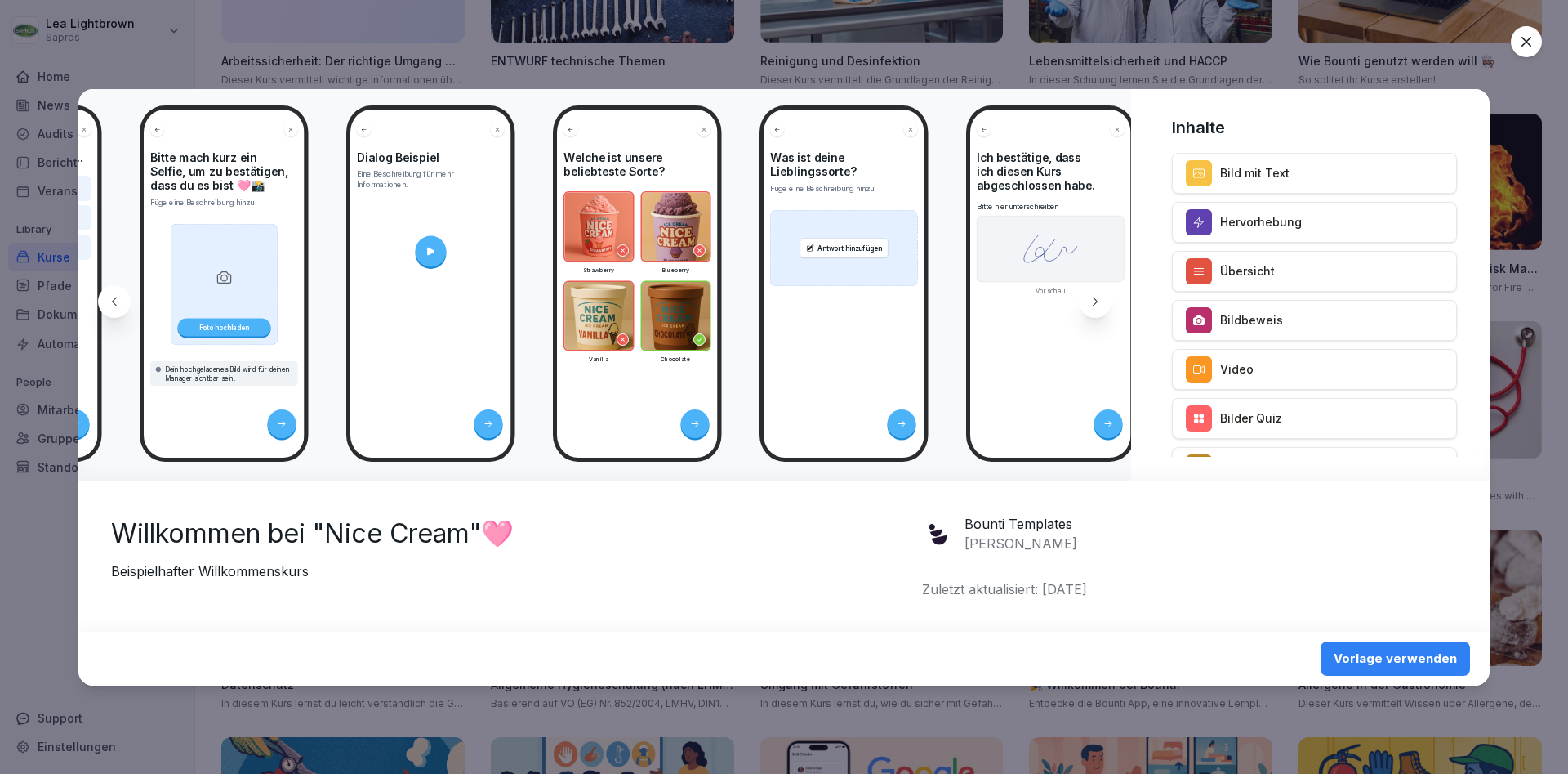
click at [1102, 310] on div at bounding box center [1096, 301] width 33 height 33
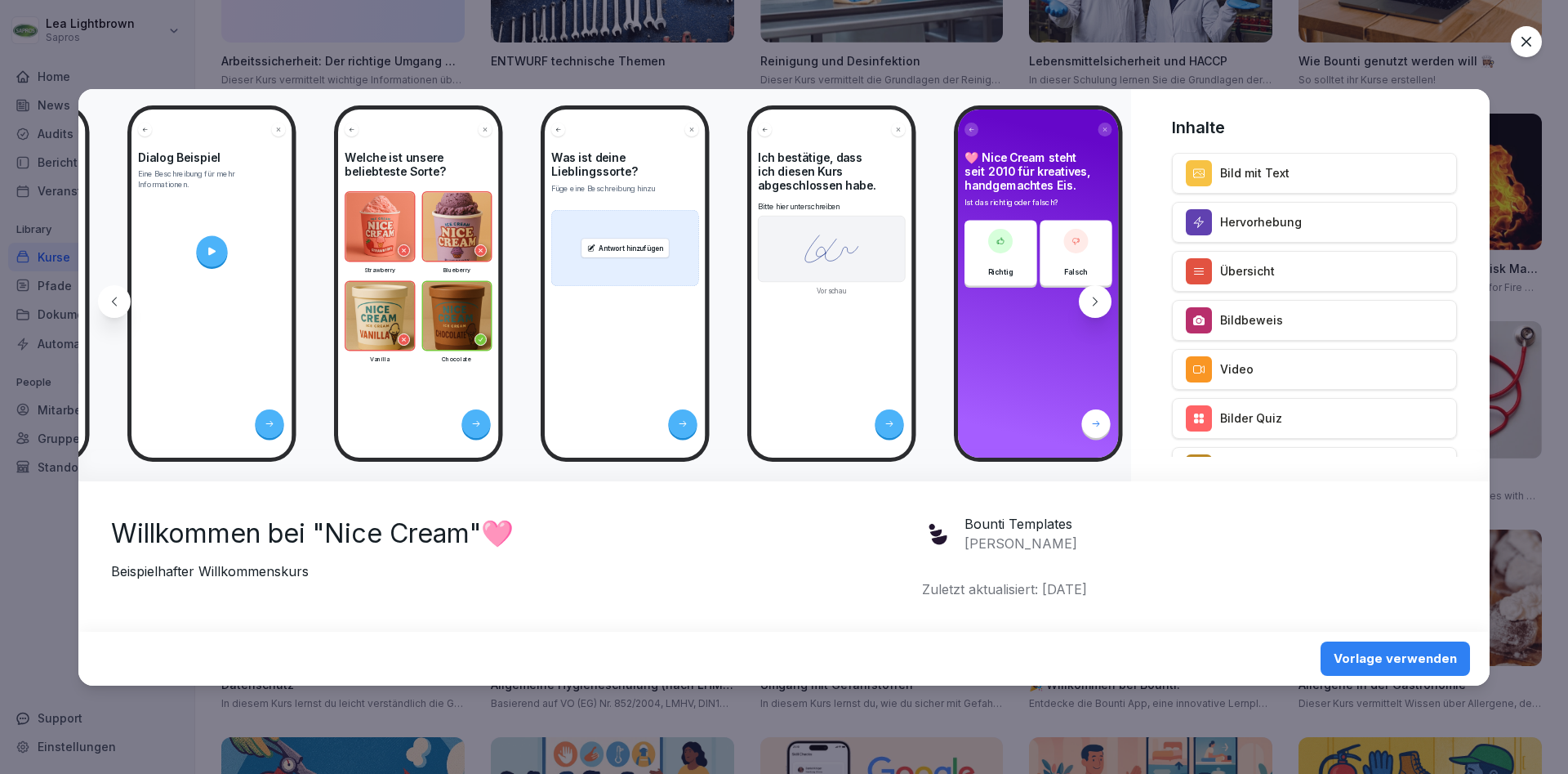
click at [1102, 310] on div at bounding box center [1096, 301] width 33 height 33
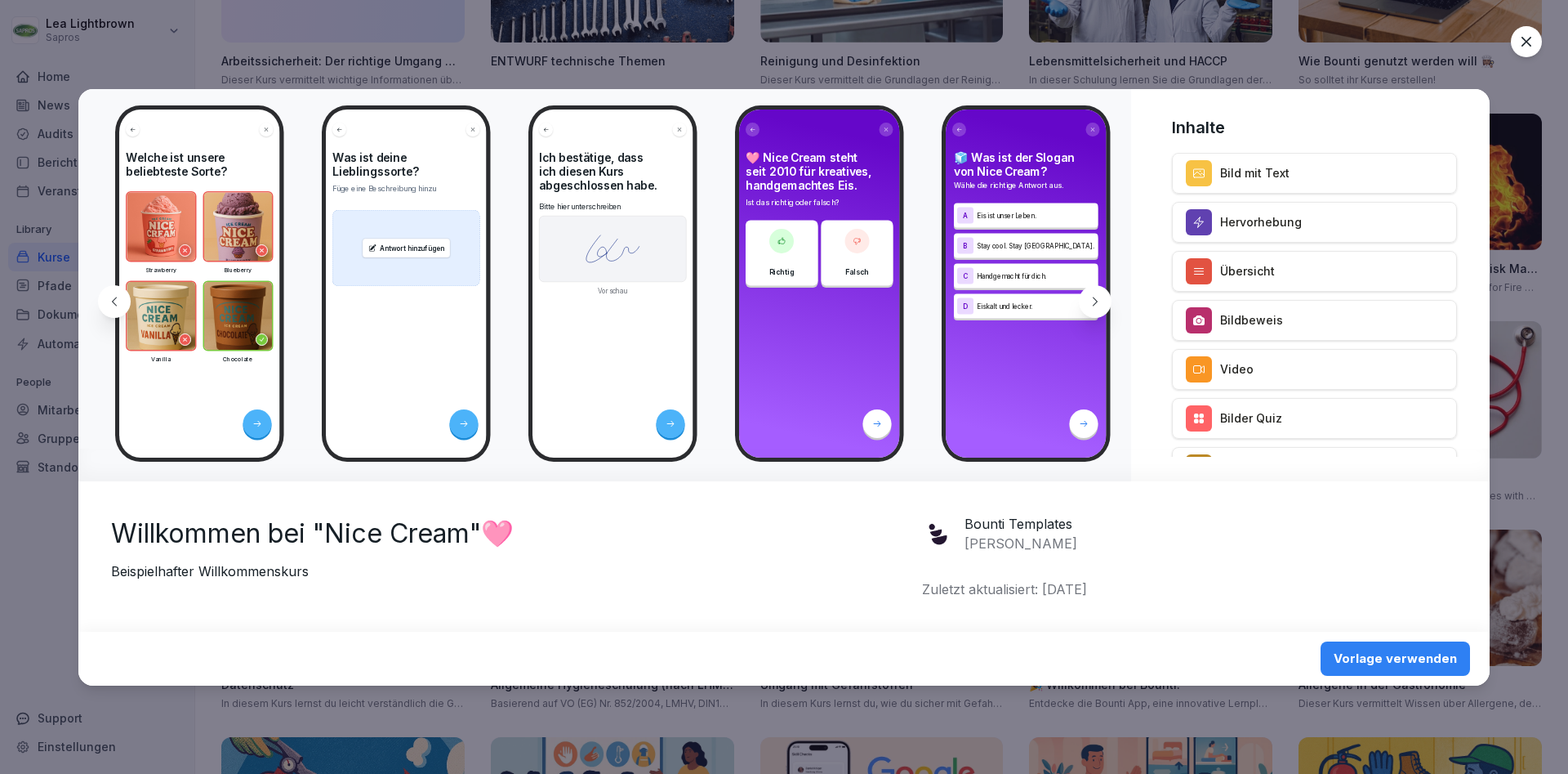
click at [1101, 310] on div at bounding box center [1096, 301] width 33 height 33
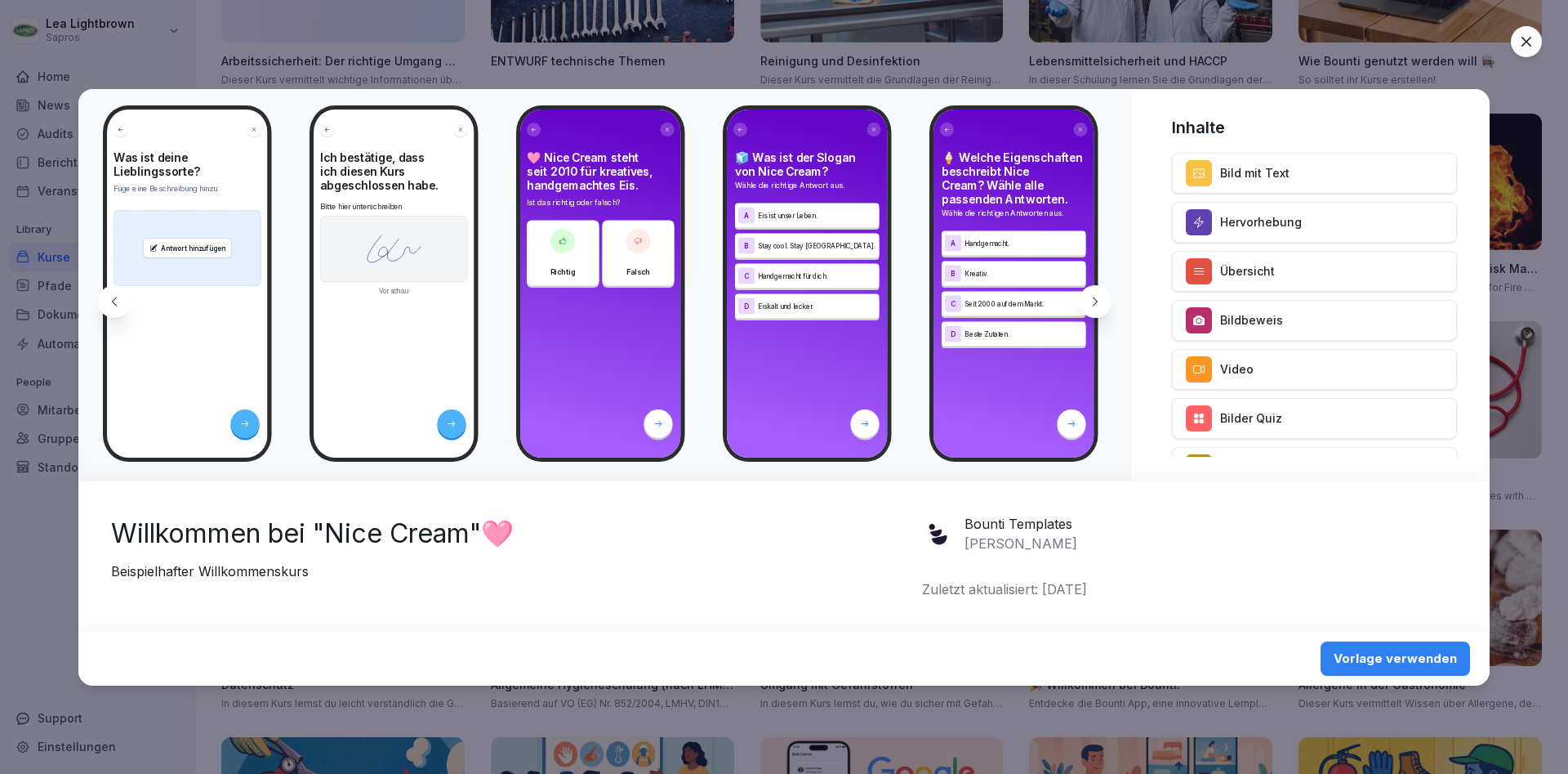
click at [1101, 310] on div at bounding box center [1096, 301] width 33 height 33
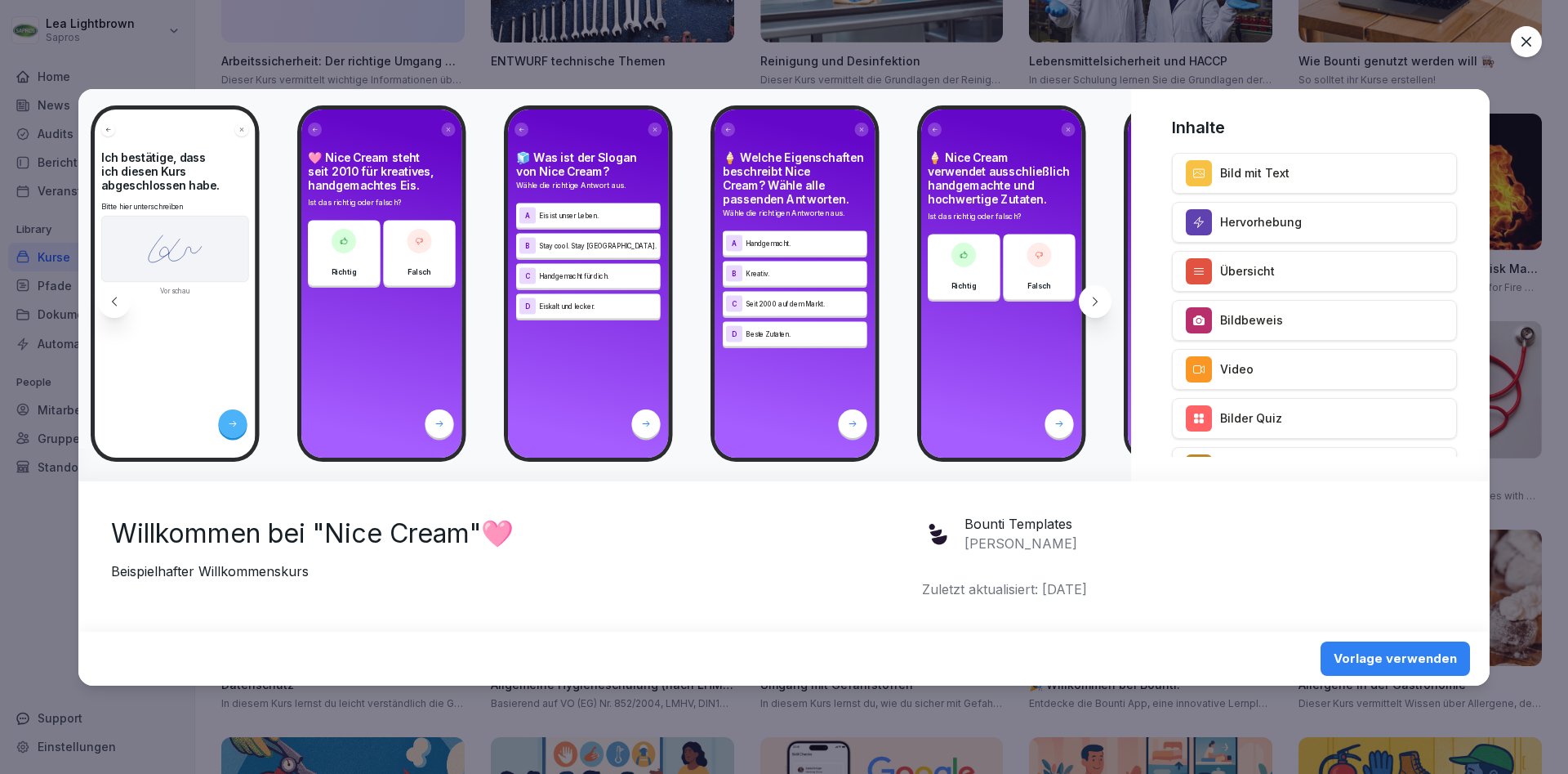
click at [1101, 310] on div at bounding box center [1096, 301] width 33 height 33
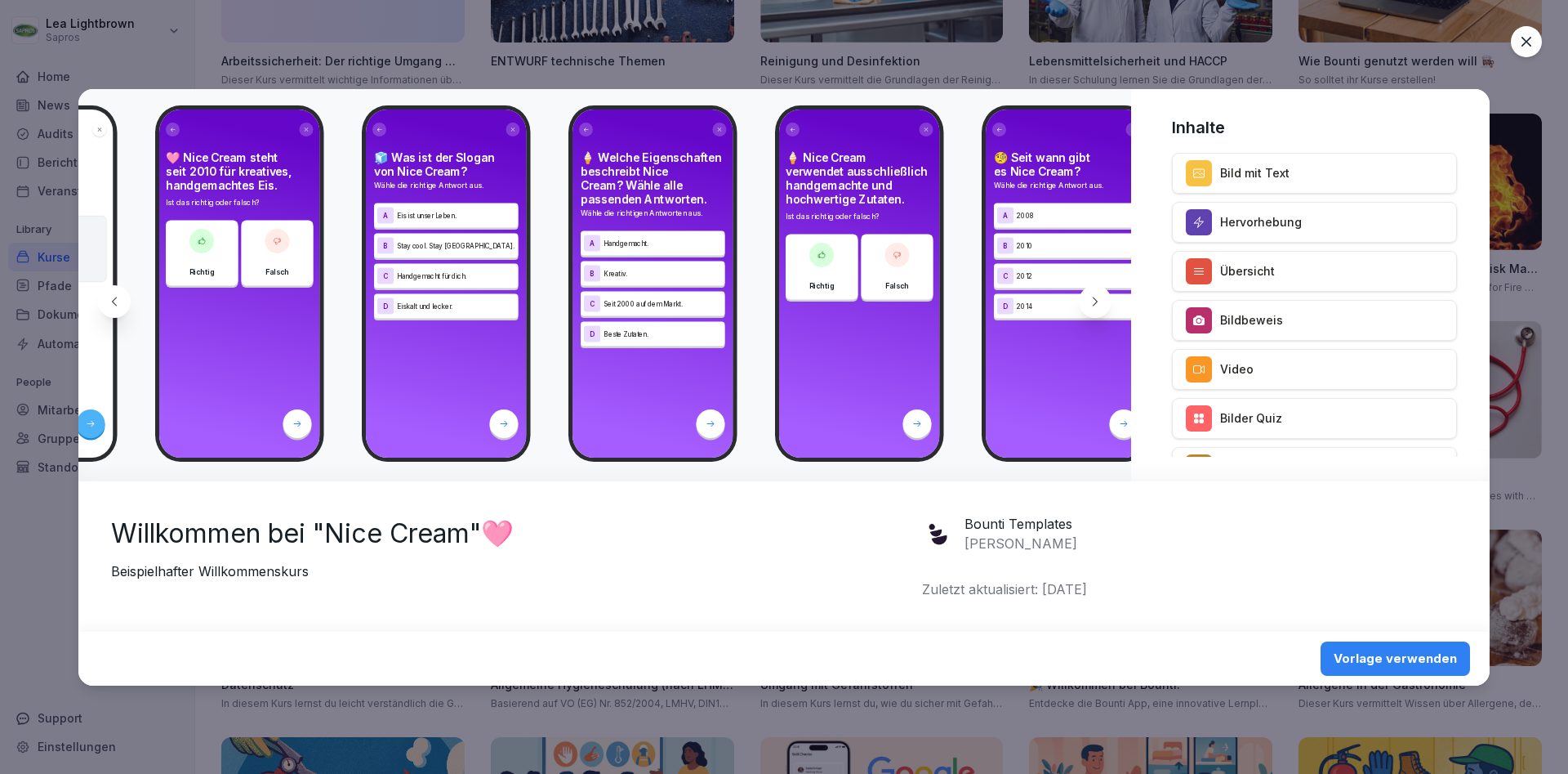
click at [1101, 310] on div at bounding box center [1096, 301] width 33 height 33
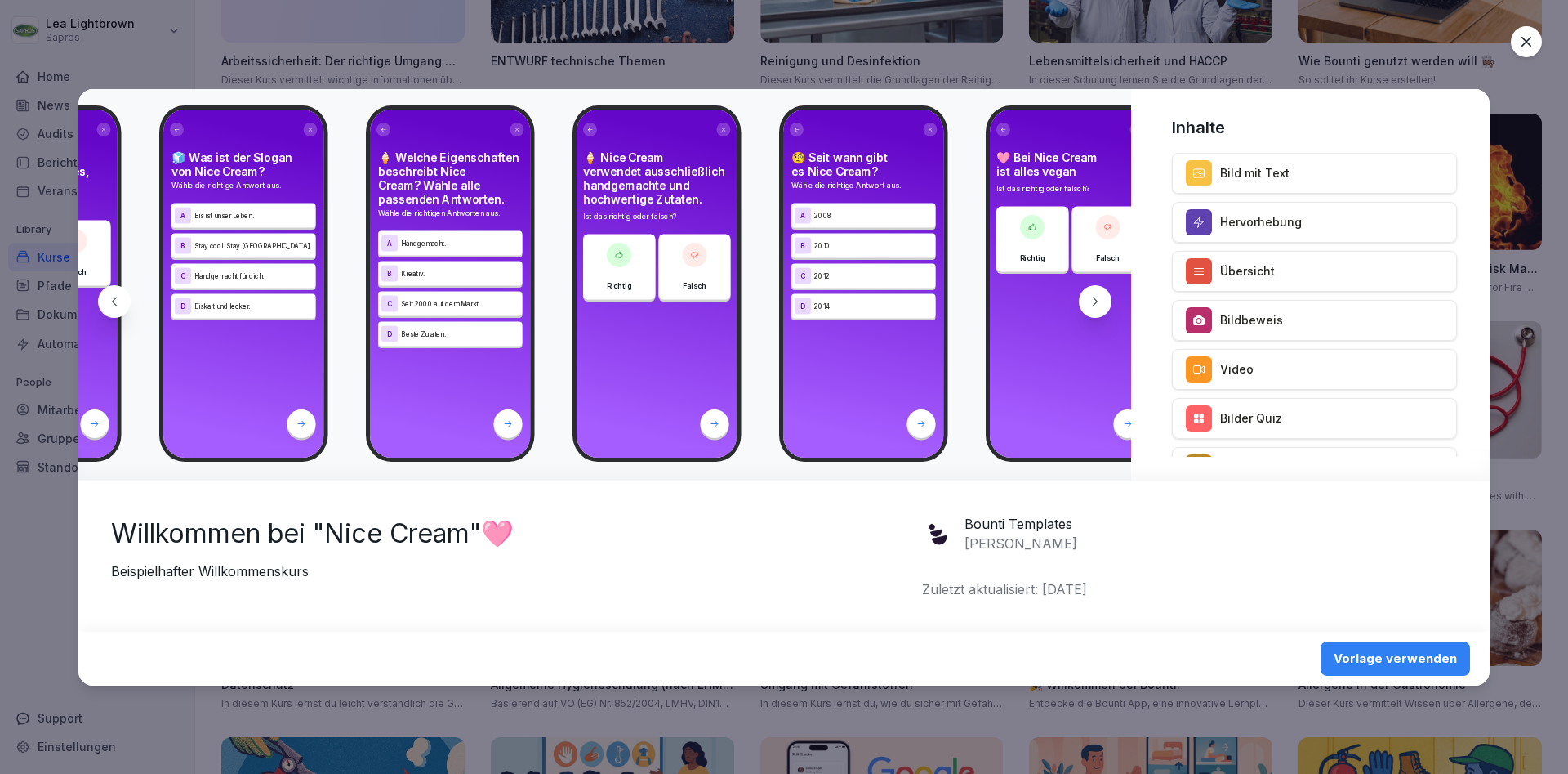
click at [1101, 310] on div at bounding box center [1096, 301] width 33 height 33
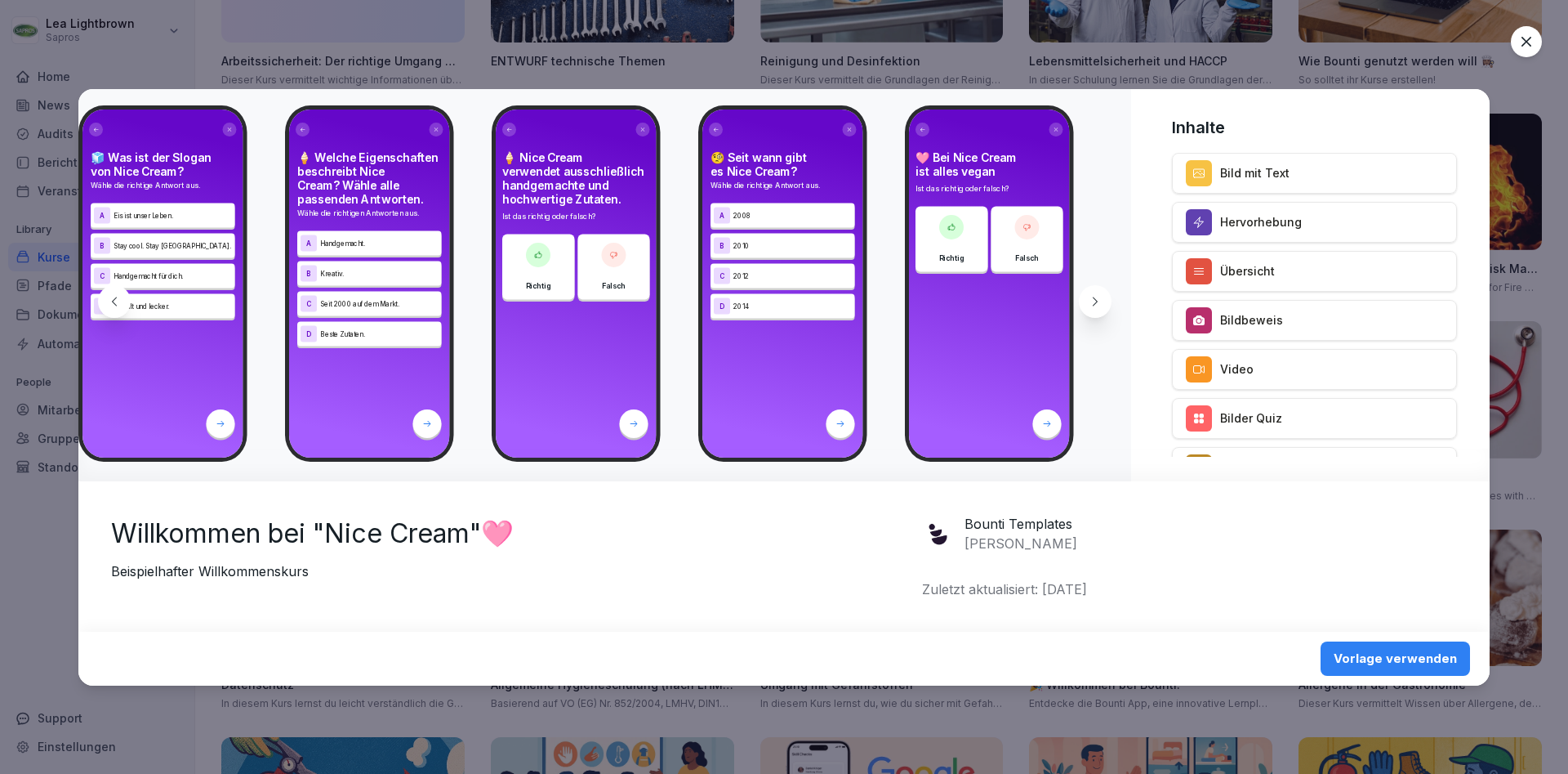
scroll to position [0, 1997]
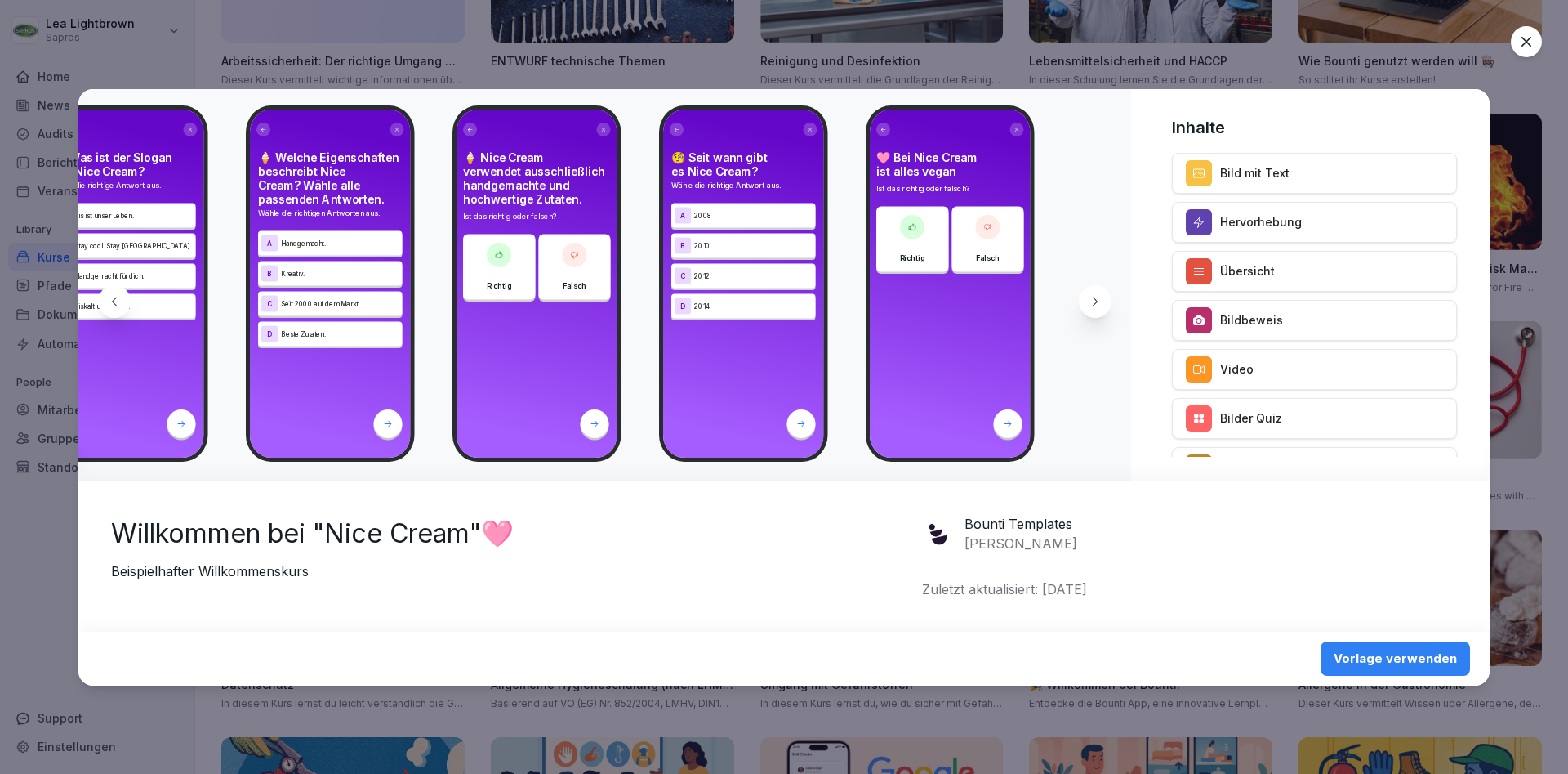
click at [1101, 310] on div at bounding box center [1096, 301] width 33 height 33
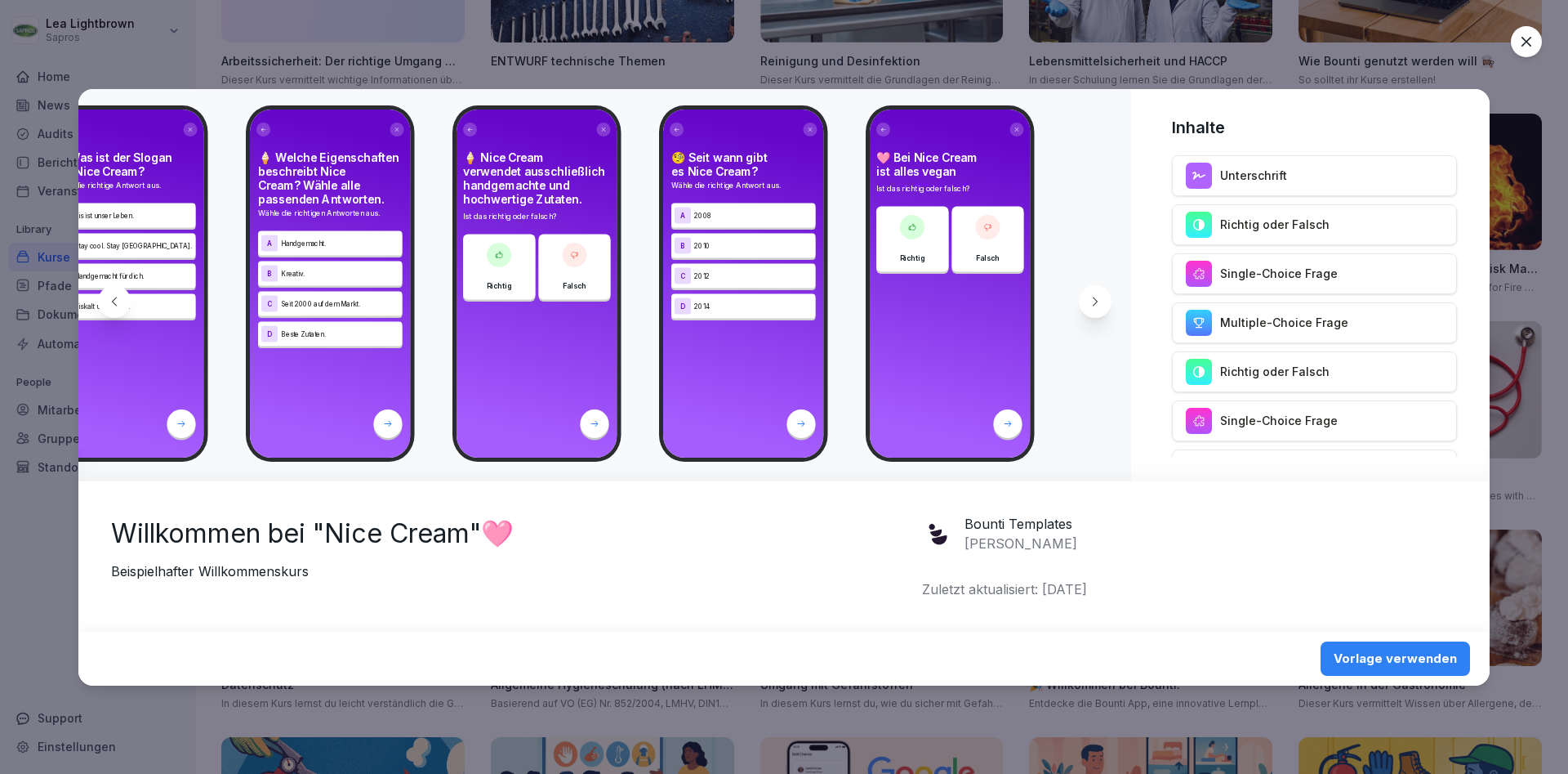
scroll to position [400, 0]
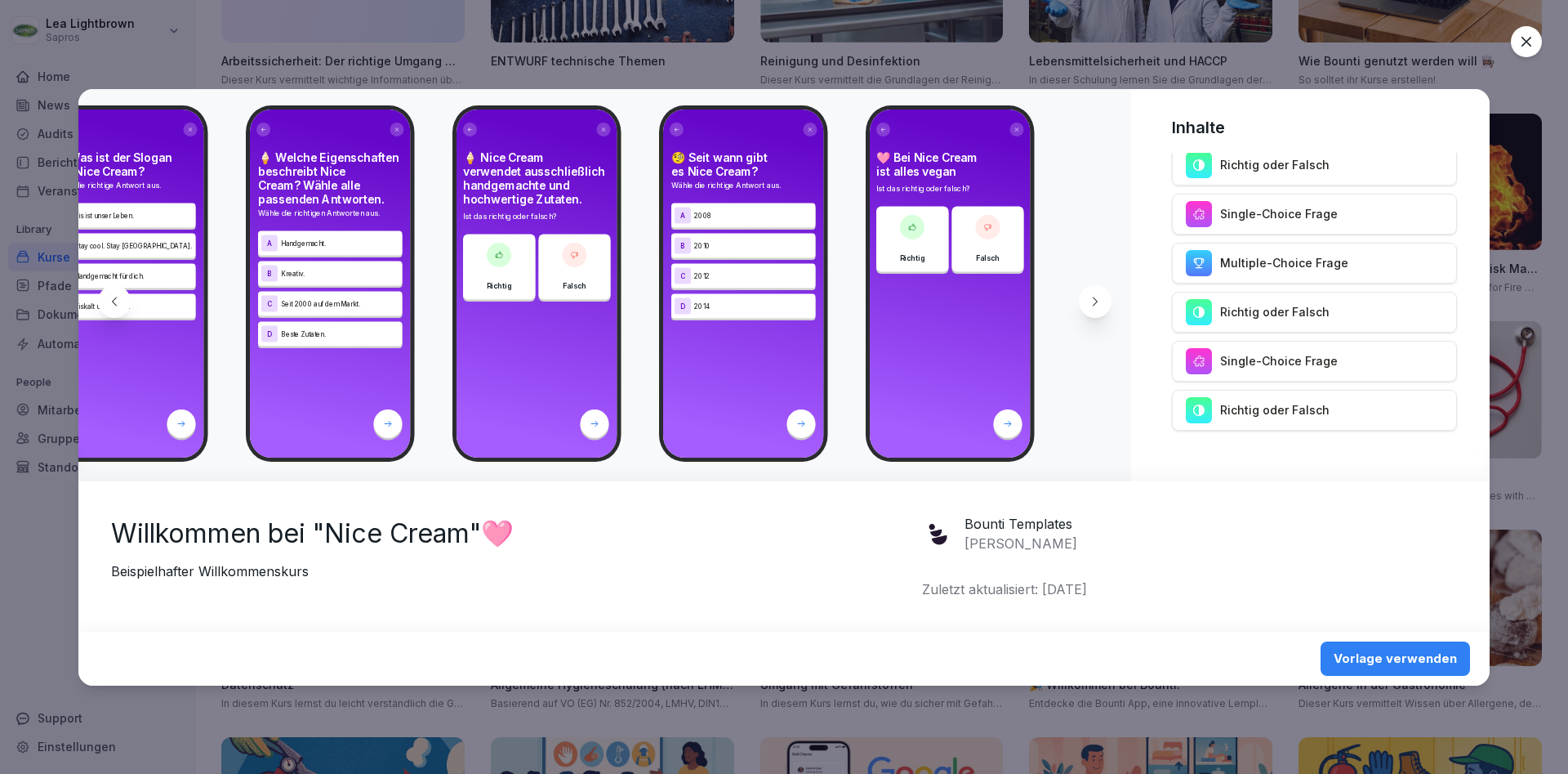
click at [1519, 49] on icon at bounding box center [1526, 42] width 16 height 17
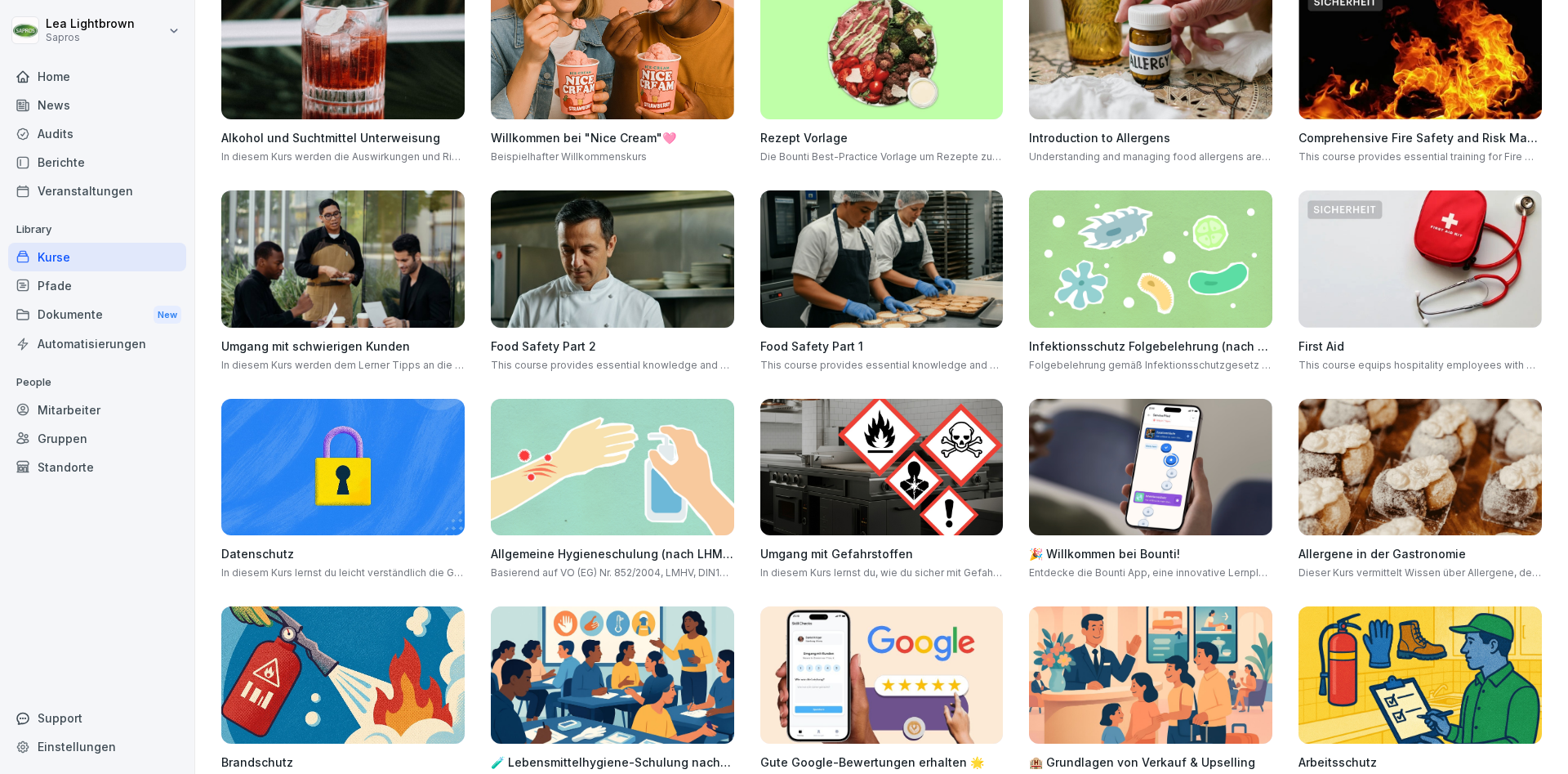
scroll to position [315, 0]
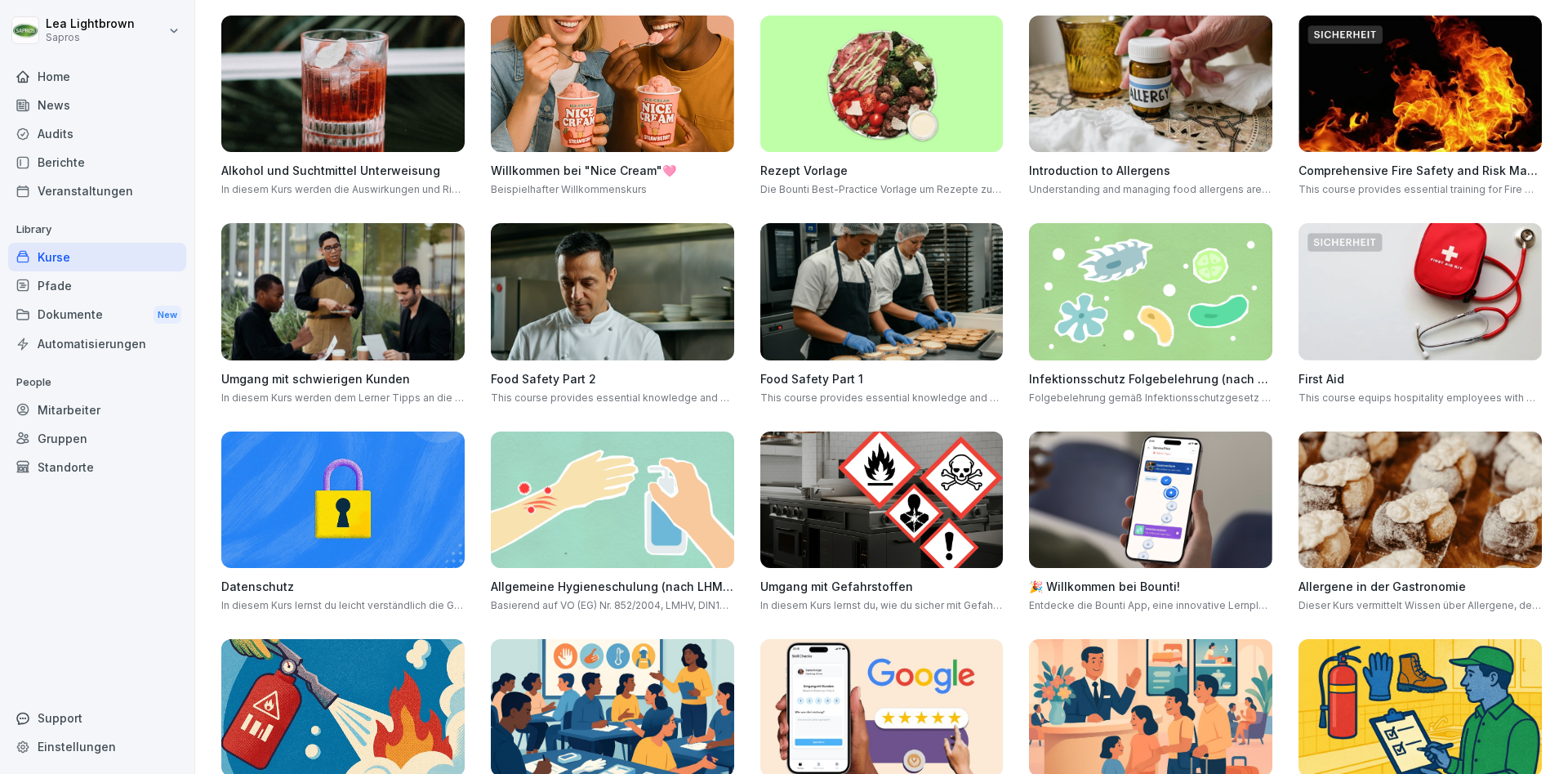
click at [66, 254] on div "Kurse" at bounding box center [96, 256] width 178 height 29
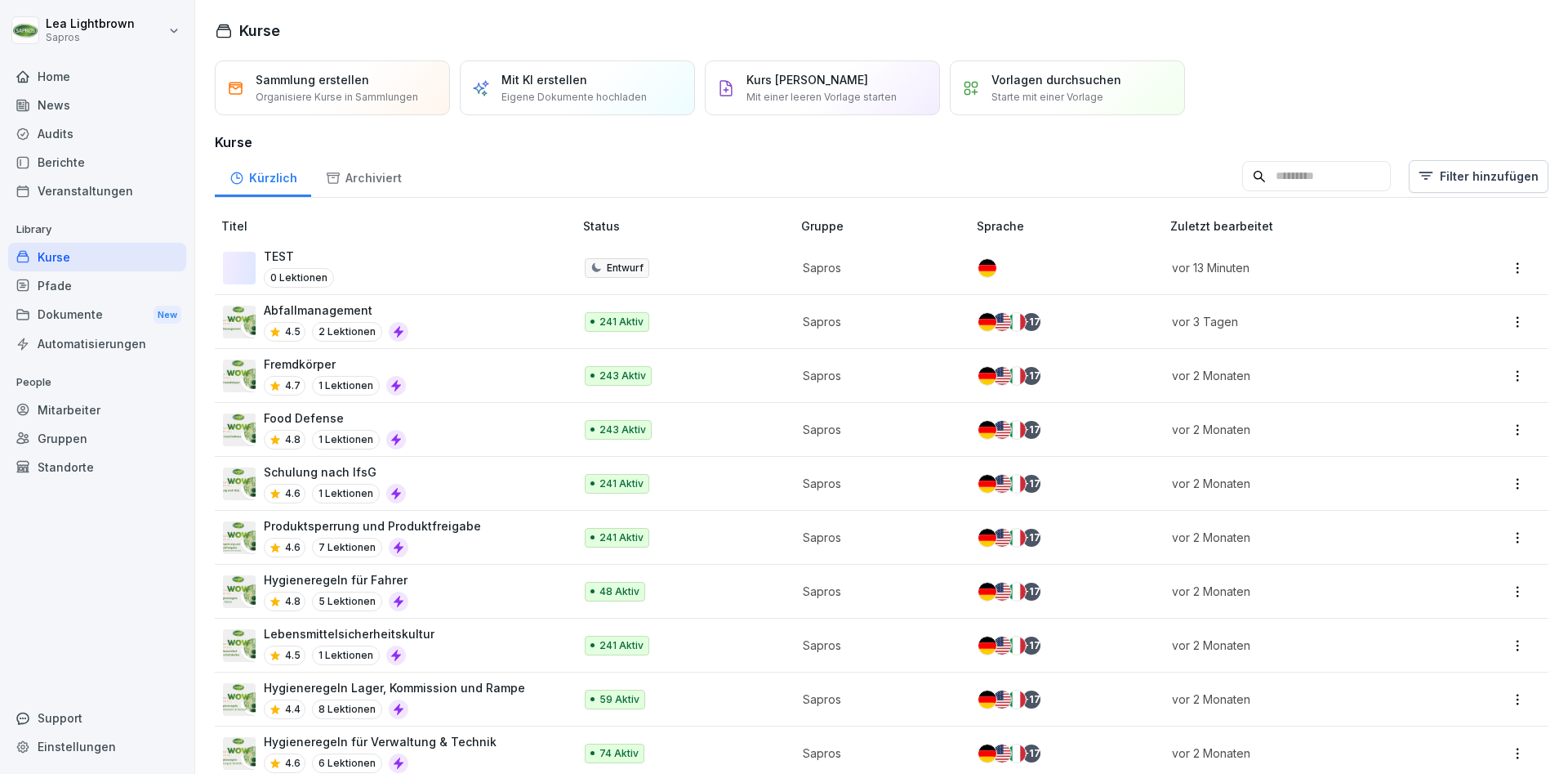
click at [1523, 268] on html "Lea Lightbrown Sapros Home News Audits Berichte Veranstaltungen Library Kurse P…" at bounding box center [784, 387] width 1568 height 774
click at [1421, 427] on div "Löschen" at bounding box center [1403, 429] width 46 height 17
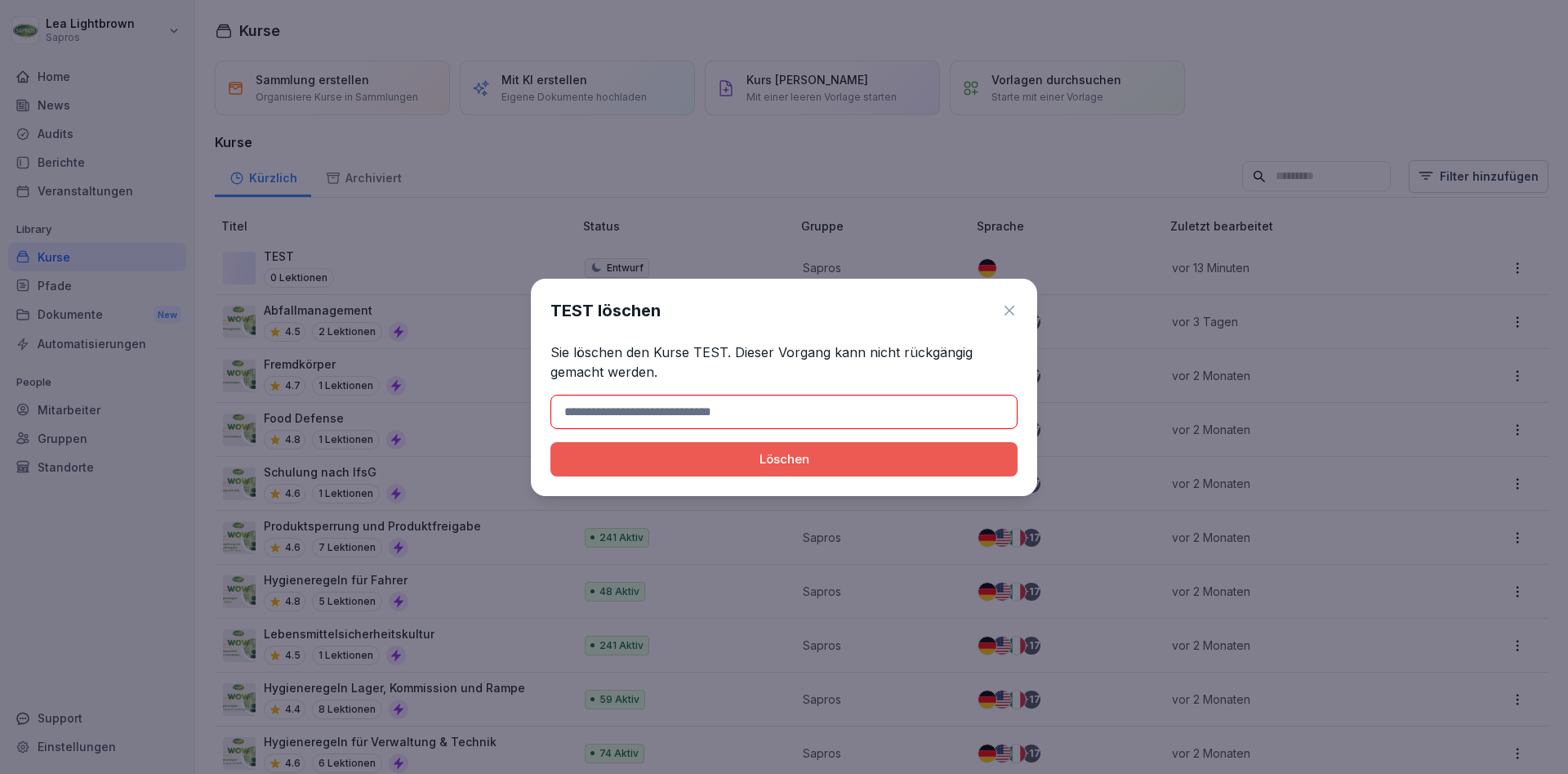
click at [637, 407] on input at bounding box center [784, 412] width 467 height 35
type input "****"
click at [732, 464] on div "Löschen" at bounding box center [784, 459] width 441 height 18
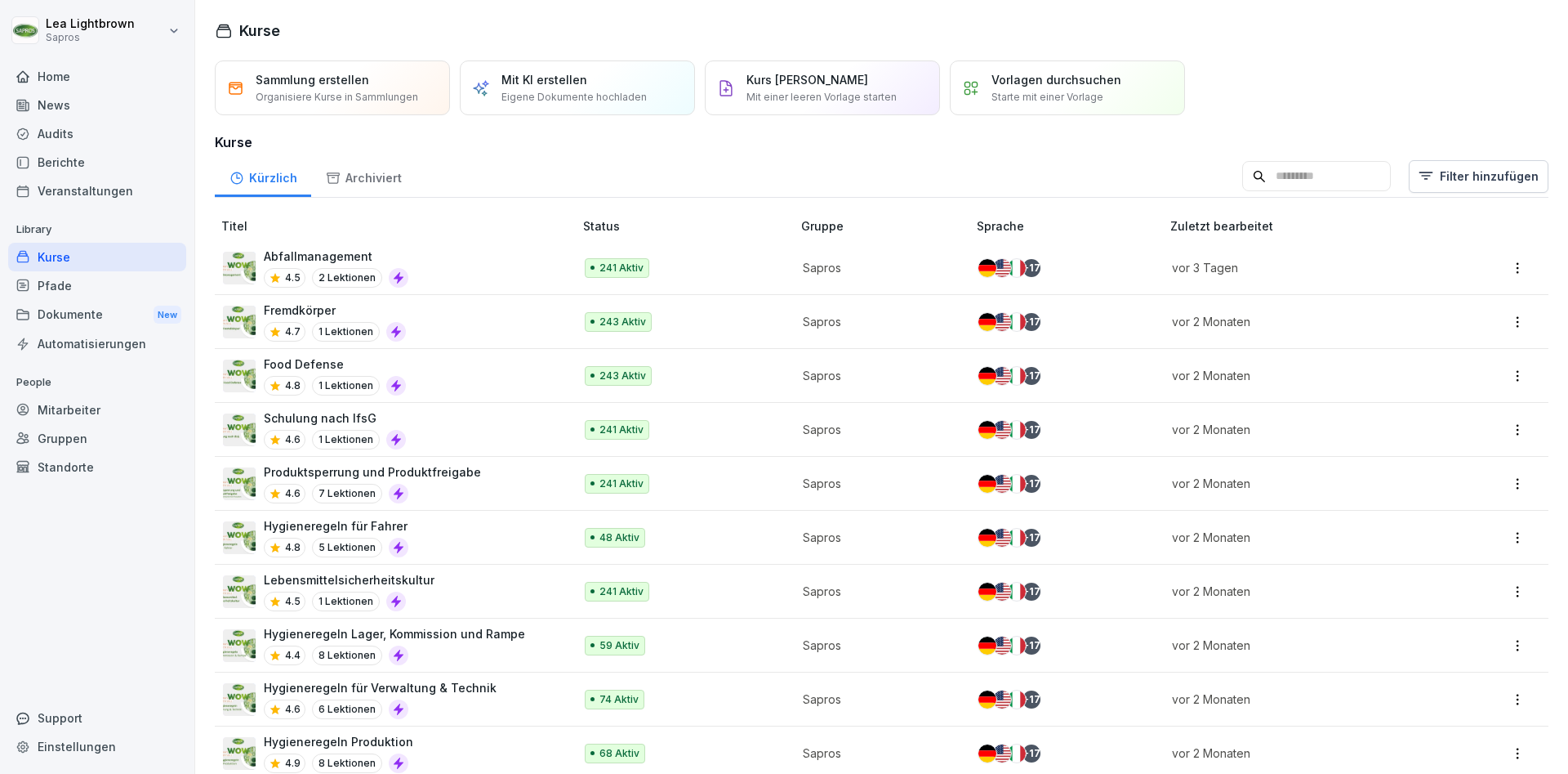
click at [493, 269] on div "Abfallmanagement 4.5 2 Lektionen" at bounding box center [390, 268] width 334 height 40
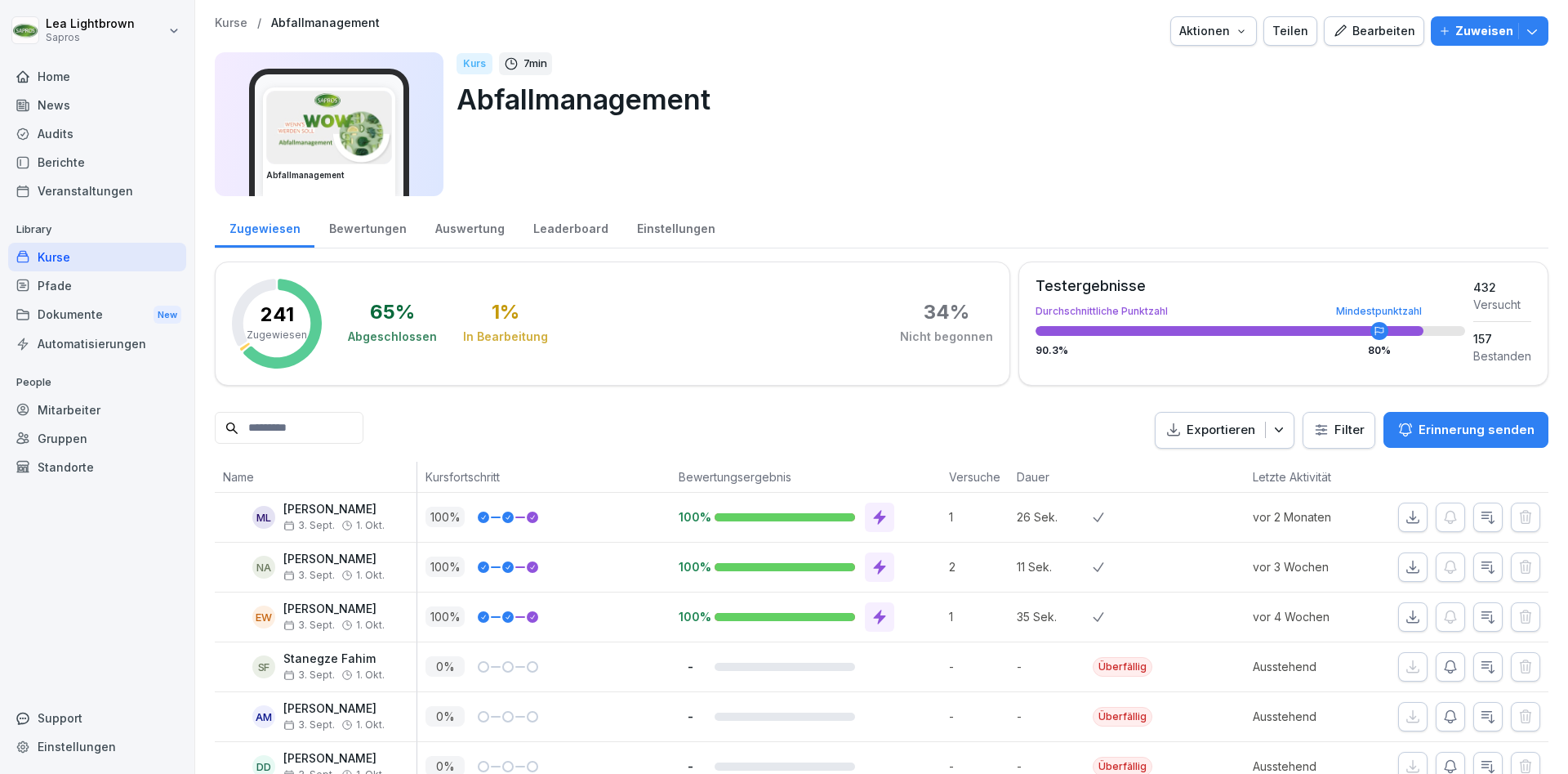
click at [82, 260] on div "Kurse" at bounding box center [96, 256] width 178 height 29
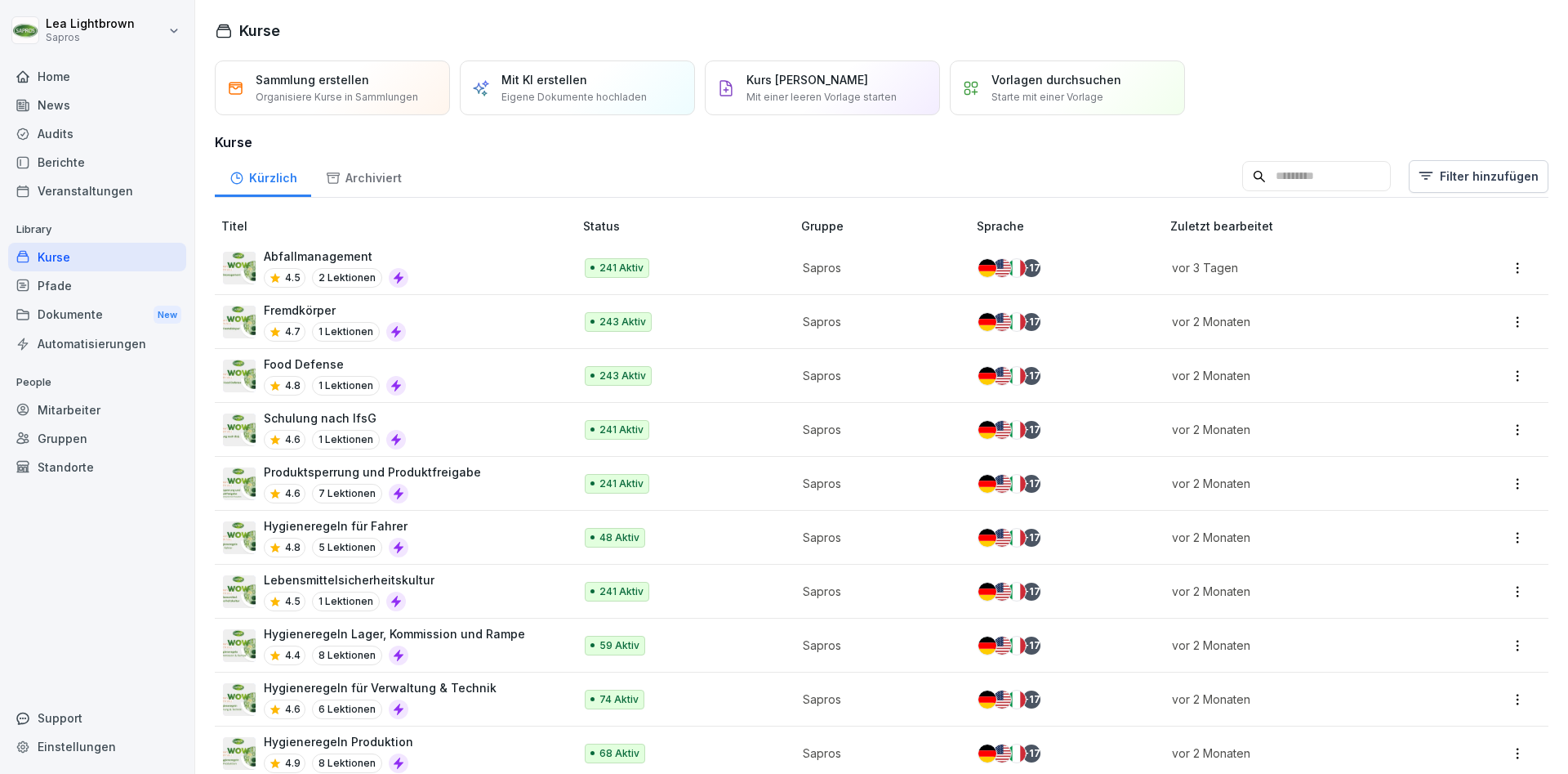
click at [89, 316] on div "Dokumente New" at bounding box center [96, 314] width 178 height 30
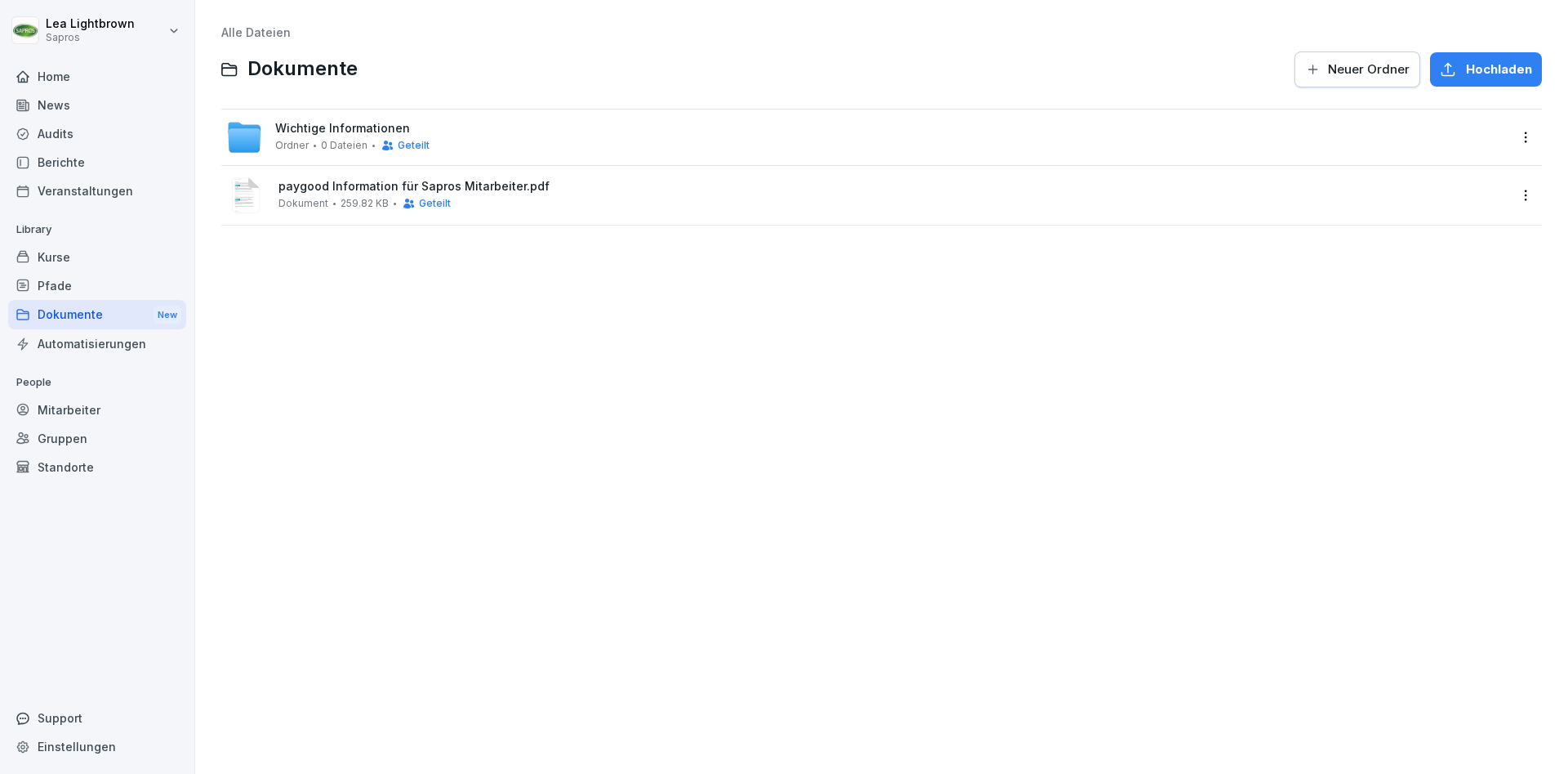
click at [117, 340] on div "Automatisierungen" at bounding box center [96, 343] width 178 height 29
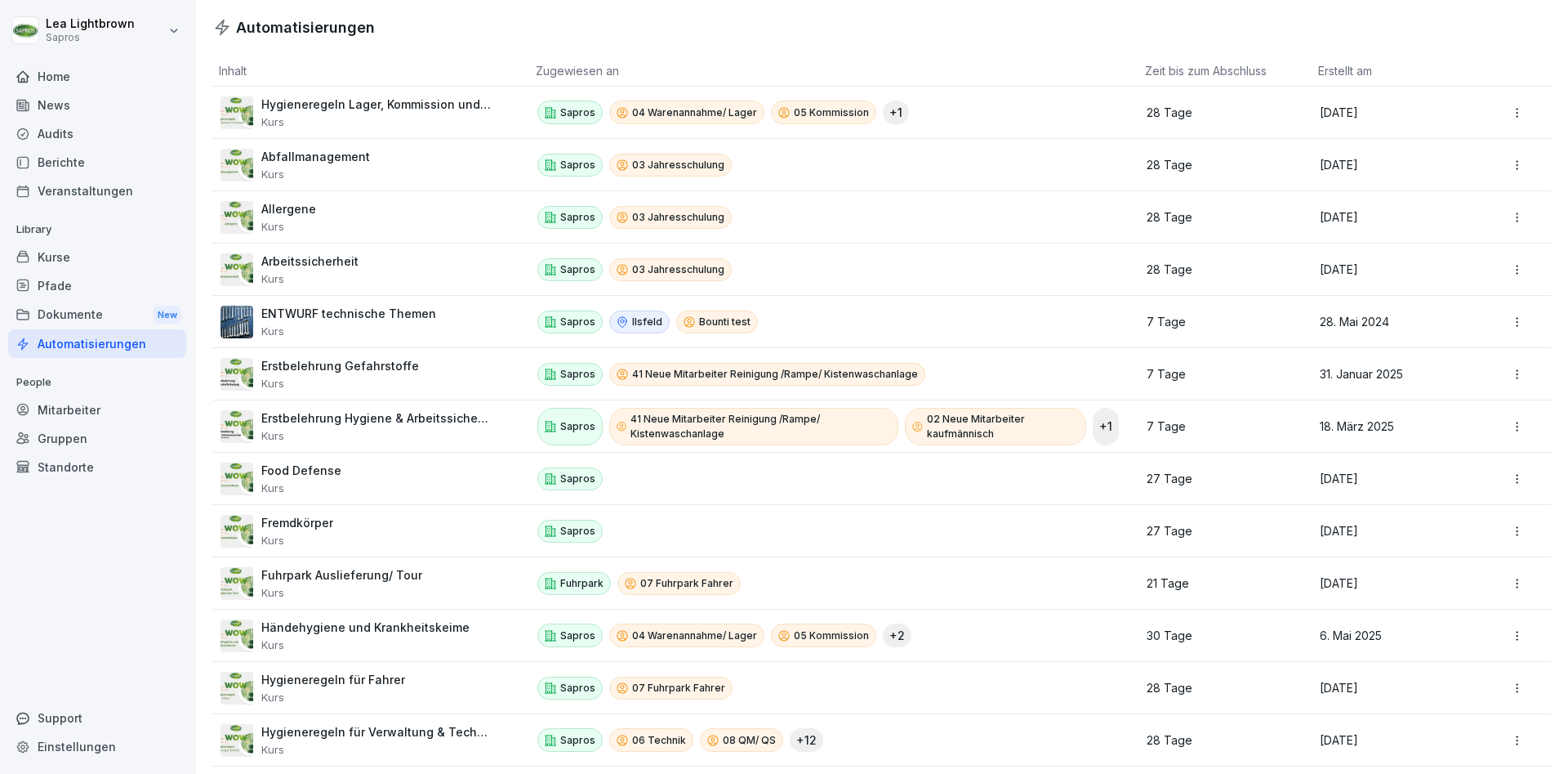
click at [83, 73] on div "Home" at bounding box center [96, 76] width 178 height 29
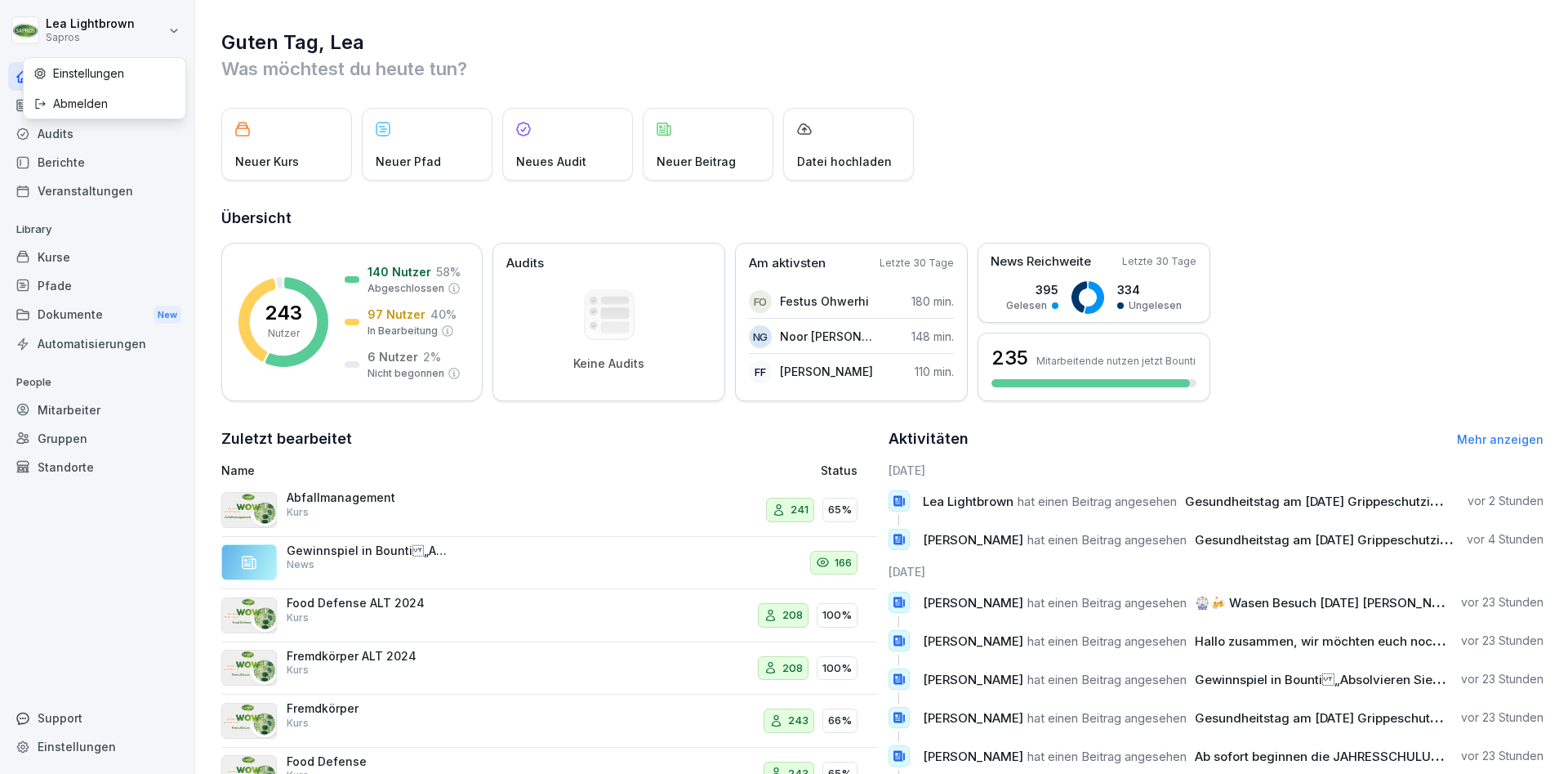
click at [111, 30] on html "Lea Lightbrown Sapros Home News Audits Berichte Veranstaltungen Library Kurse P…" at bounding box center [784, 387] width 1568 height 774
click at [125, 112] on div "Abmelden" at bounding box center [104, 103] width 161 height 30
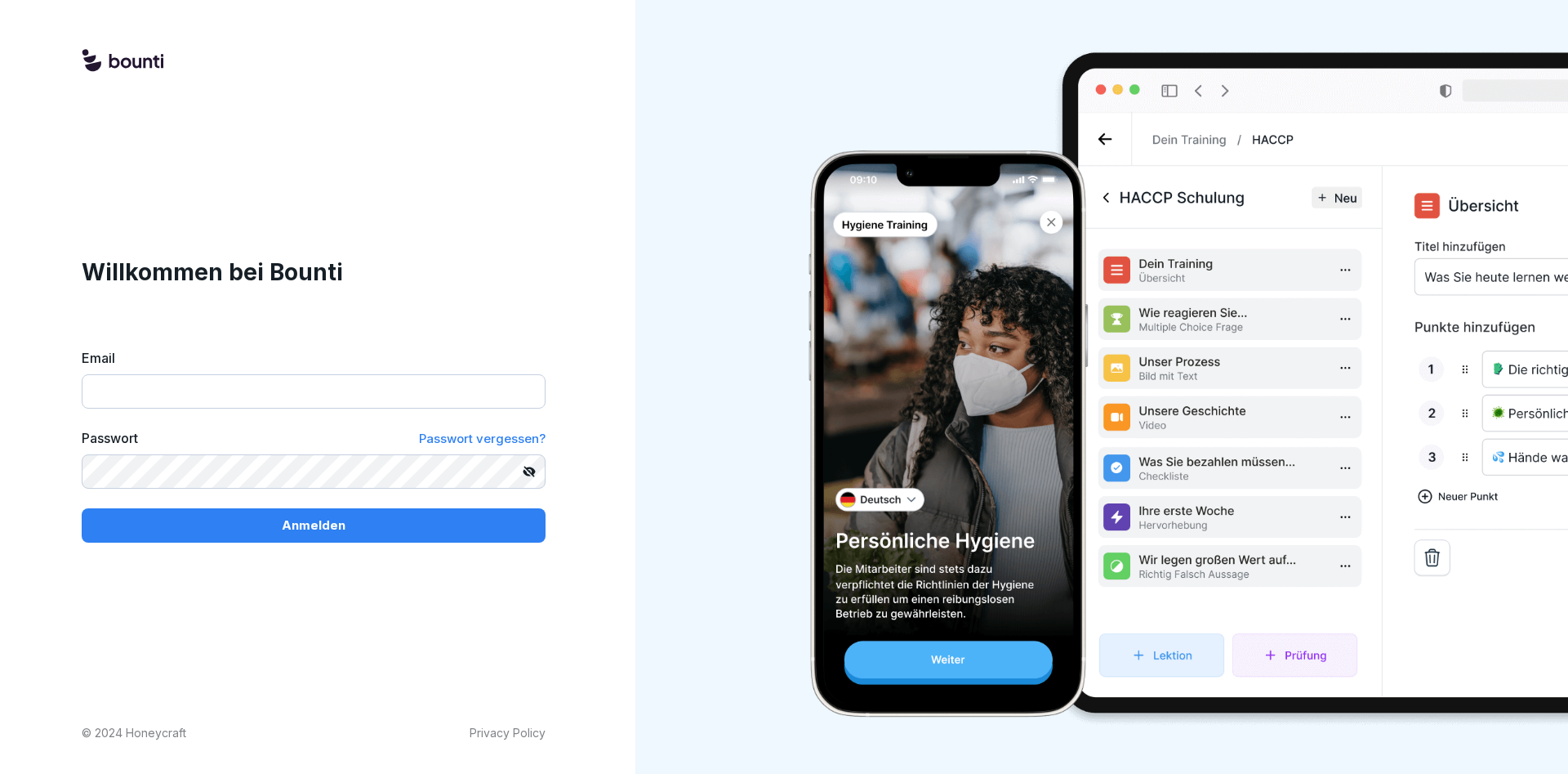
type input "**********"
